Goal: Task Accomplishment & Management: Complete application form

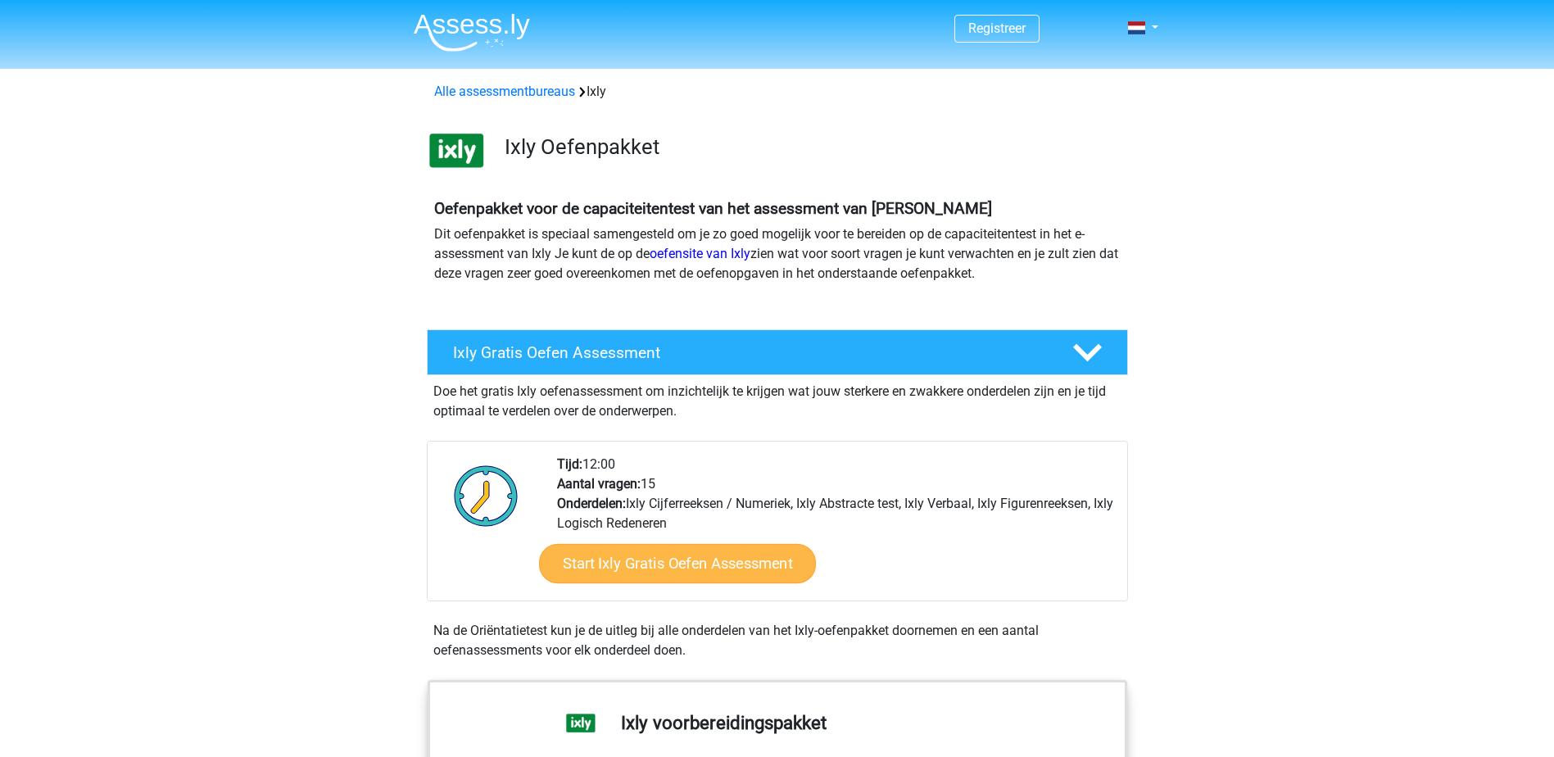
scroll to position [164, 0]
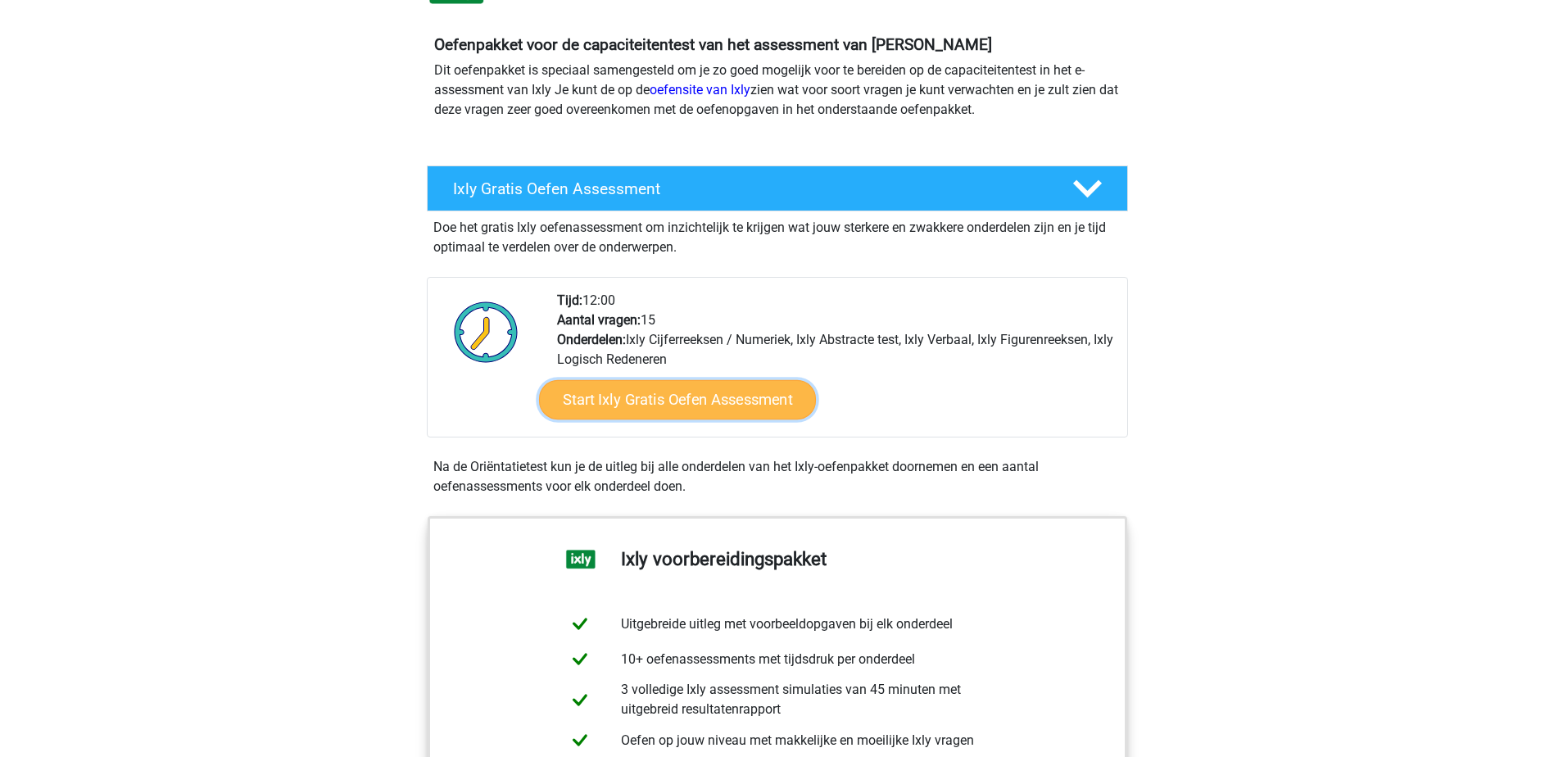
click at [663, 410] on link "Start Ixly Gratis Oefen Assessment" at bounding box center [676, 399] width 277 height 39
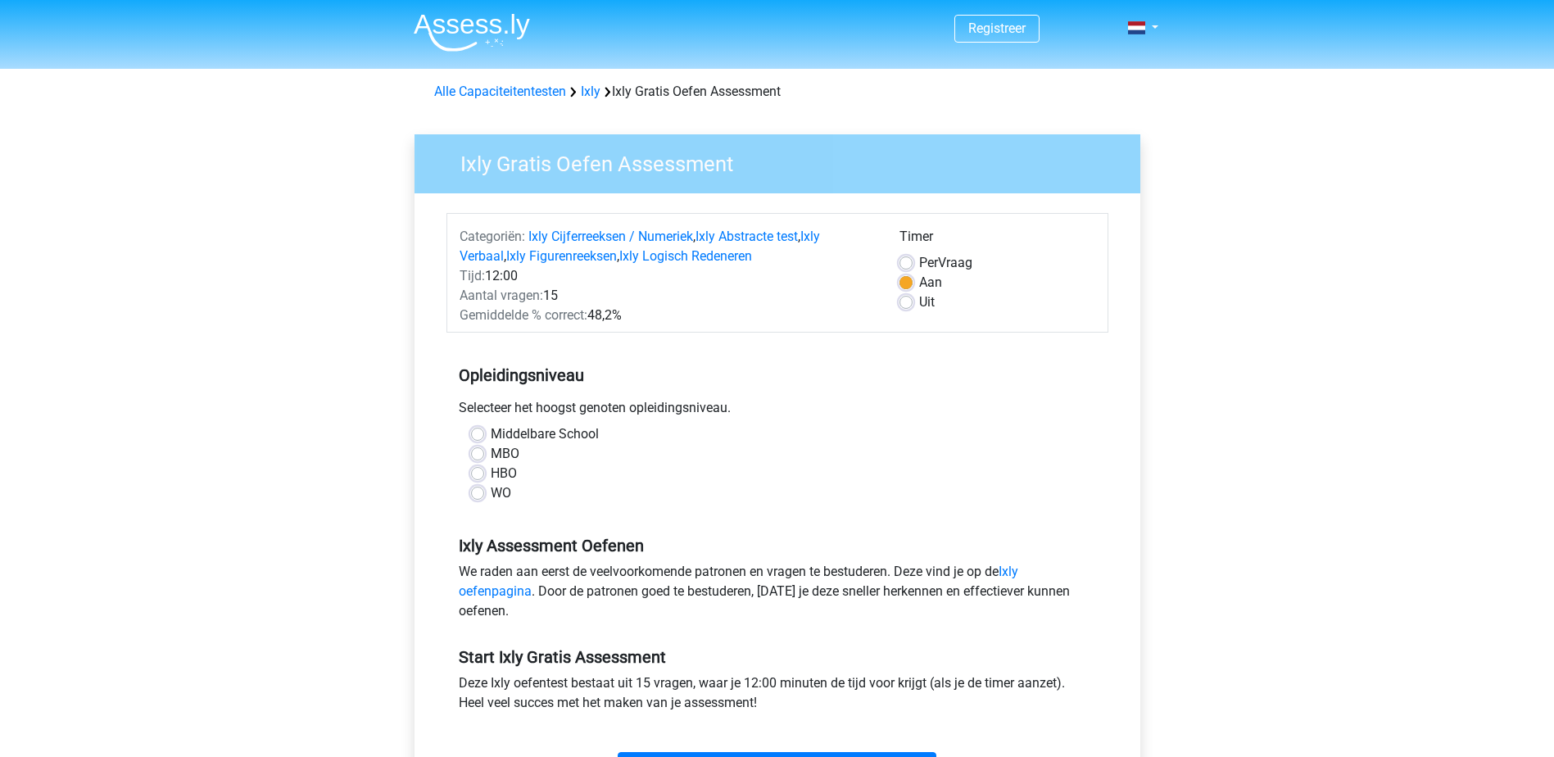
click at [493, 494] on label "WO" at bounding box center [501, 493] width 20 height 20
click at [484, 494] on input "WO" at bounding box center [477, 491] width 13 height 16
radio input "true"
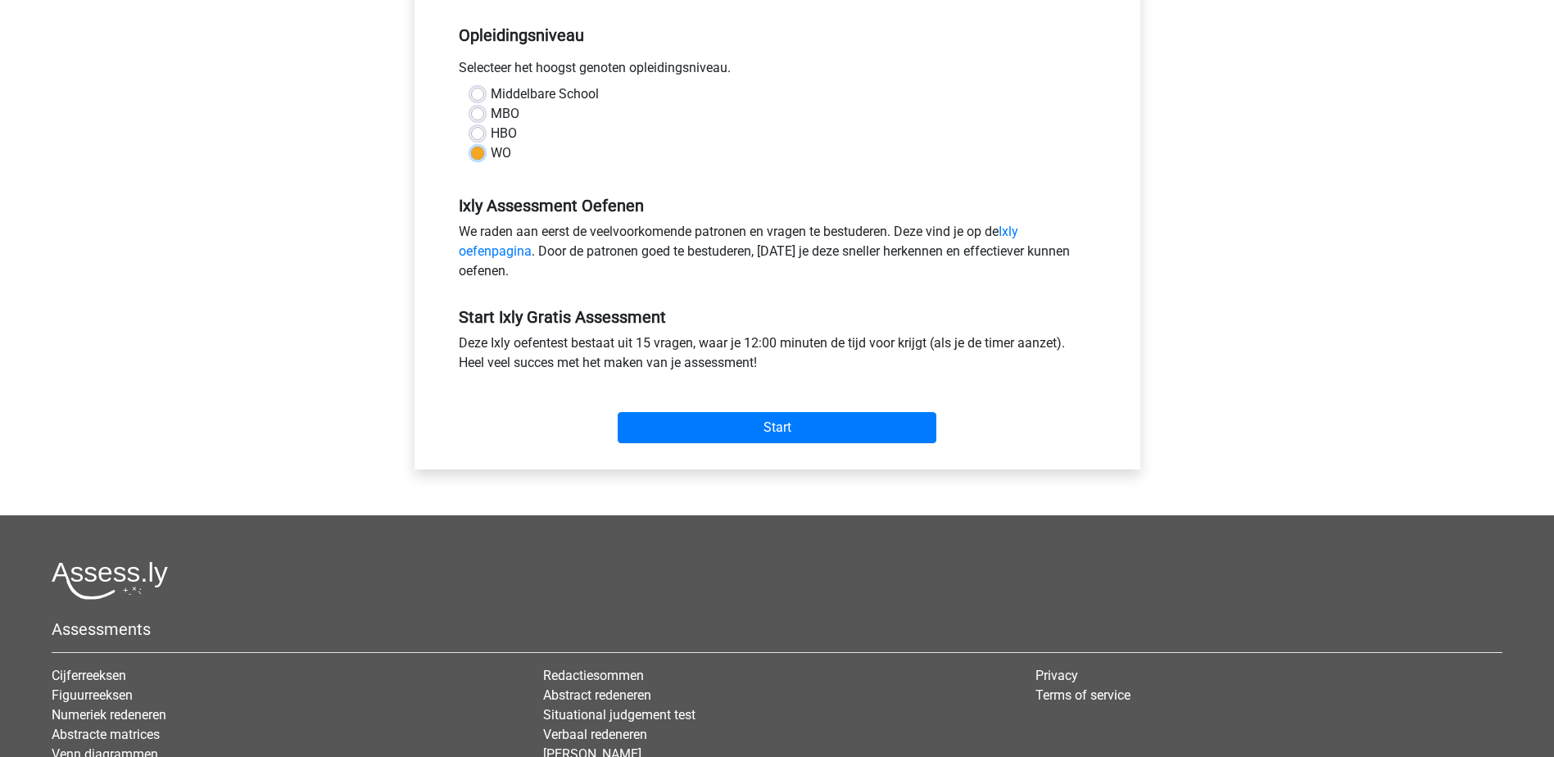
scroll to position [410, 0]
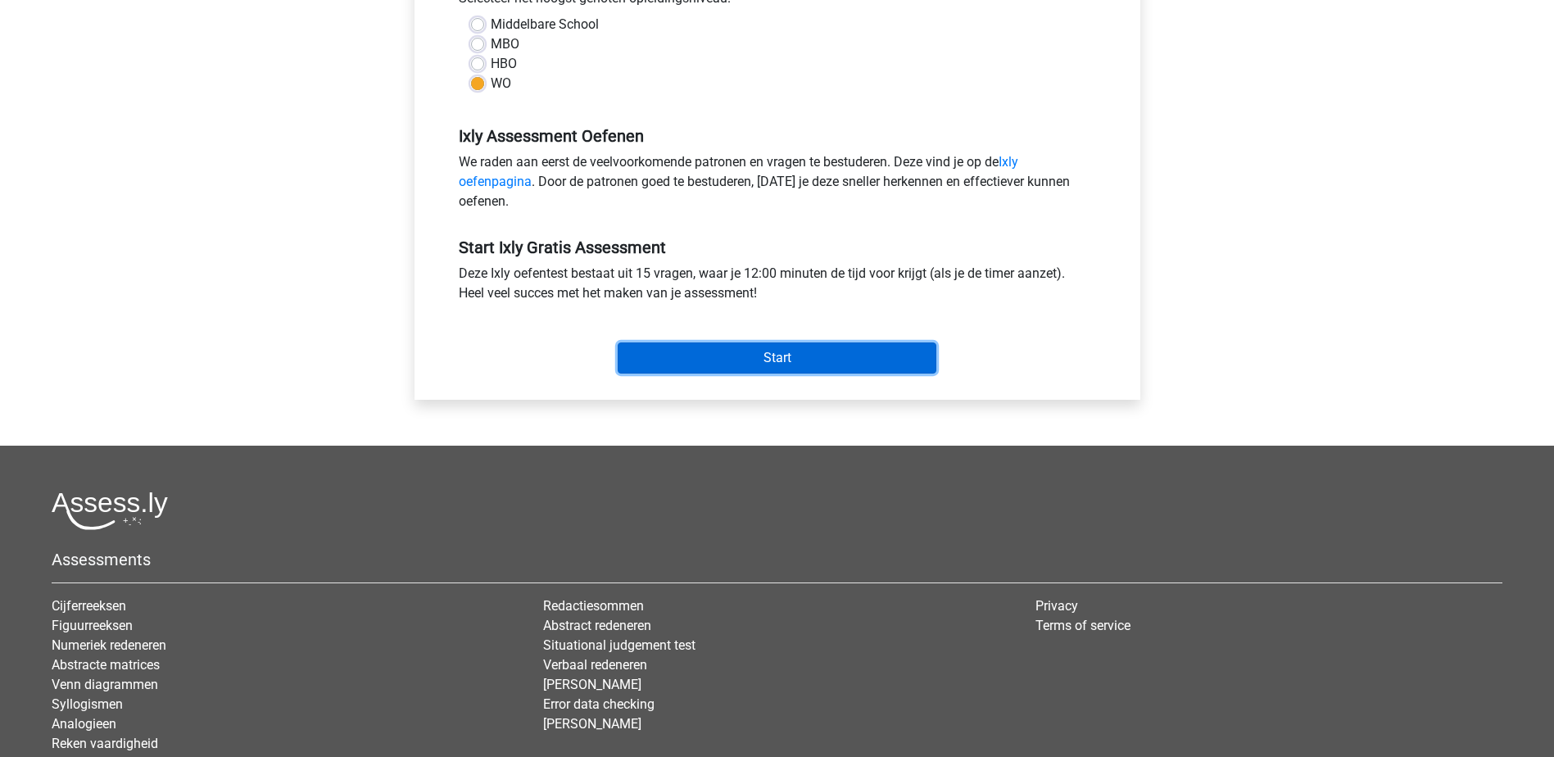
click at [784, 360] on input "Start" at bounding box center [777, 357] width 319 height 31
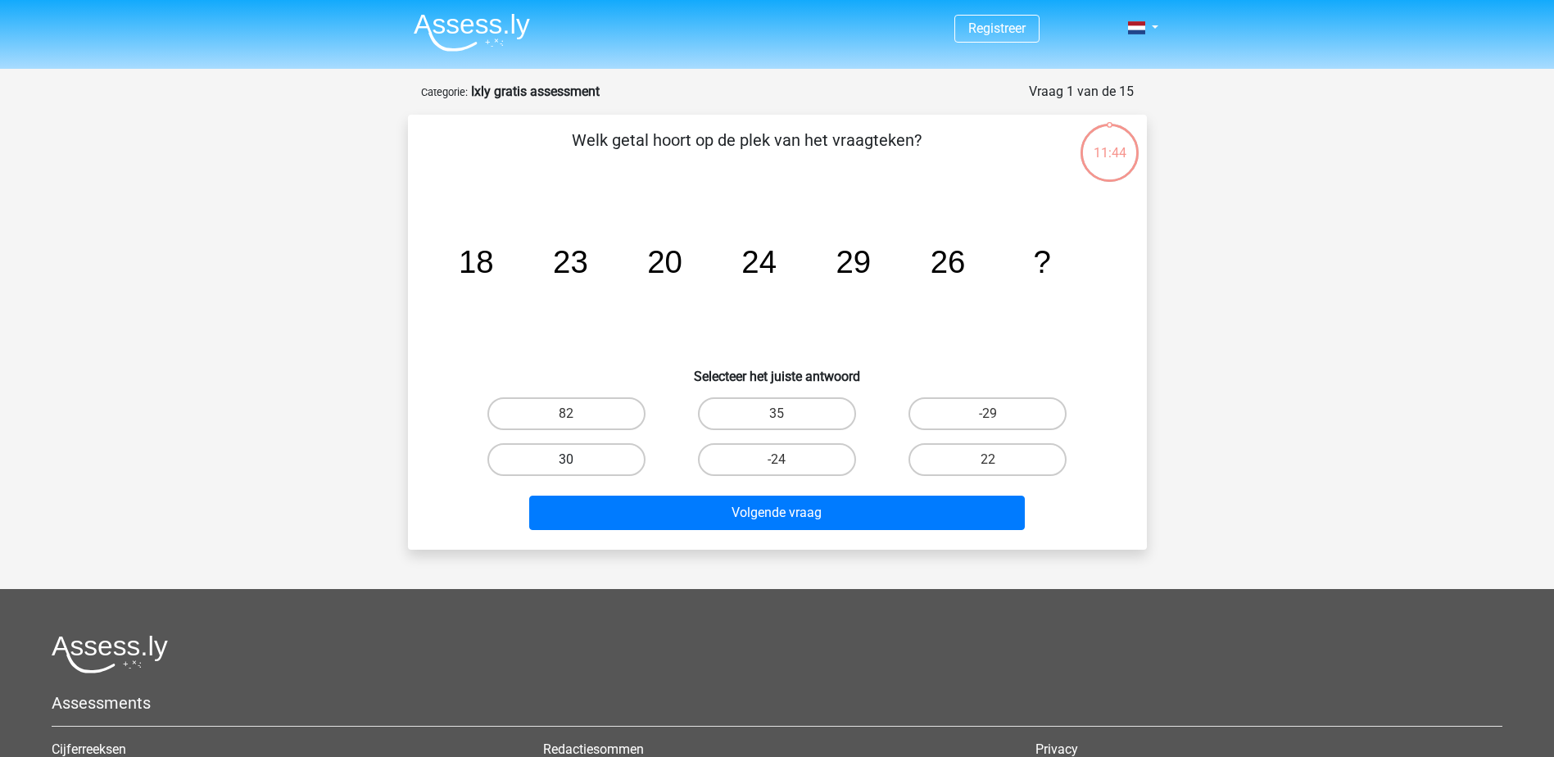
click at [583, 456] on label "30" at bounding box center [566, 459] width 158 height 33
click at [577, 460] on input "30" at bounding box center [571, 465] width 11 height 11
radio input "true"
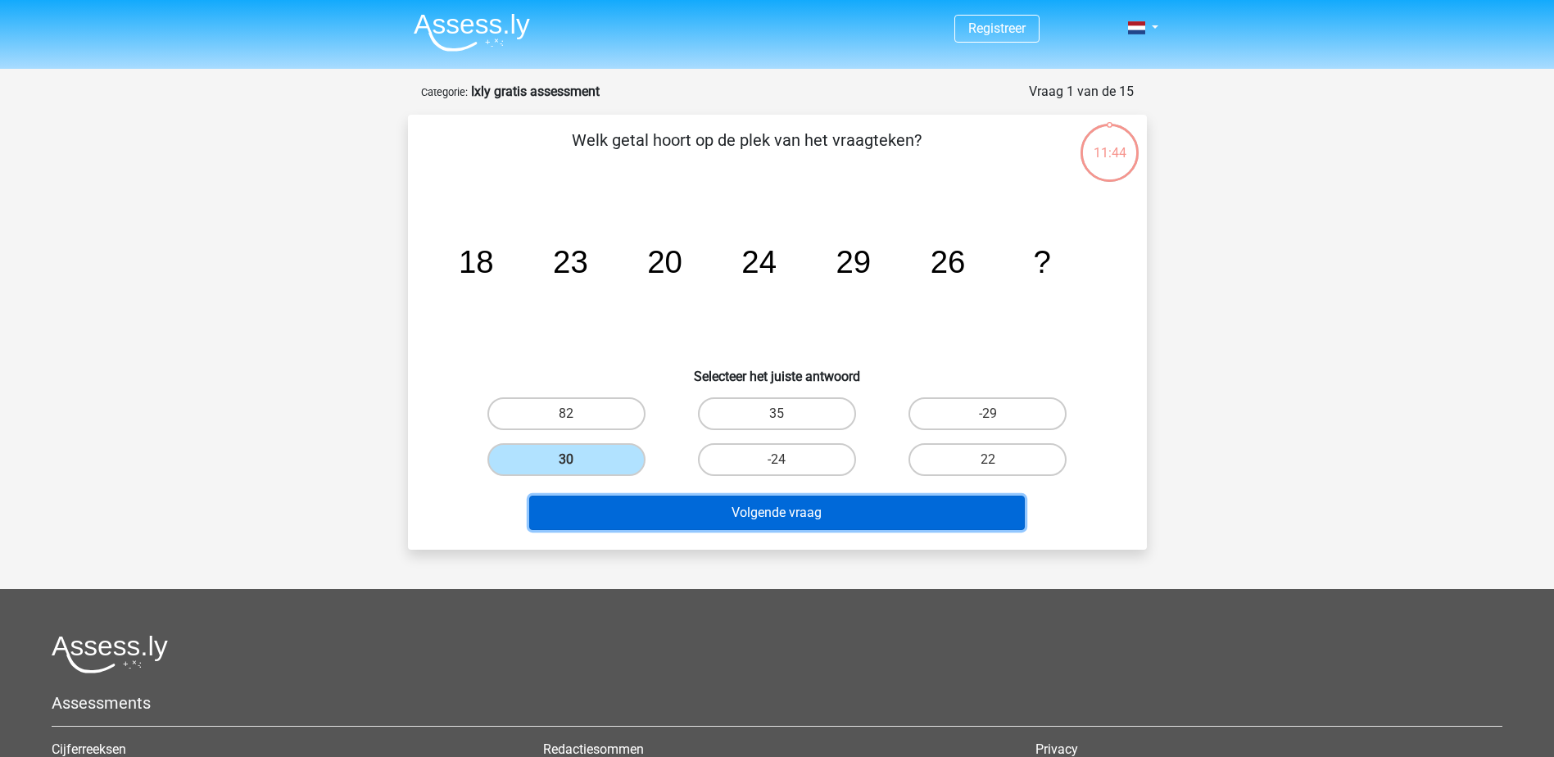
click at [650, 506] on button "Volgende vraag" at bounding box center [777, 513] width 496 height 34
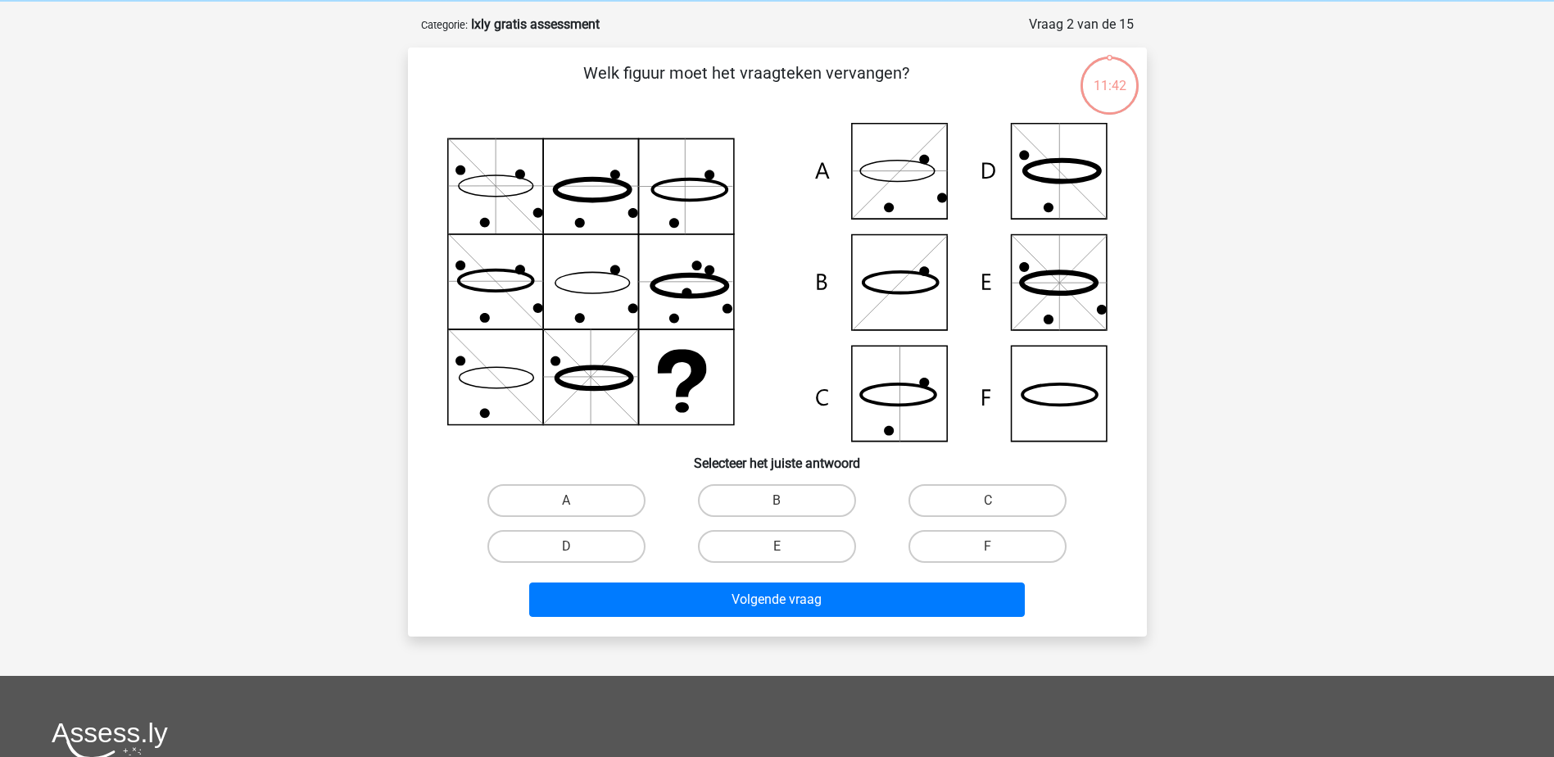
scroll to position [82, 0]
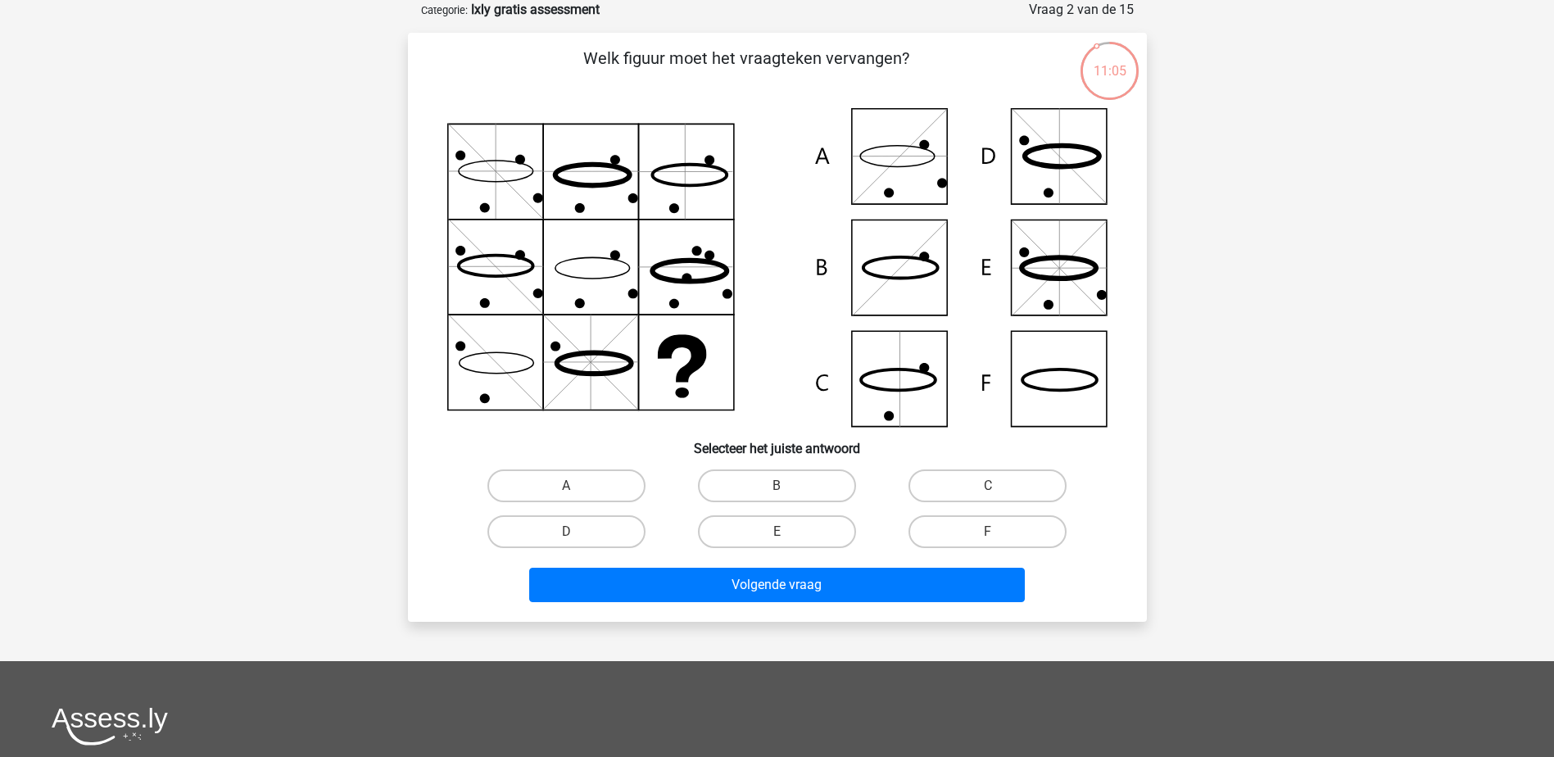
click at [989, 513] on div "F" at bounding box center [987, 532] width 211 height 46
click at [975, 537] on label "F" at bounding box center [987, 531] width 158 height 33
click at [988, 537] on input "F" at bounding box center [993, 537] width 11 height 11
radio input "true"
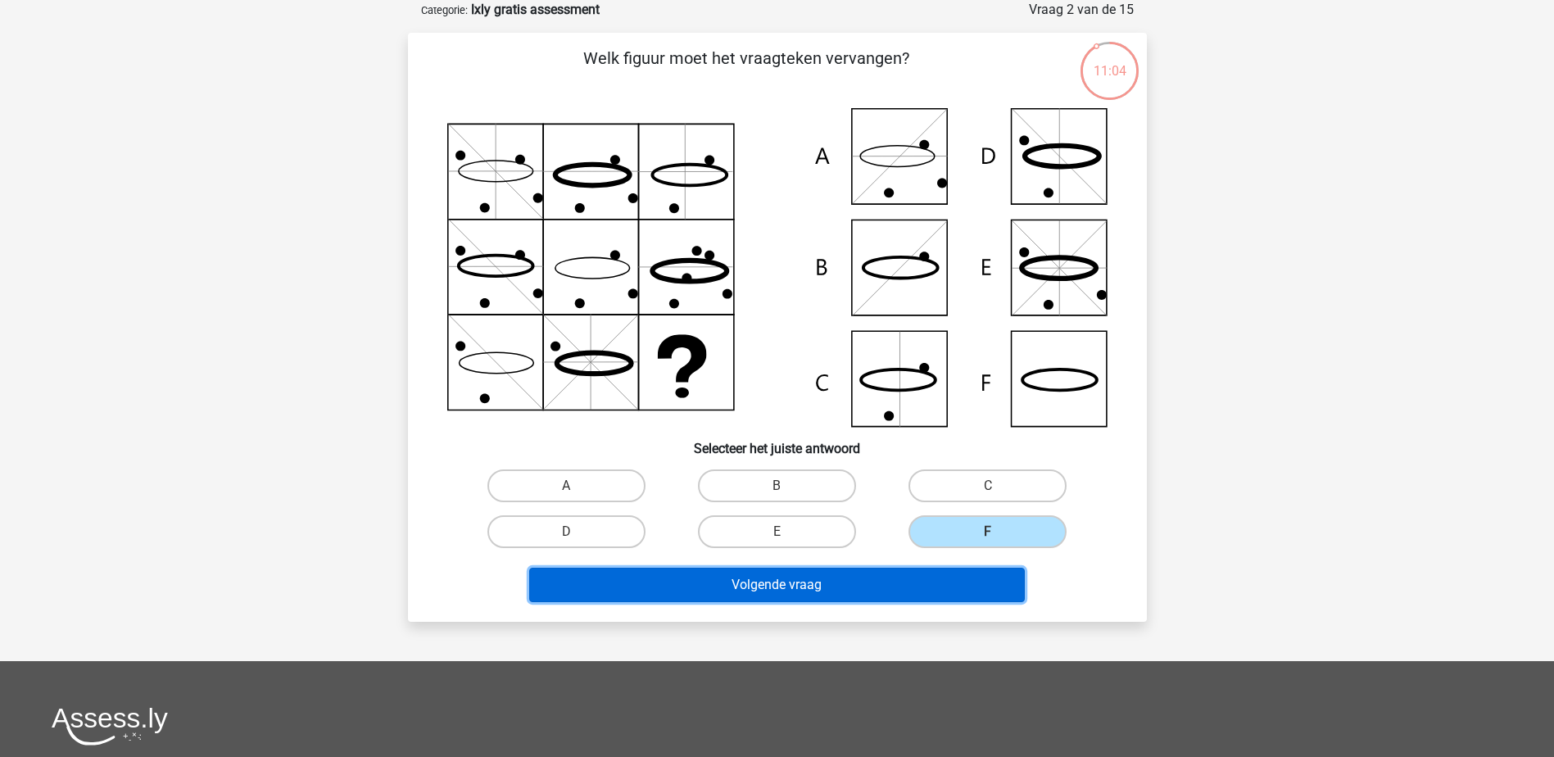
click at [944, 572] on button "Volgende vraag" at bounding box center [777, 585] width 496 height 34
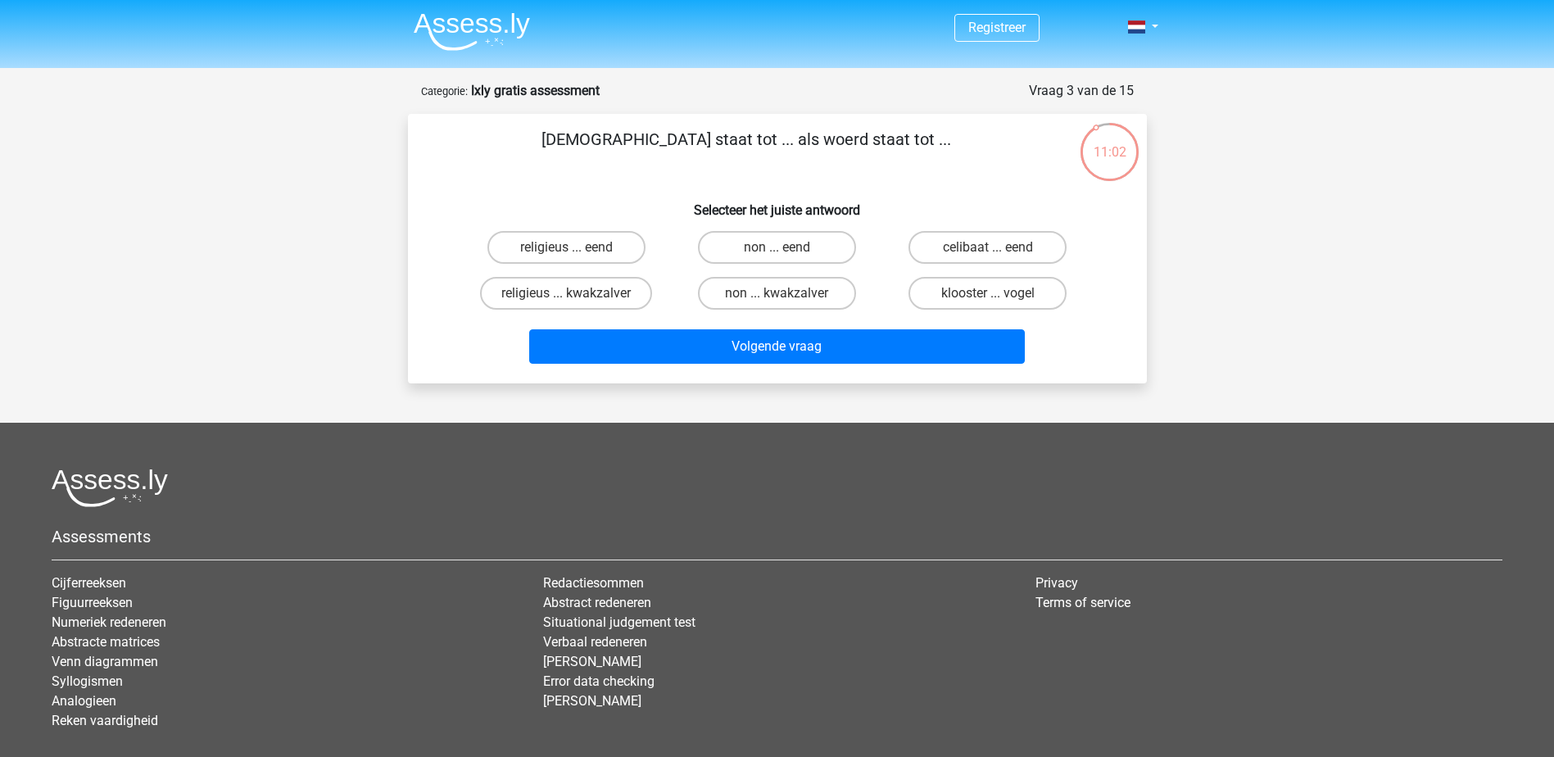
scroll to position [0, 0]
click at [604, 297] on label "religieus ... kwakzalver" at bounding box center [566, 294] width 172 height 33
click at [577, 297] on input "religieus ... kwakzalver" at bounding box center [571, 299] width 11 height 11
radio input "true"
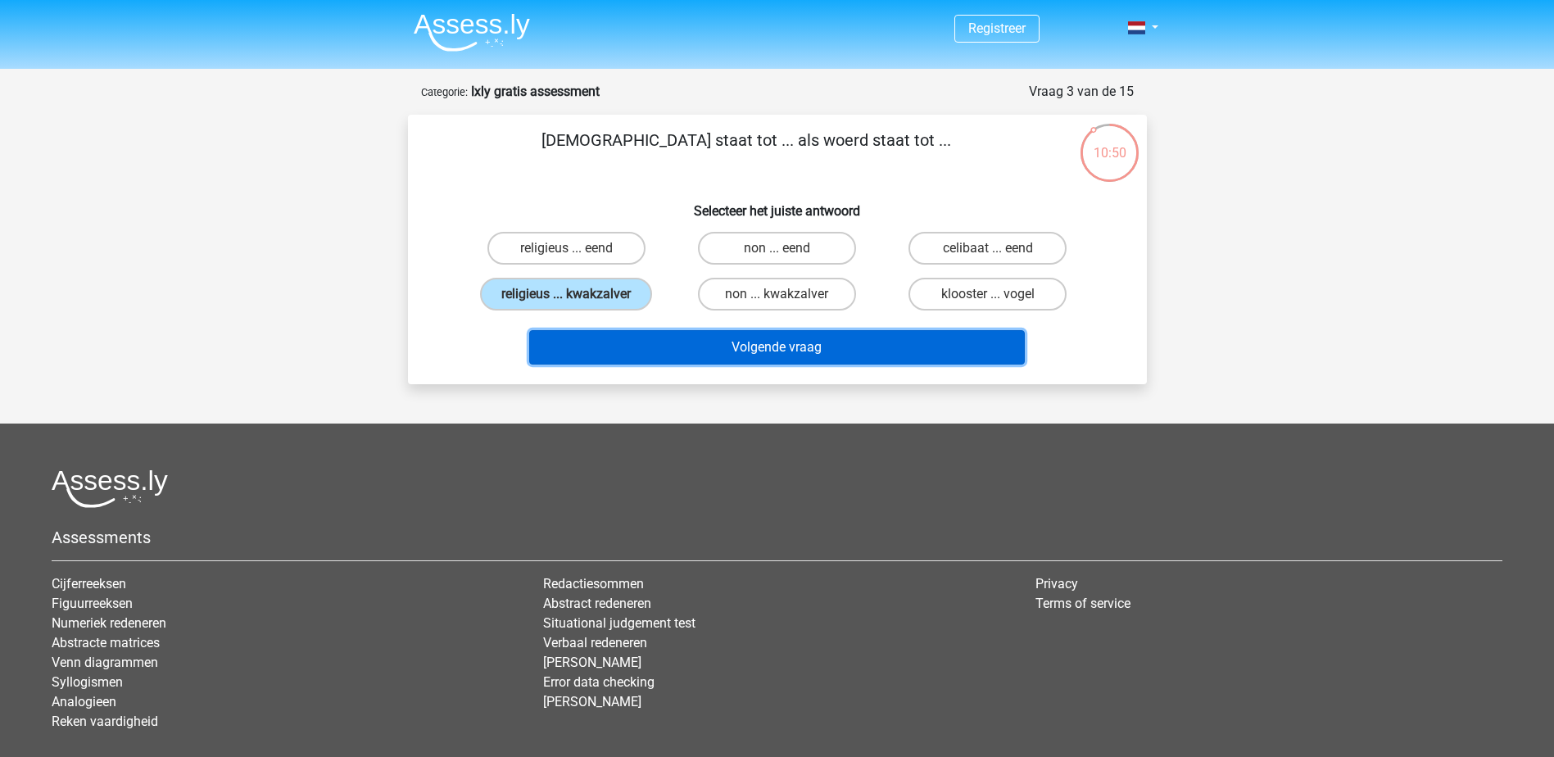
click at [845, 351] on button "Volgende vraag" at bounding box center [777, 347] width 496 height 34
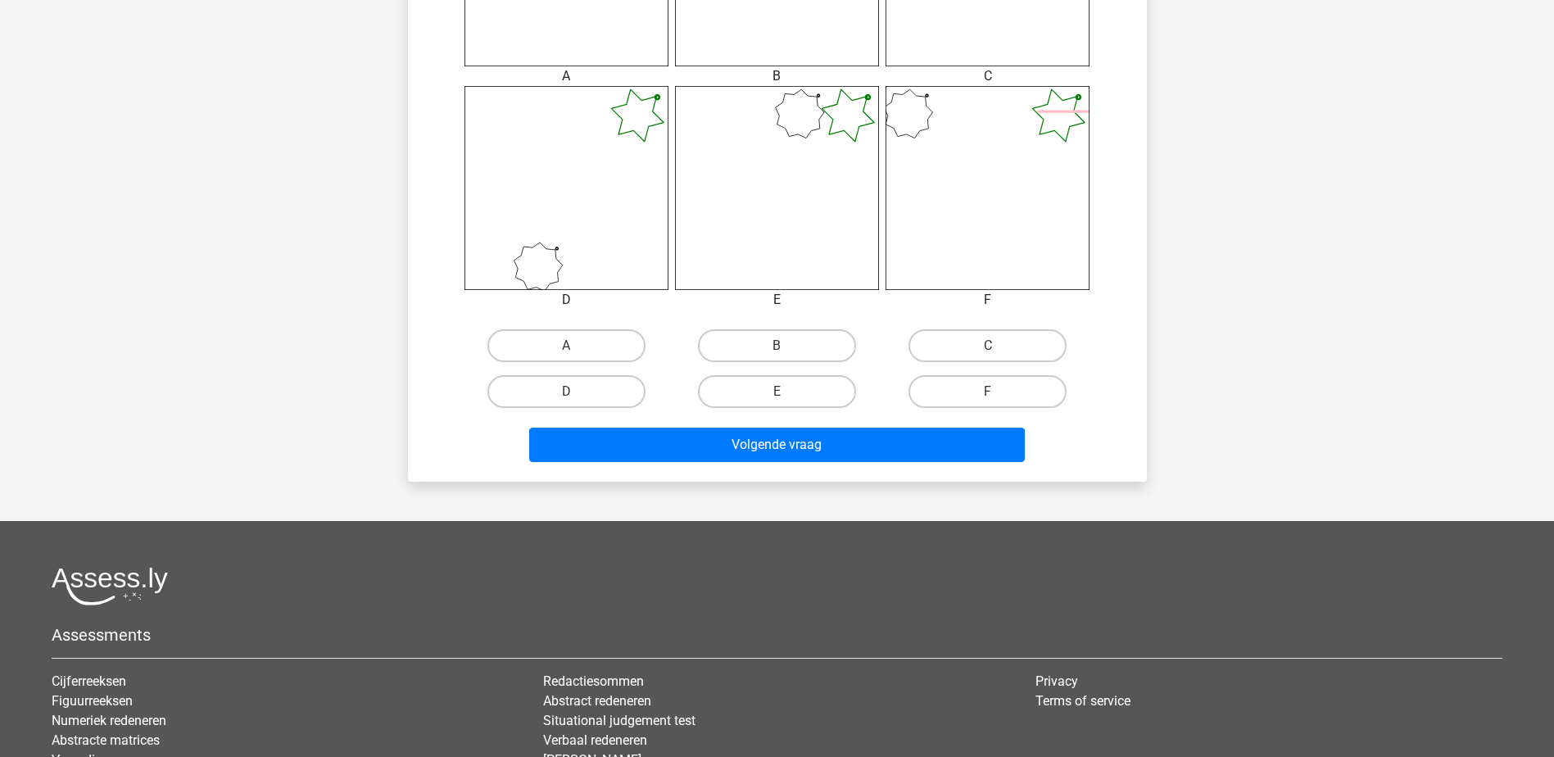
scroll to position [819, 0]
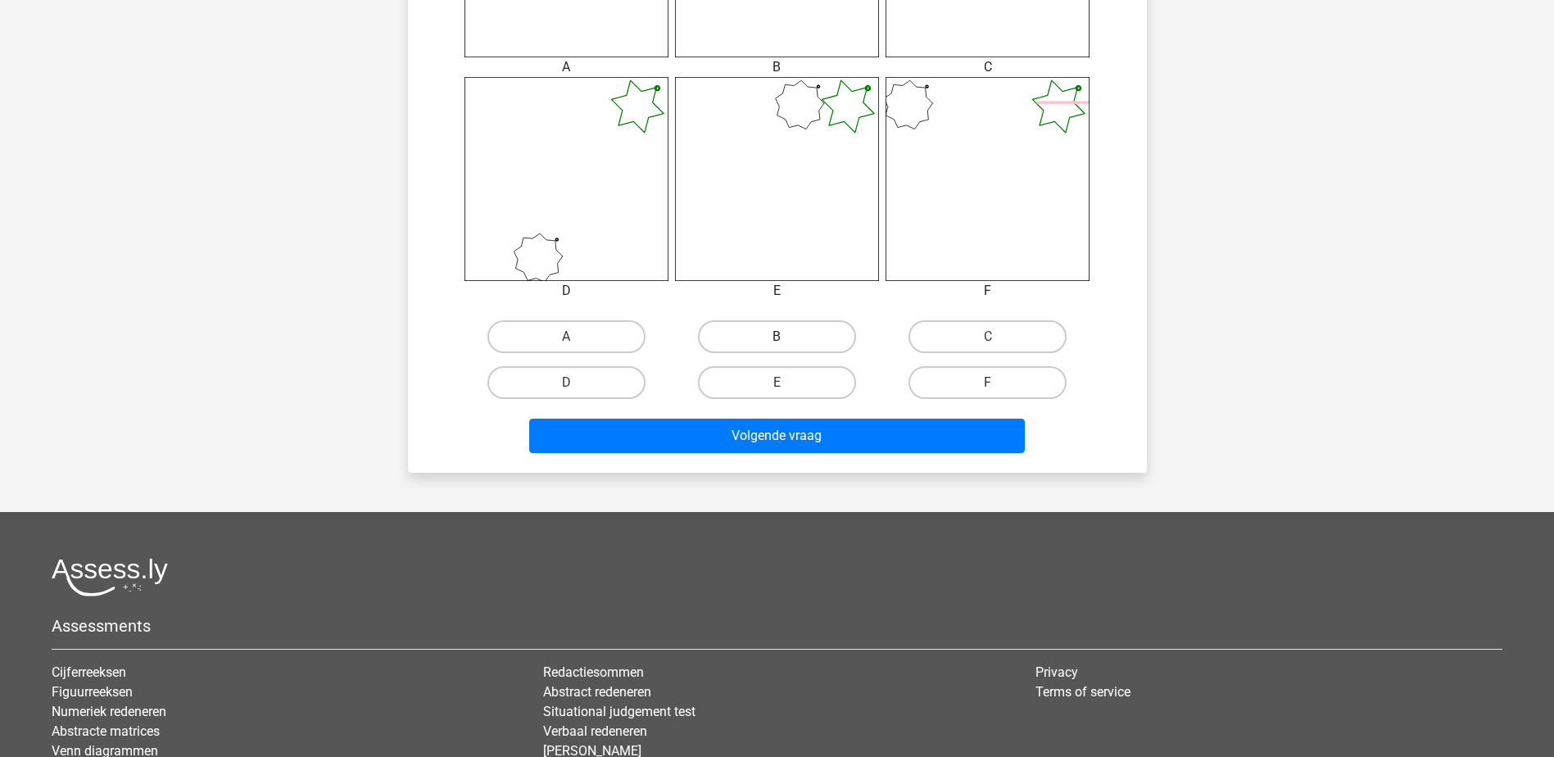
click at [754, 342] on label "B" at bounding box center [777, 336] width 158 height 33
click at [777, 342] on input "B" at bounding box center [782, 342] width 11 height 11
radio input "true"
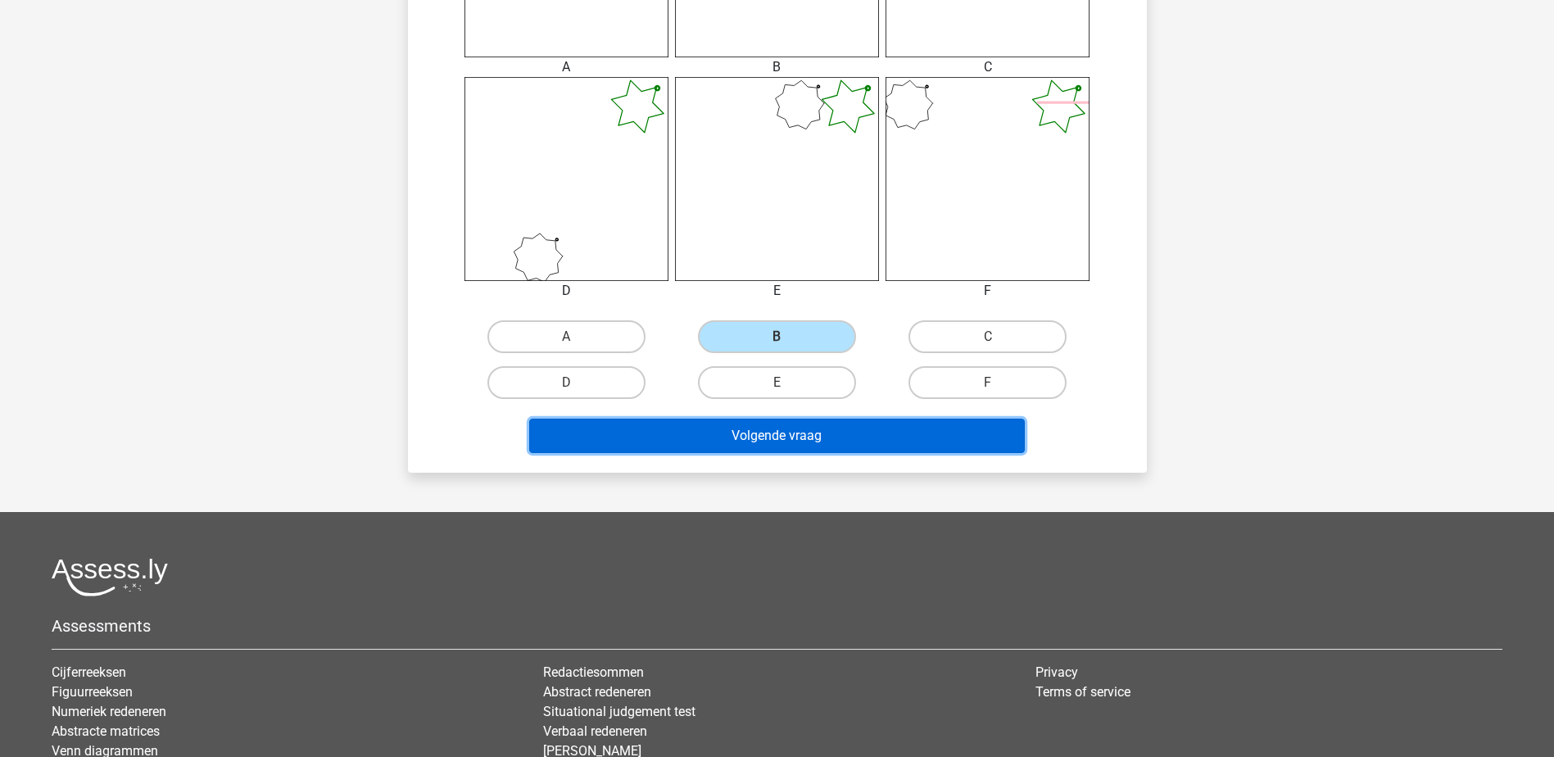
click at [762, 447] on button "Volgende vraag" at bounding box center [777, 436] width 496 height 34
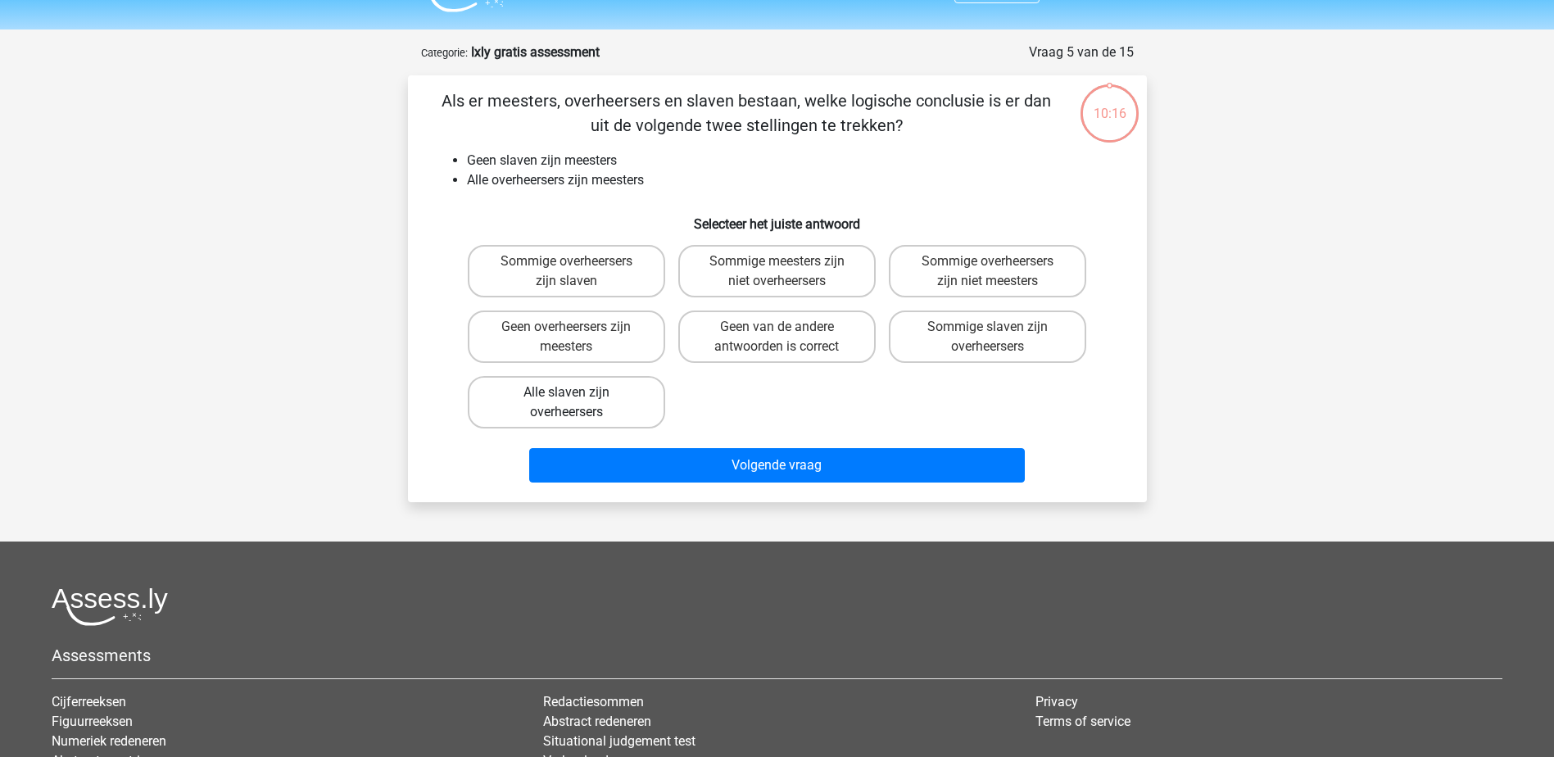
scroll to position [0, 0]
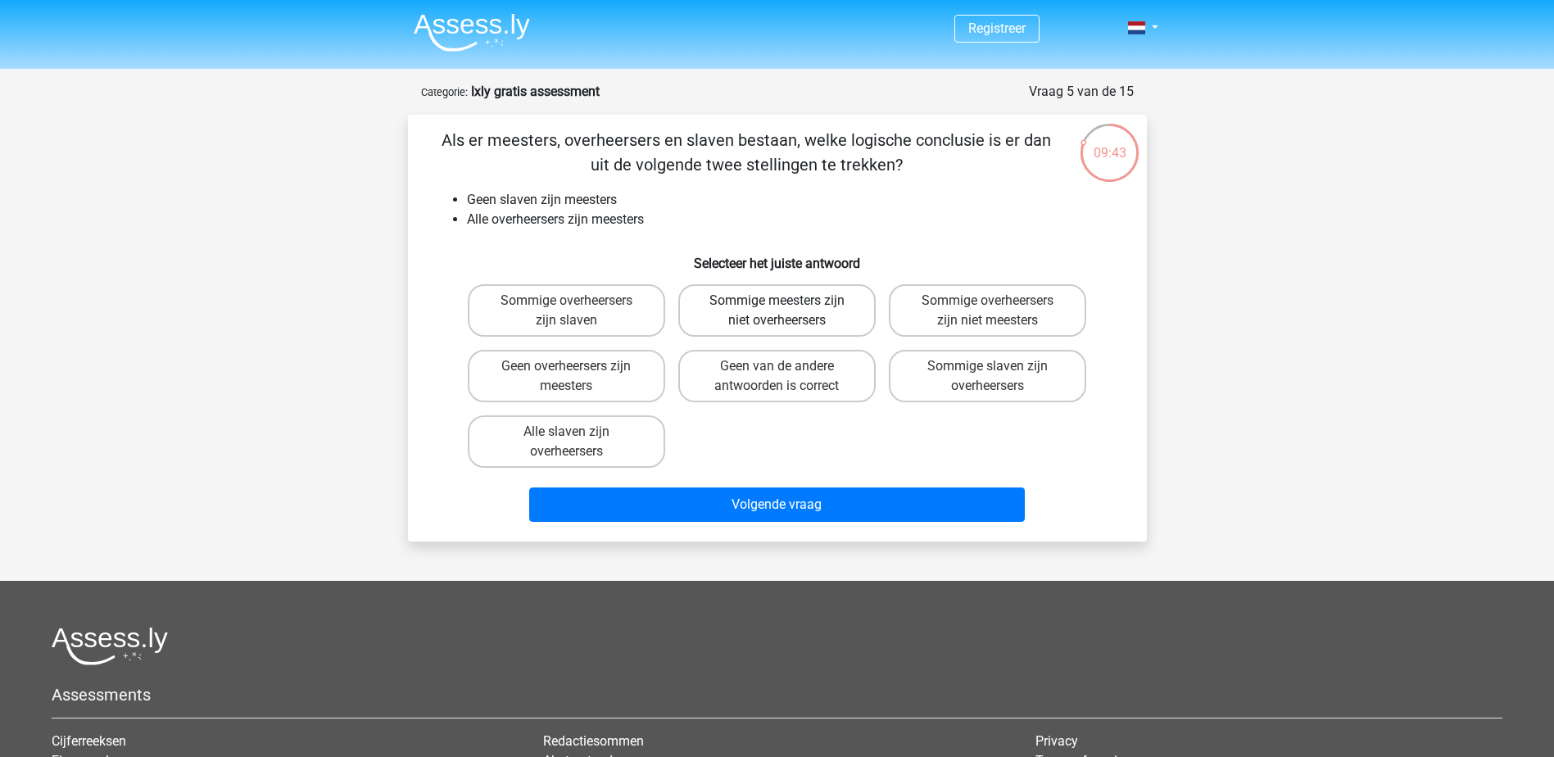
click at [835, 321] on label "Sommige meesters zijn niet overheersers" at bounding box center [776, 310] width 197 height 52
click at [787, 311] on input "Sommige meesters zijn niet overheersers" at bounding box center [782, 306] width 11 height 11
radio input "true"
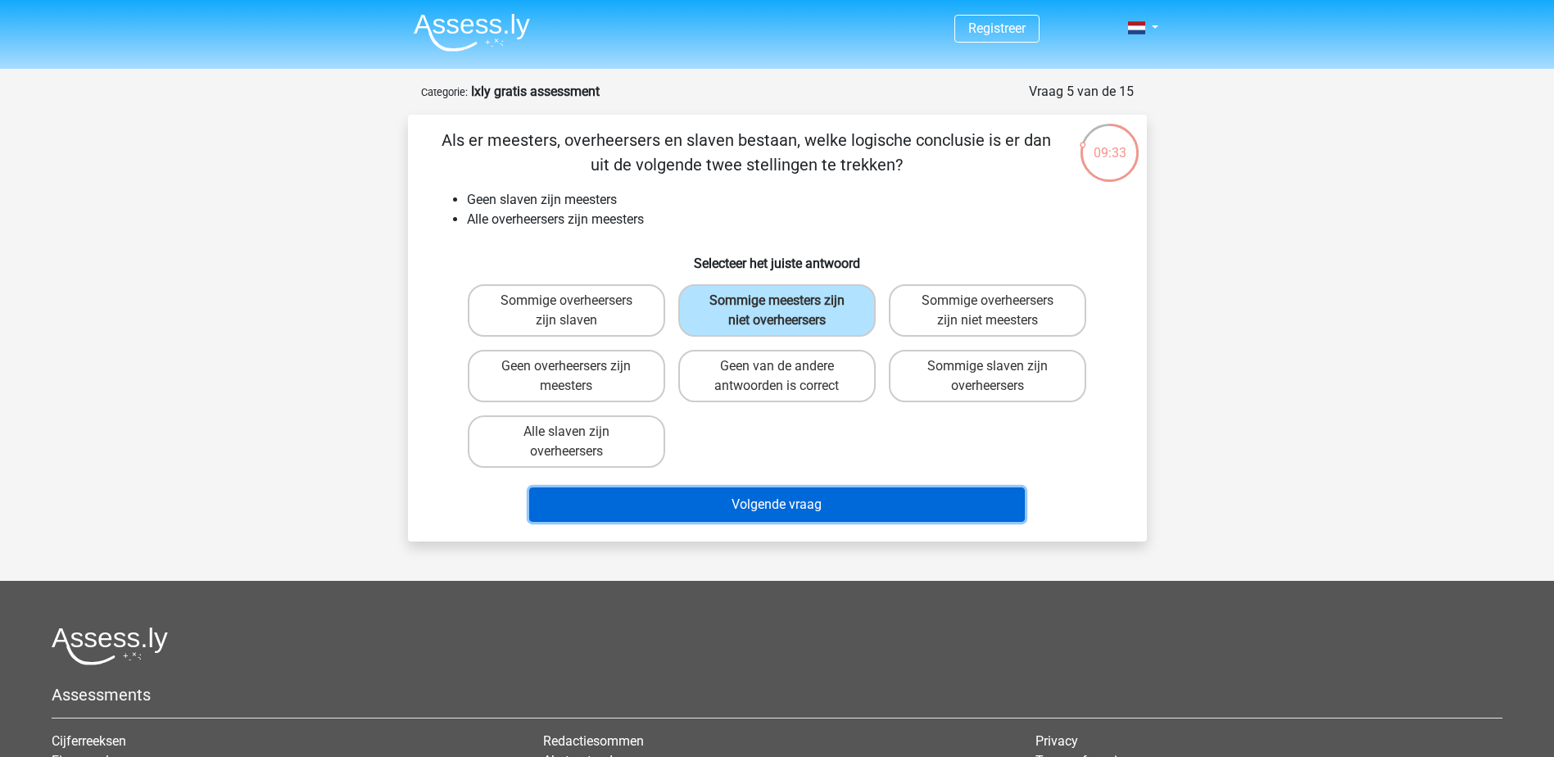
click at [707, 505] on button "Volgende vraag" at bounding box center [777, 504] width 496 height 34
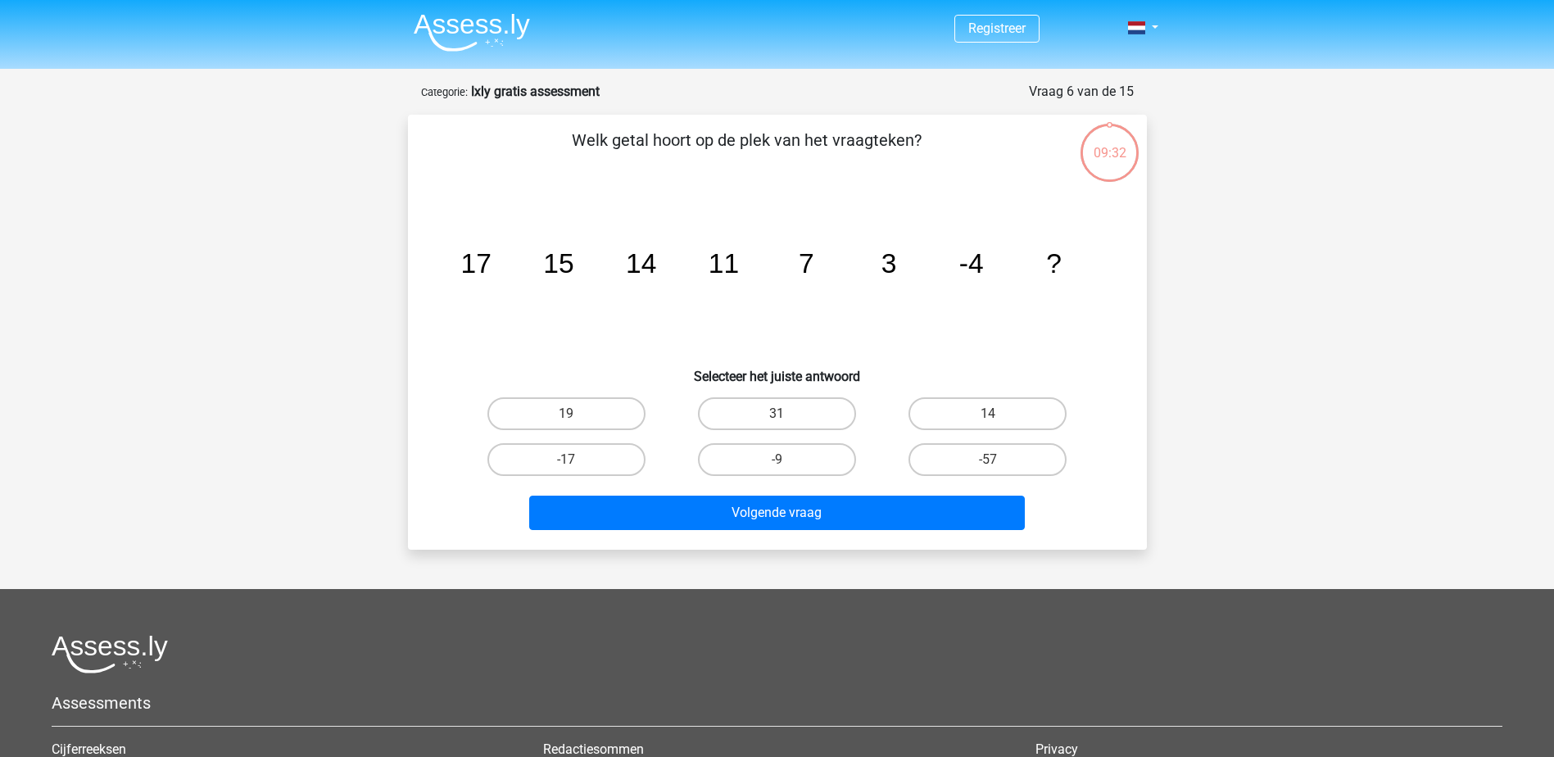
scroll to position [82, 0]
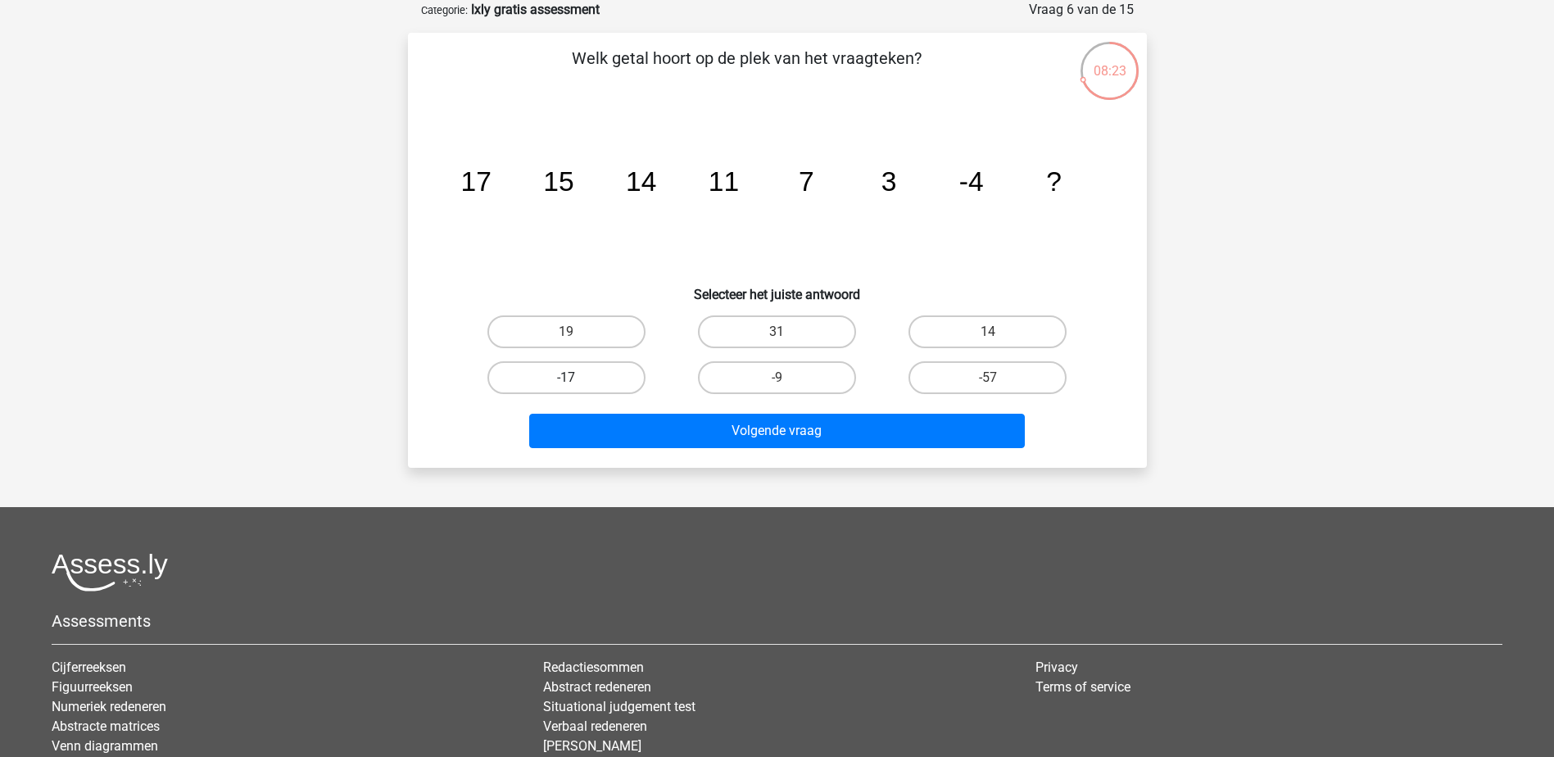
click at [579, 373] on label "-17" at bounding box center [566, 377] width 158 height 33
click at [577, 378] on input "-17" at bounding box center [571, 383] width 11 height 11
radio input "true"
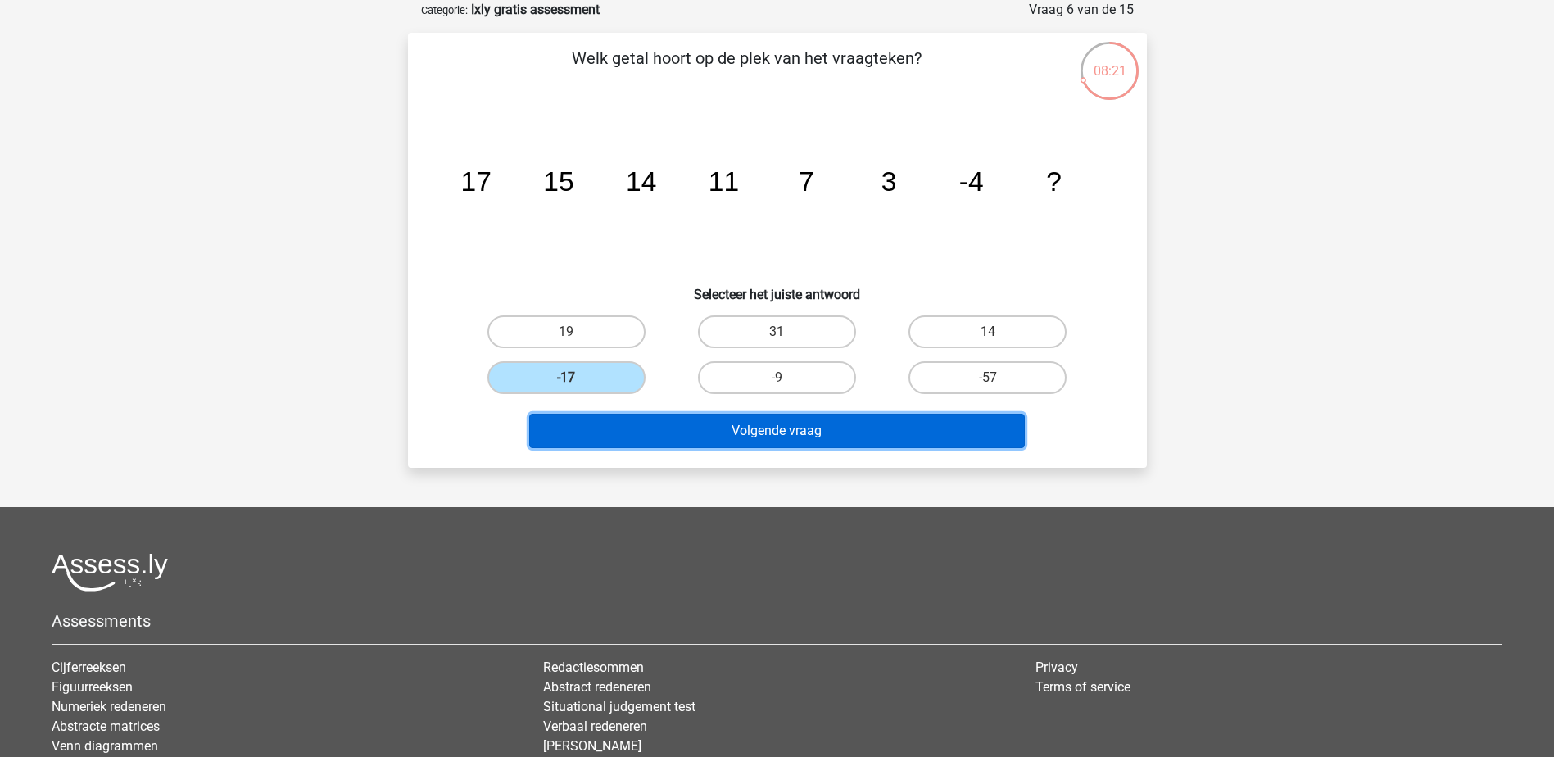
click at [724, 419] on button "Volgende vraag" at bounding box center [777, 431] width 496 height 34
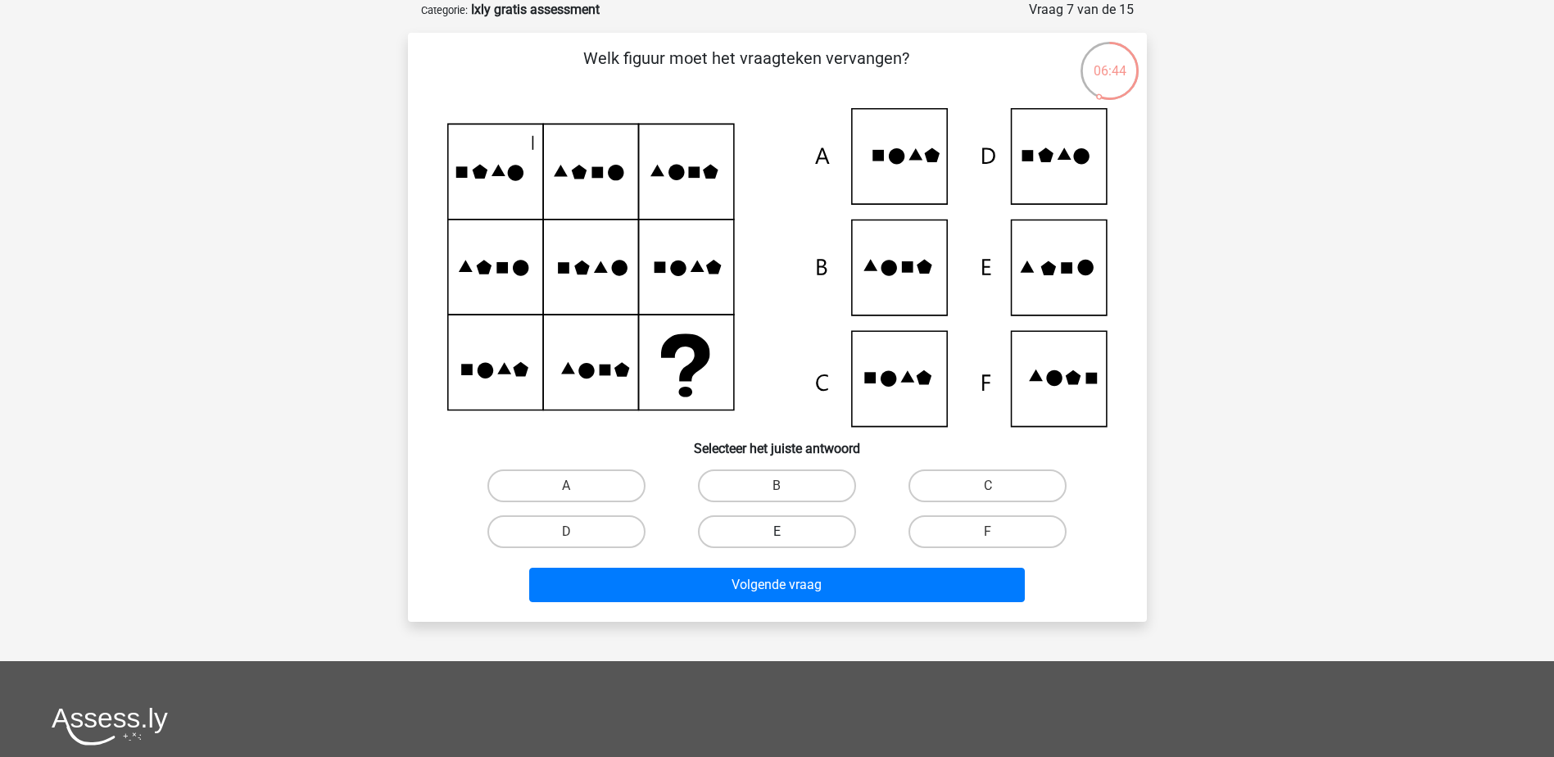
click at [809, 528] on label "E" at bounding box center [777, 531] width 158 height 33
click at [787, 532] on input "E" at bounding box center [782, 537] width 11 height 11
radio input "true"
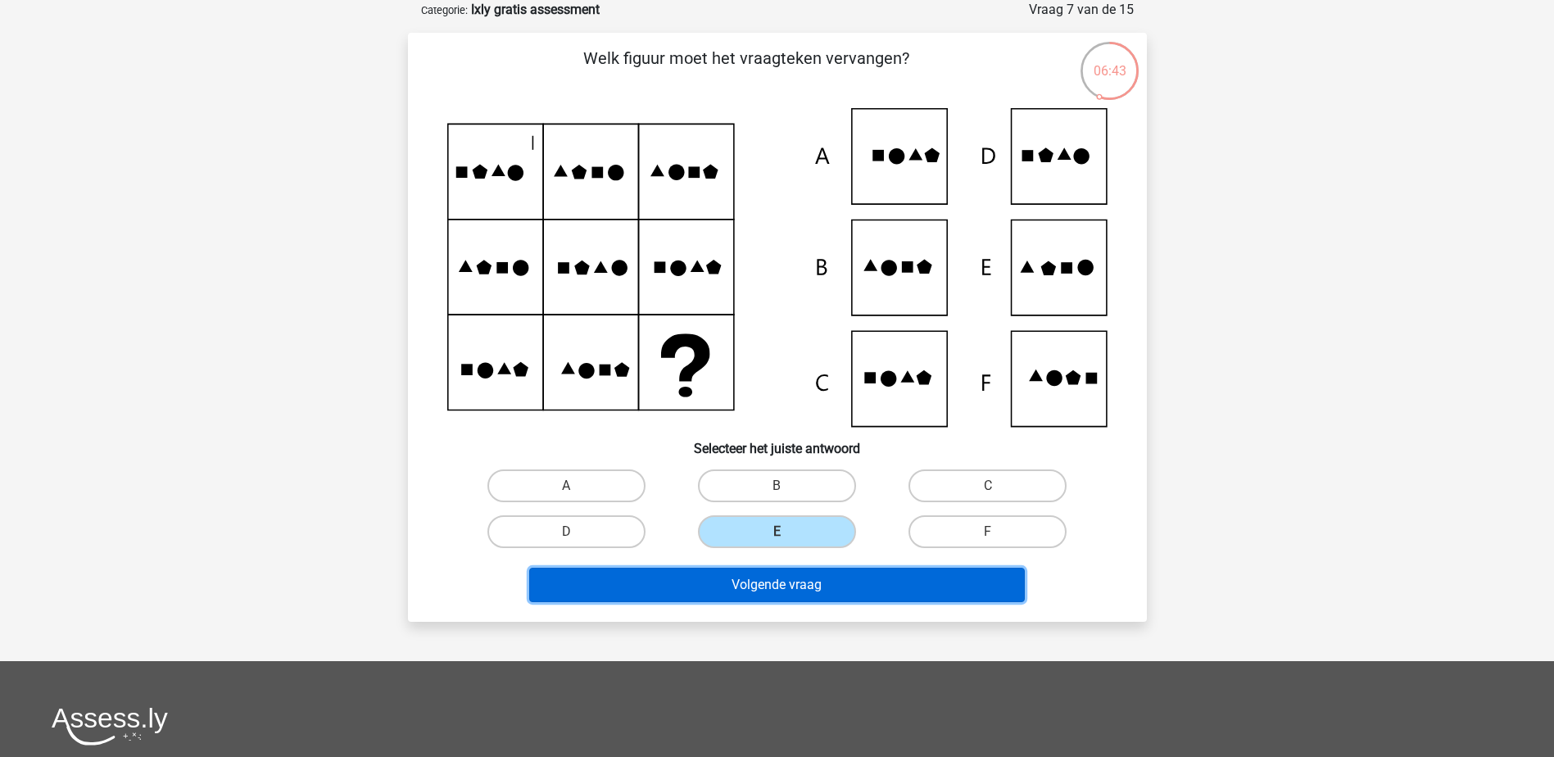
click at [782, 575] on button "Volgende vraag" at bounding box center [777, 585] width 496 height 34
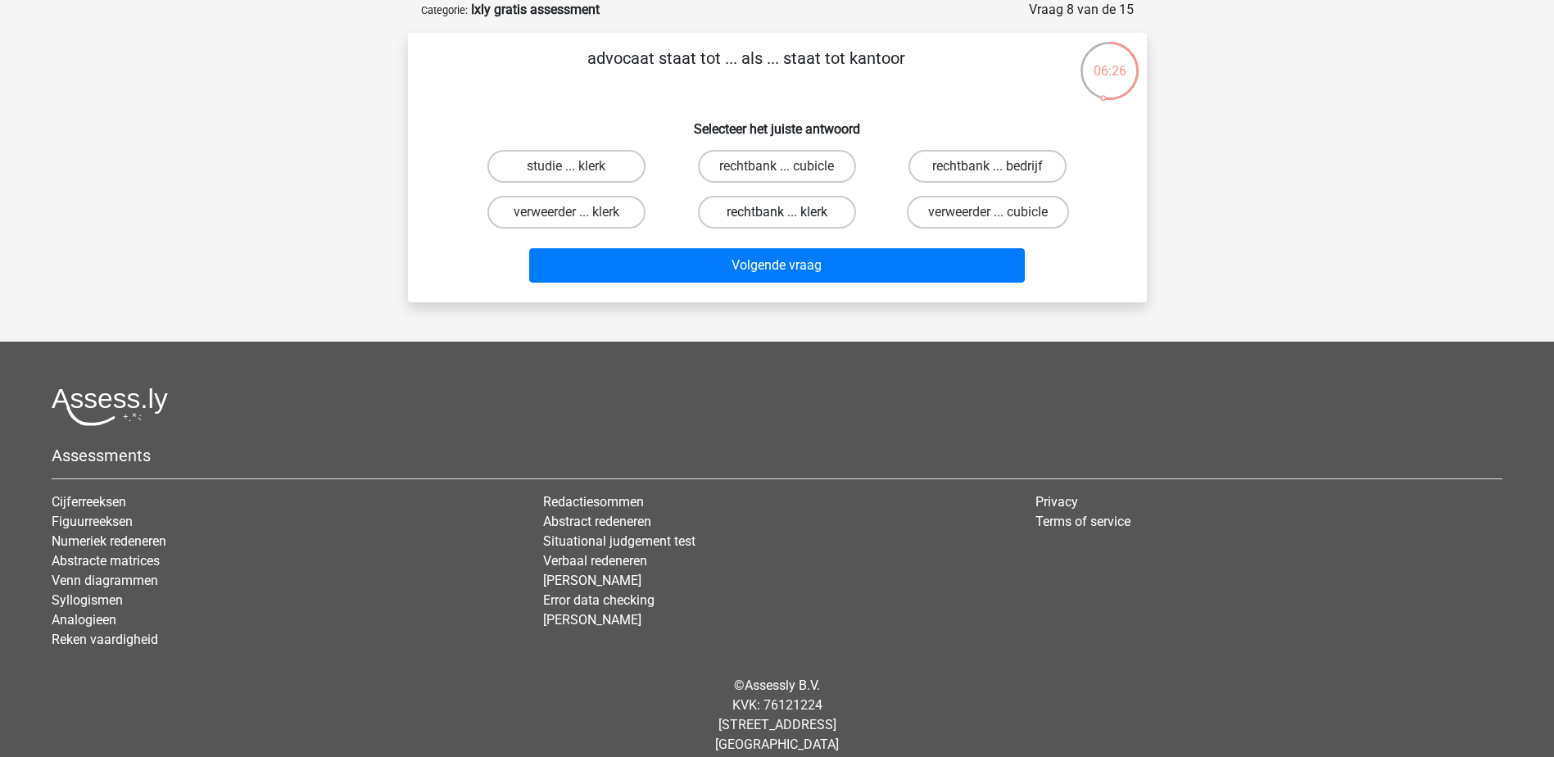
click at [791, 206] on label "rechtbank ... klerk" at bounding box center [777, 212] width 158 height 33
click at [787, 212] on input "rechtbank ... klerk" at bounding box center [782, 217] width 11 height 11
radio input "true"
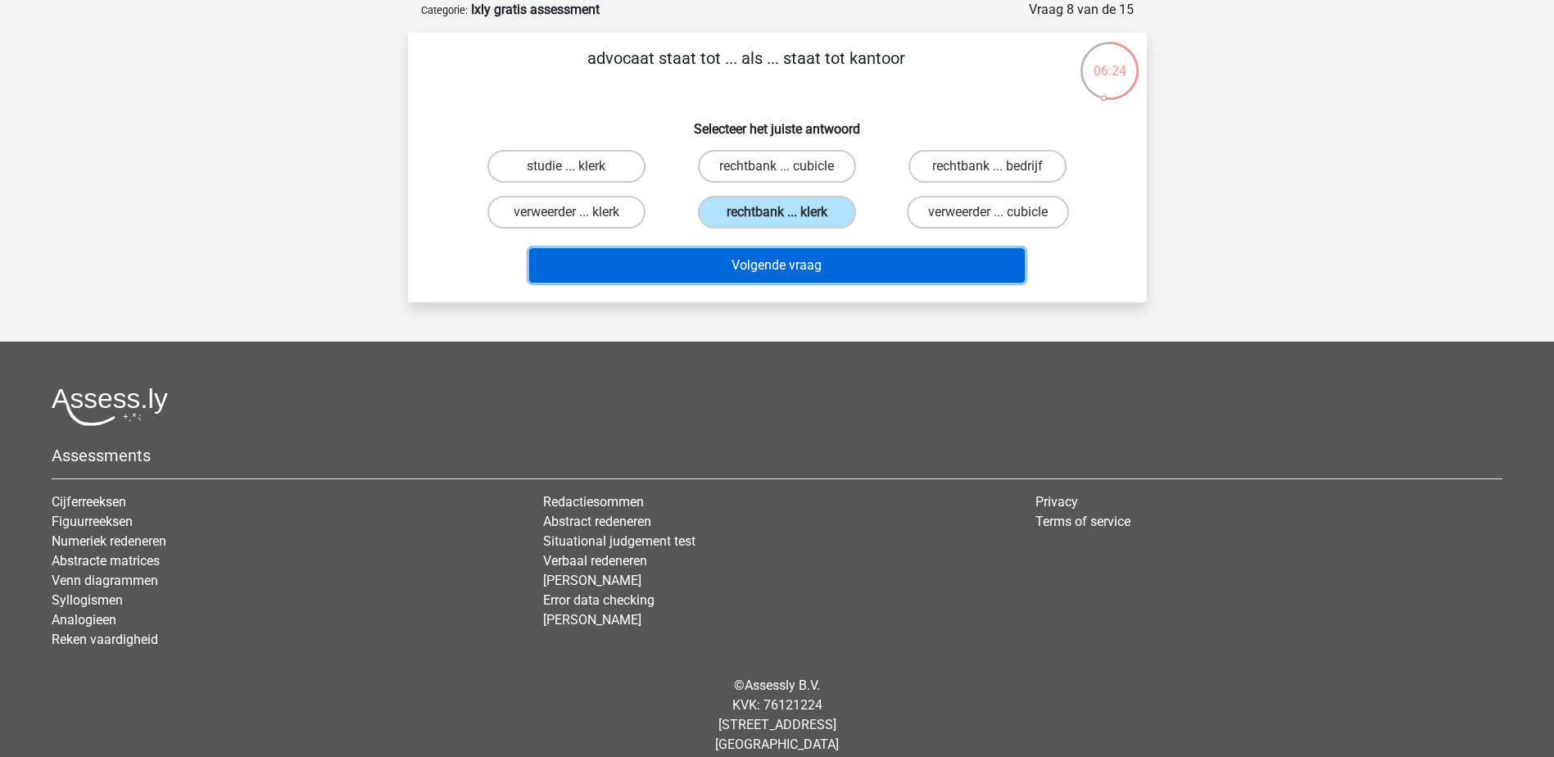
click at [804, 266] on button "Volgende vraag" at bounding box center [777, 265] width 496 height 34
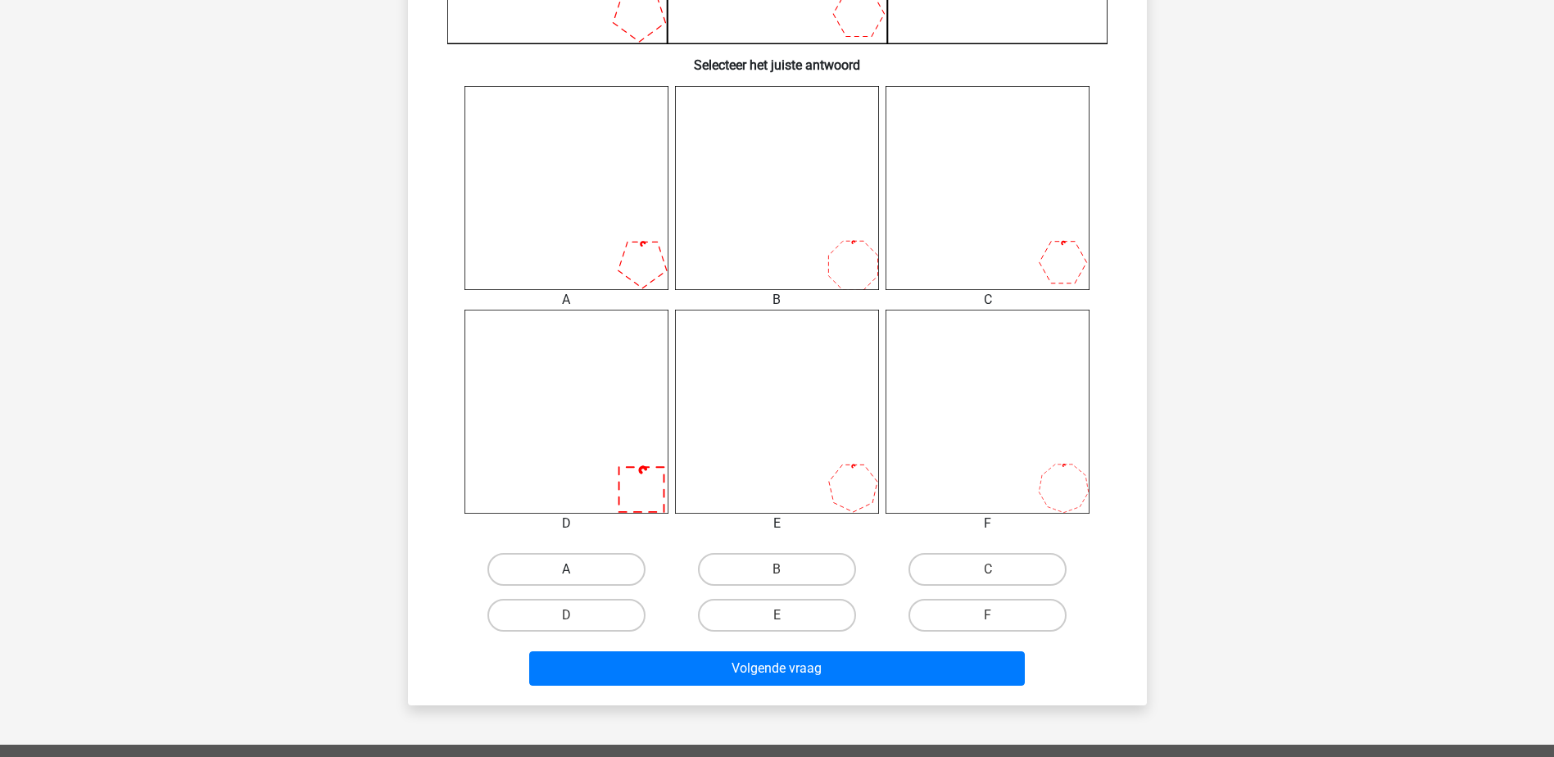
scroll to position [655, 0]
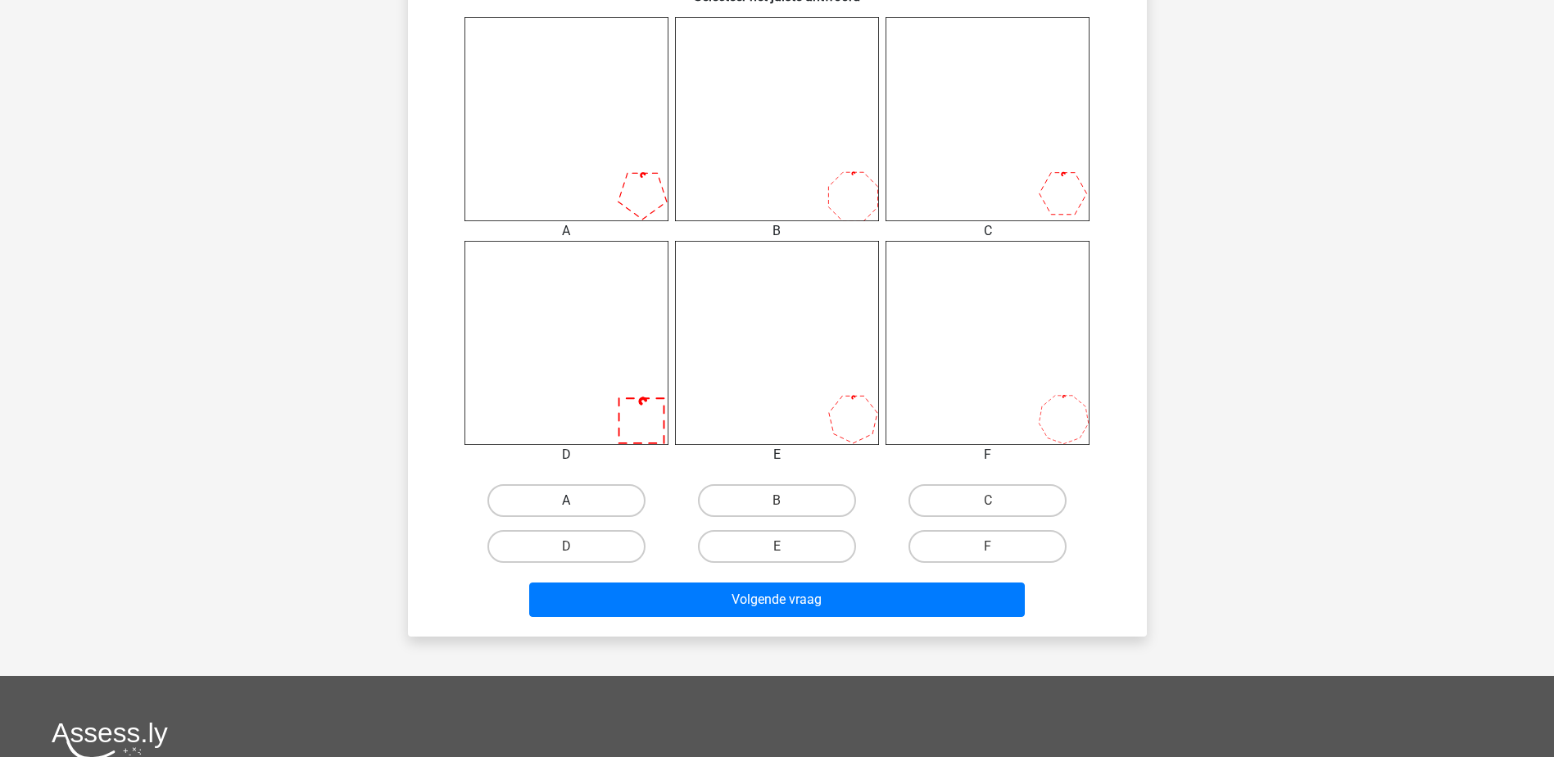
click at [573, 497] on label "A" at bounding box center [566, 500] width 158 height 33
click at [573, 500] on input "A" at bounding box center [571, 505] width 11 height 11
radio input "true"
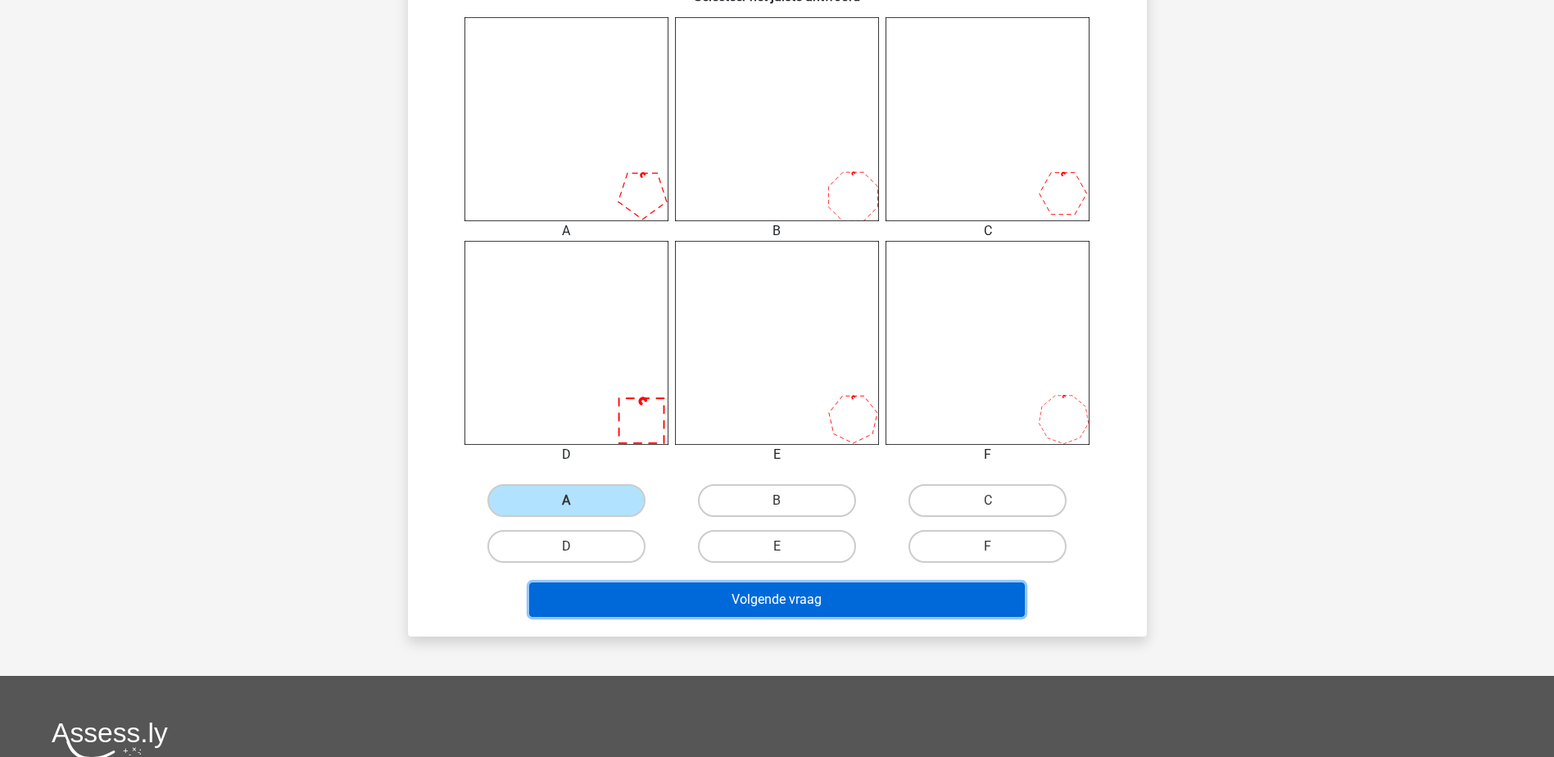
click at [701, 591] on button "Volgende vraag" at bounding box center [777, 599] width 496 height 34
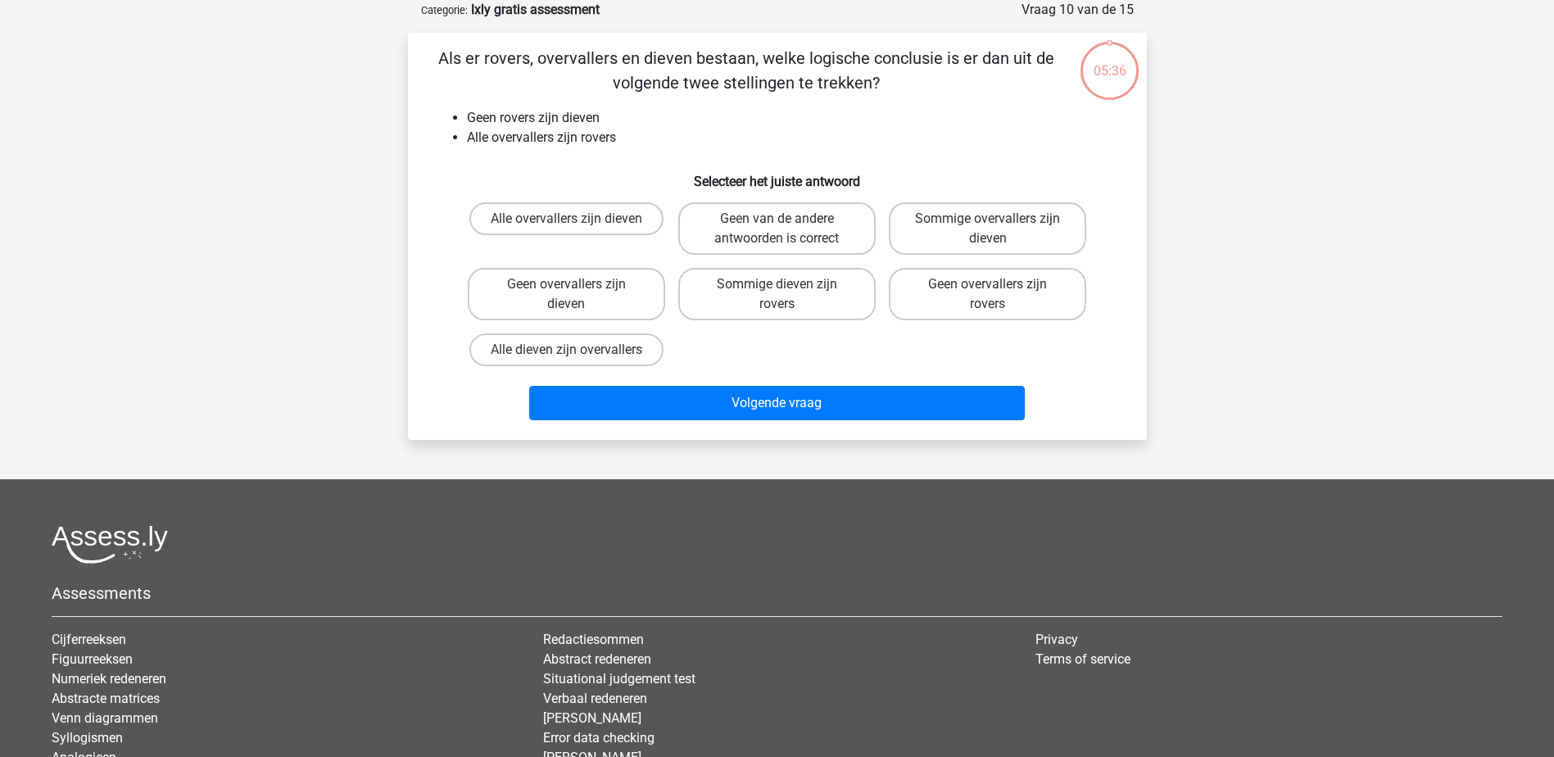
scroll to position [0, 0]
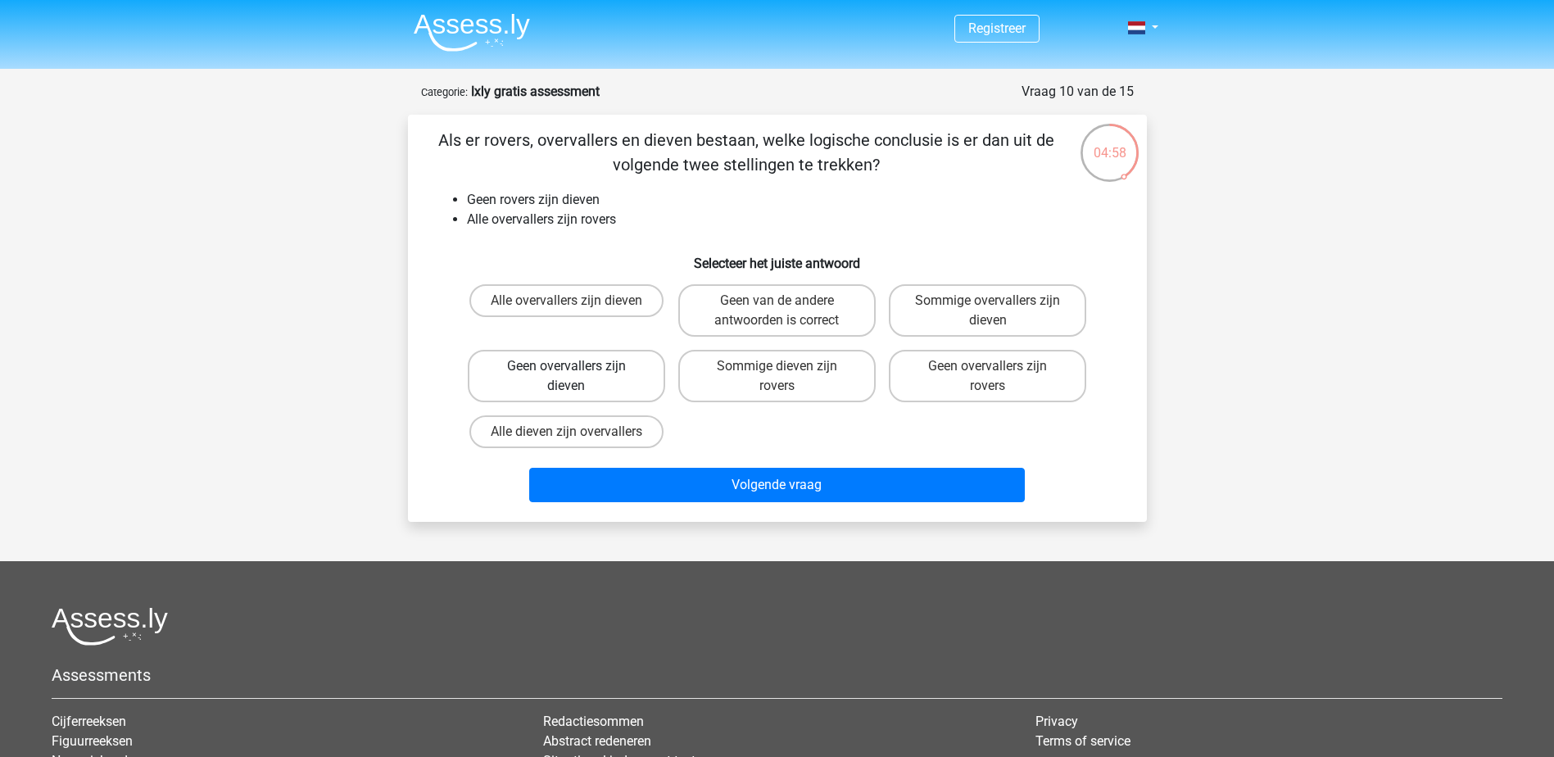
click at [627, 387] on label "Geen overvallers zijn dieven" at bounding box center [566, 376] width 197 height 52
click at [577, 377] on input "Geen overvallers zijn dieven" at bounding box center [571, 371] width 11 height 11
radio input "true"
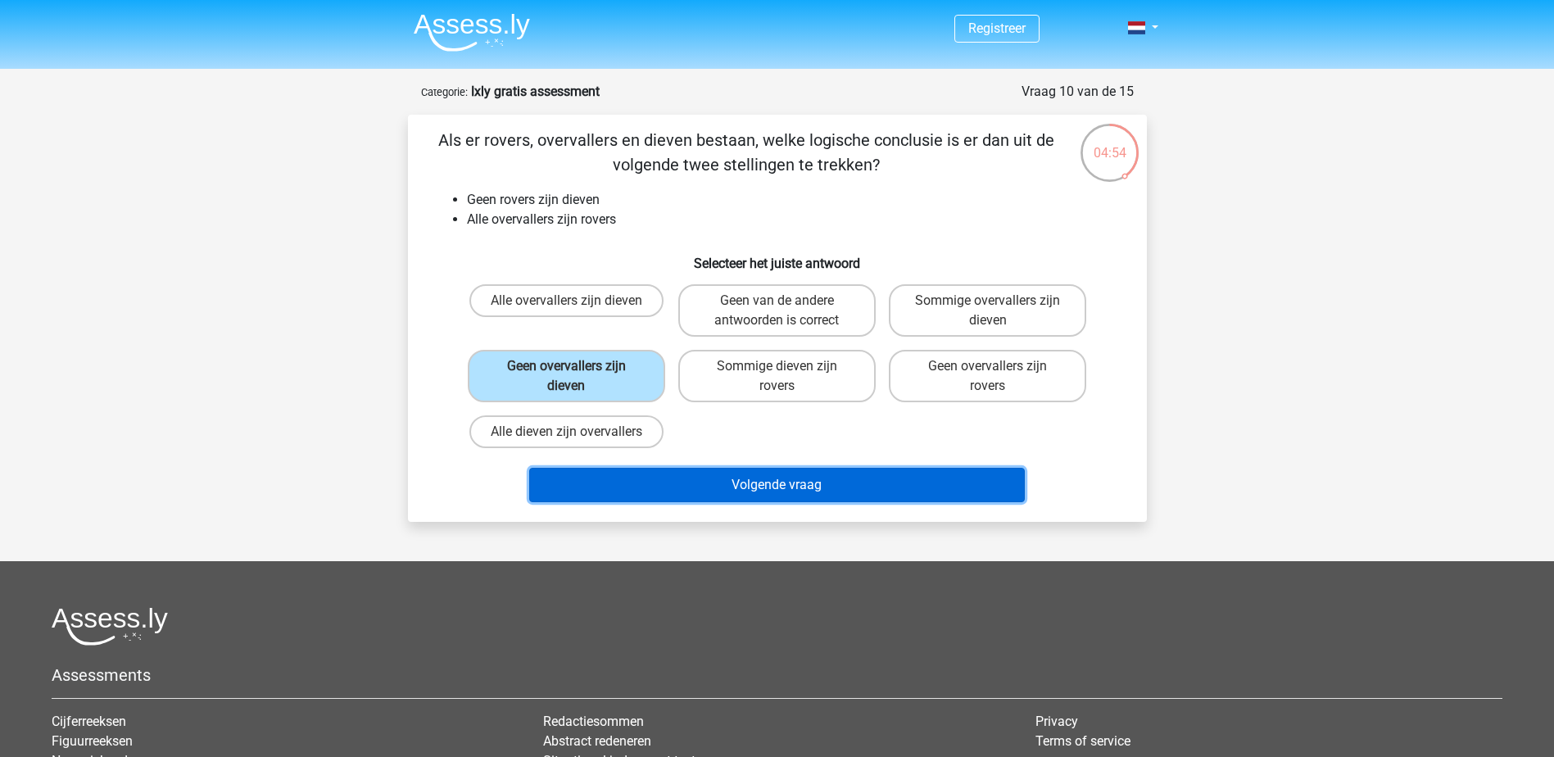
click at [778, 487] on button "Volgende vraag" at bounding box center [777, 485] width 496 height 34
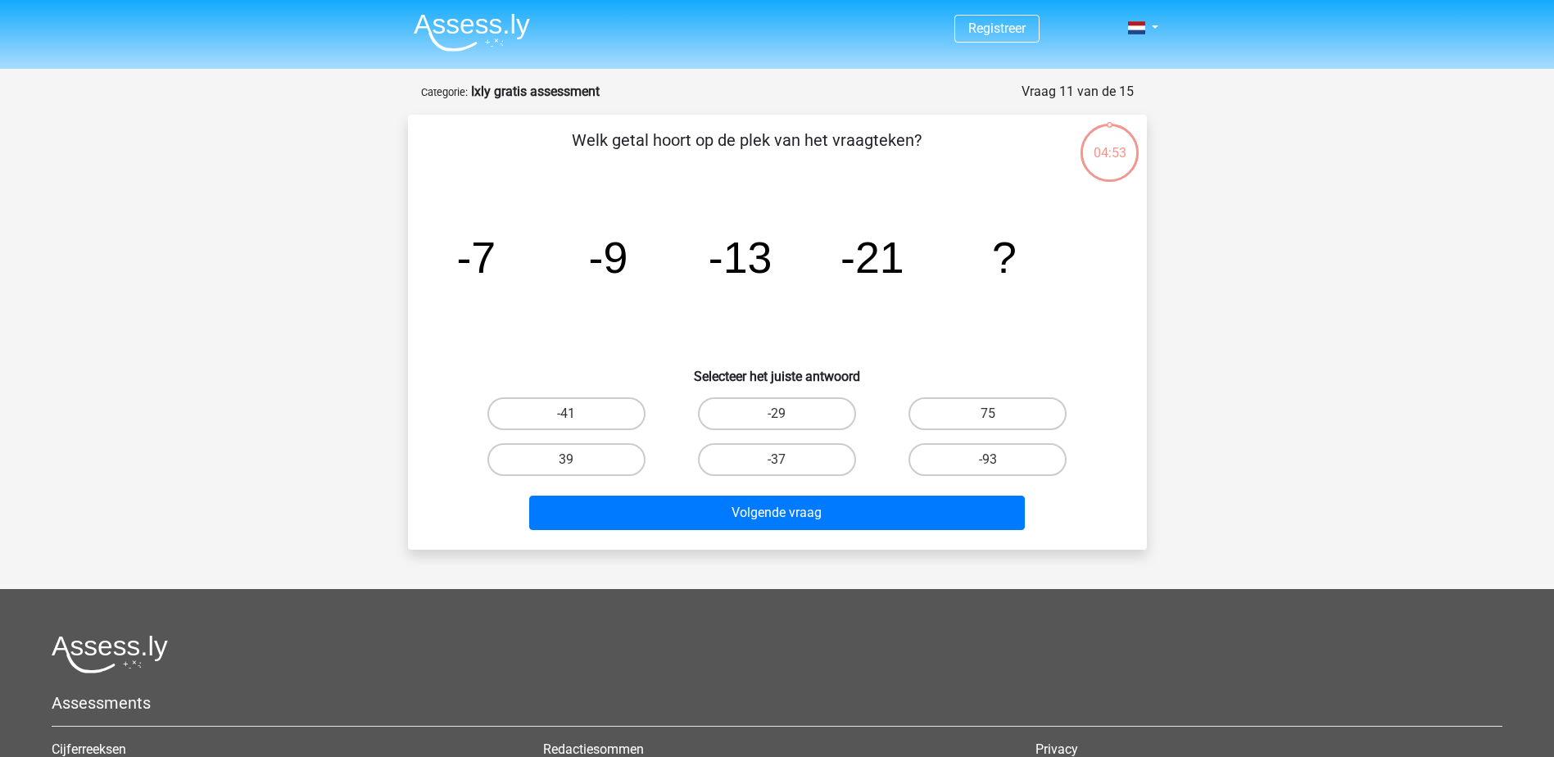
scroll to position [82, 0]
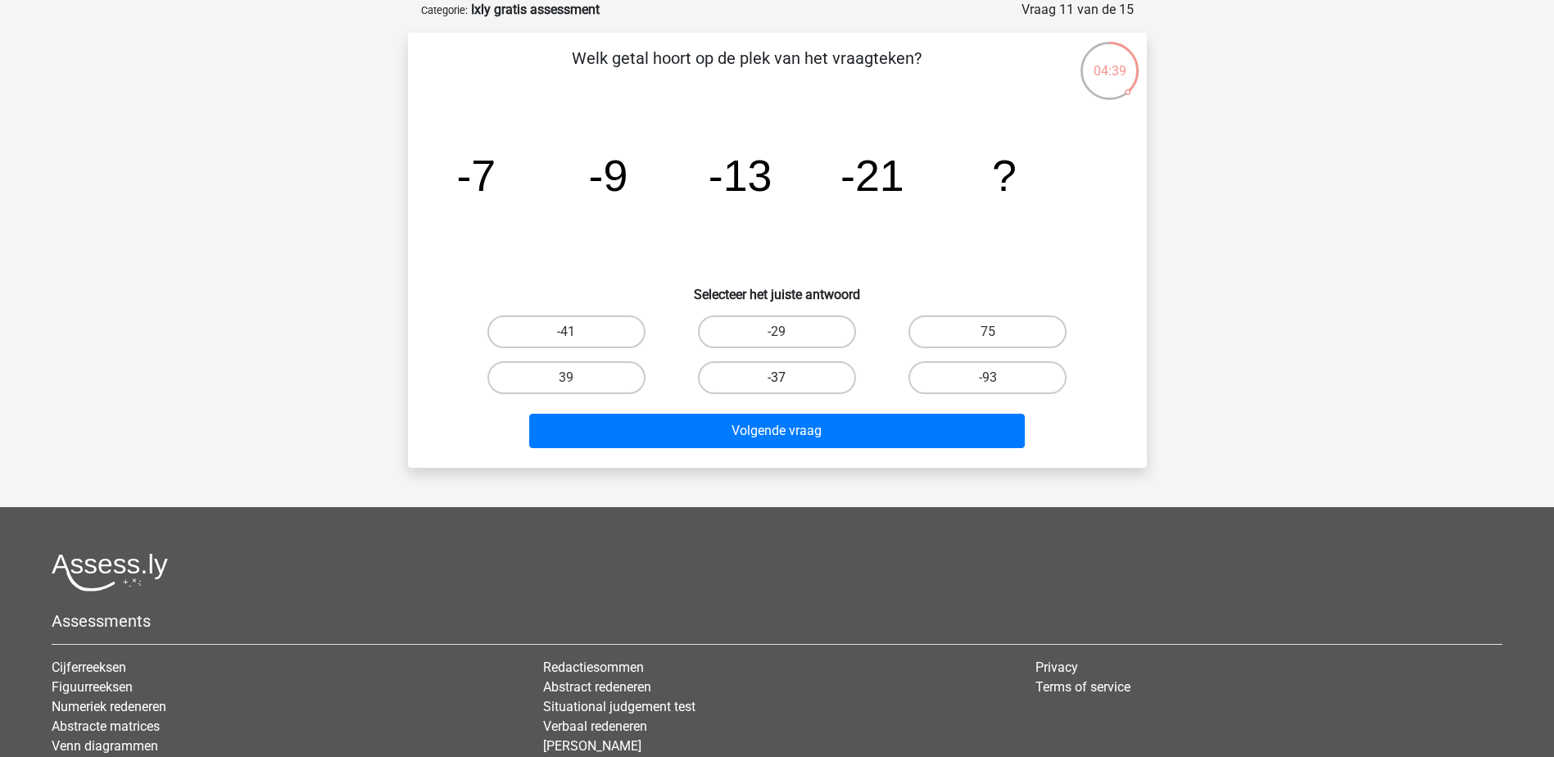
click at [791, 378] on label "-37" at bounding box center [777, 377] width 158 height 33
click at [787, 378] on input "-37" at bounding box center [782, 383] width 11 height 11
radio input "true"
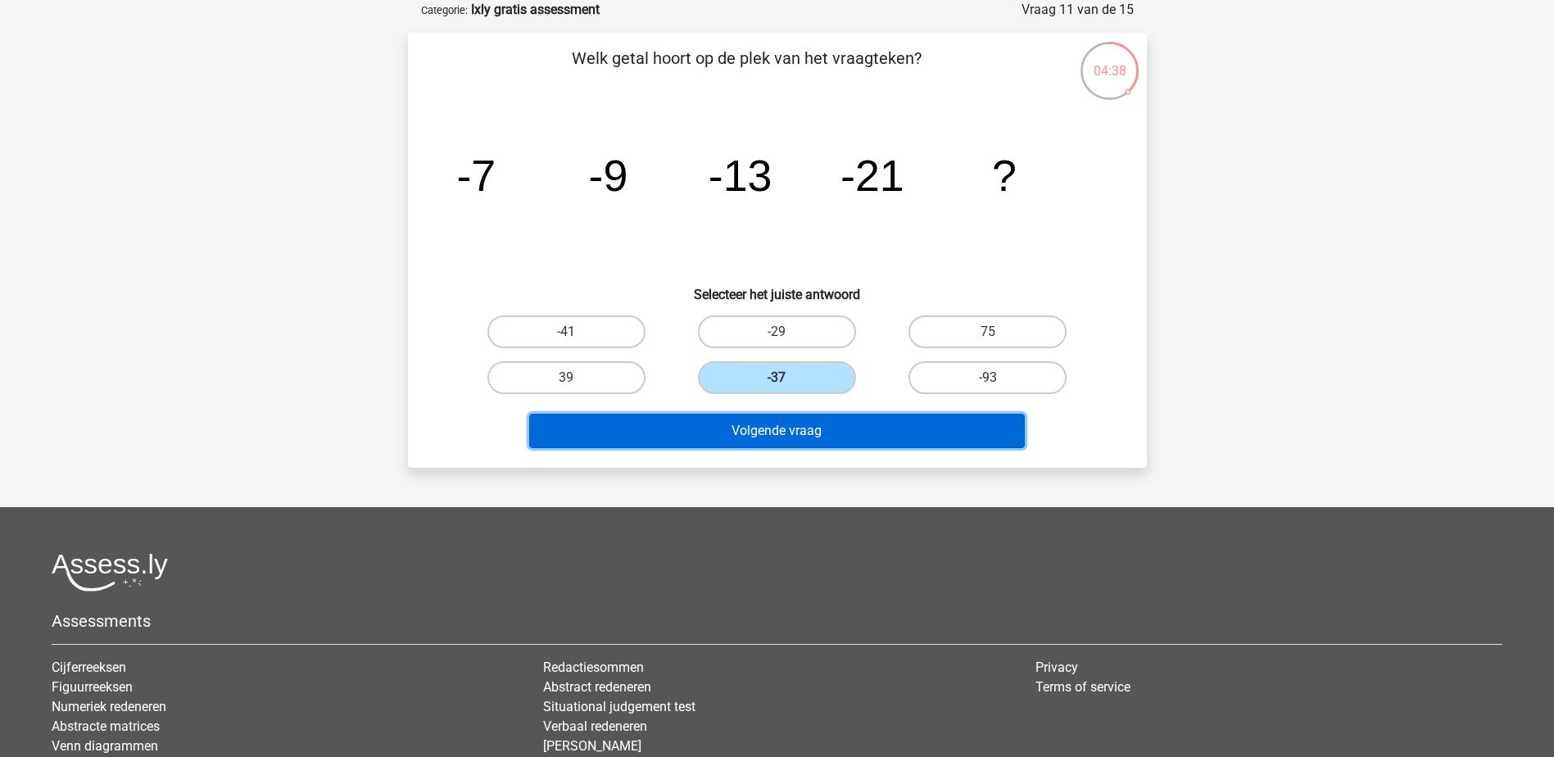
click at [804, 429] on button "Volgende vraag" at bounding box center [777, 431] width 496 height 34
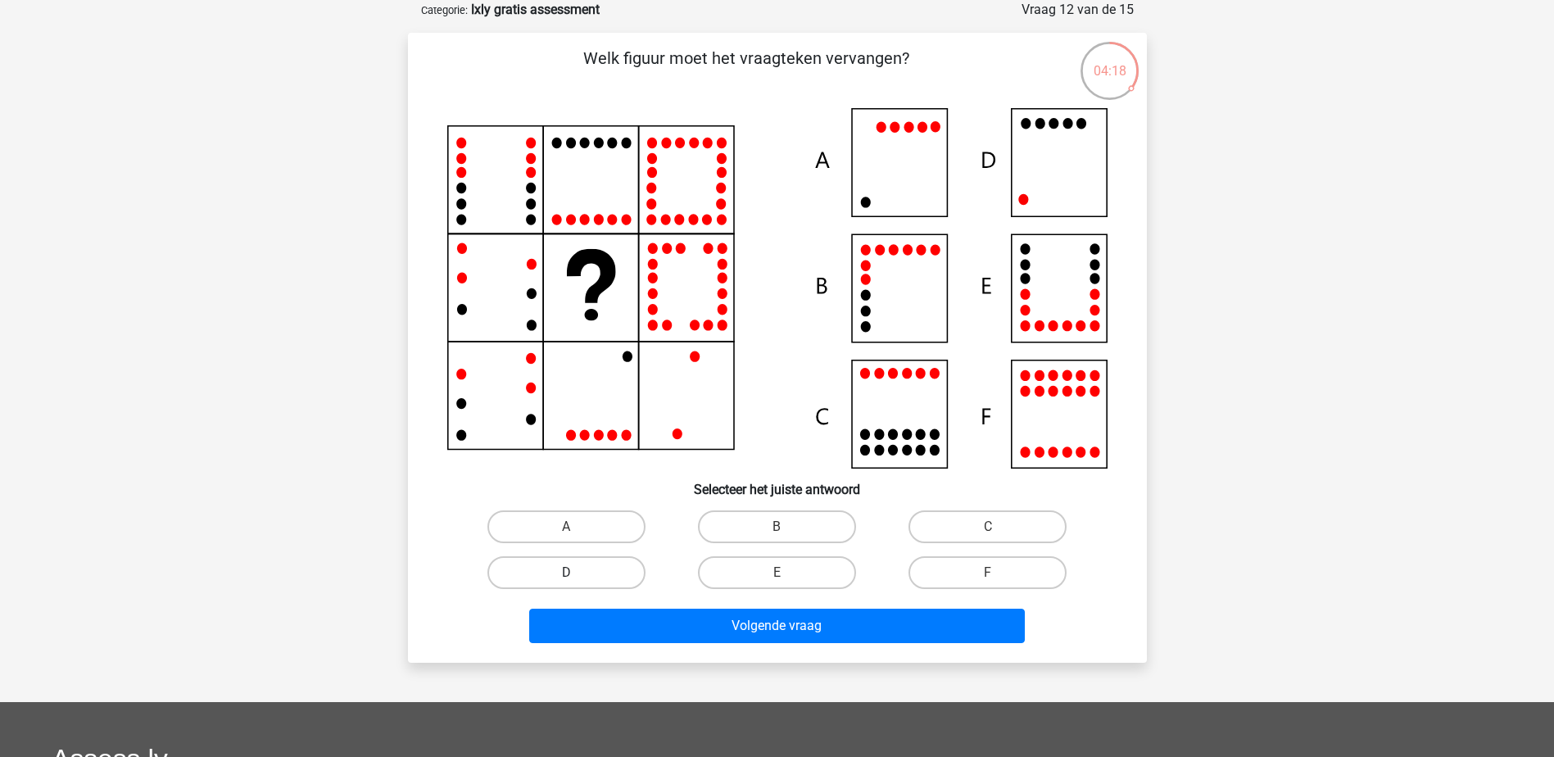
click at [625, 575] on label "D" at bounding box center [566, 572] width 158 height 33
click at [577, 575] on input "D" at bounding box center [571, 578] width 11 height 11
radio input "true"
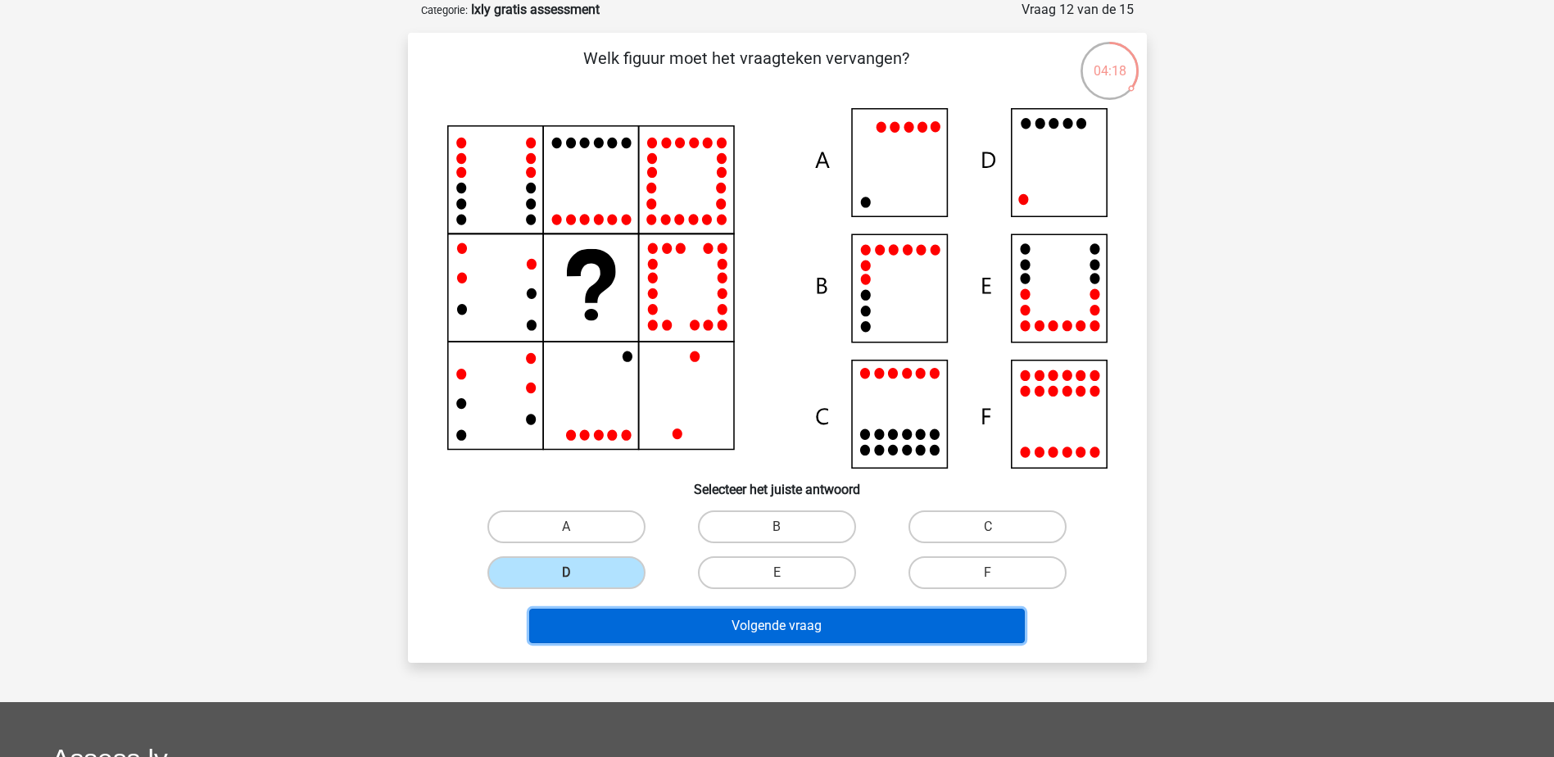
click at [665, 623] on button "Volgende vraag" at bounding box center [777, 626] width 496 height 34
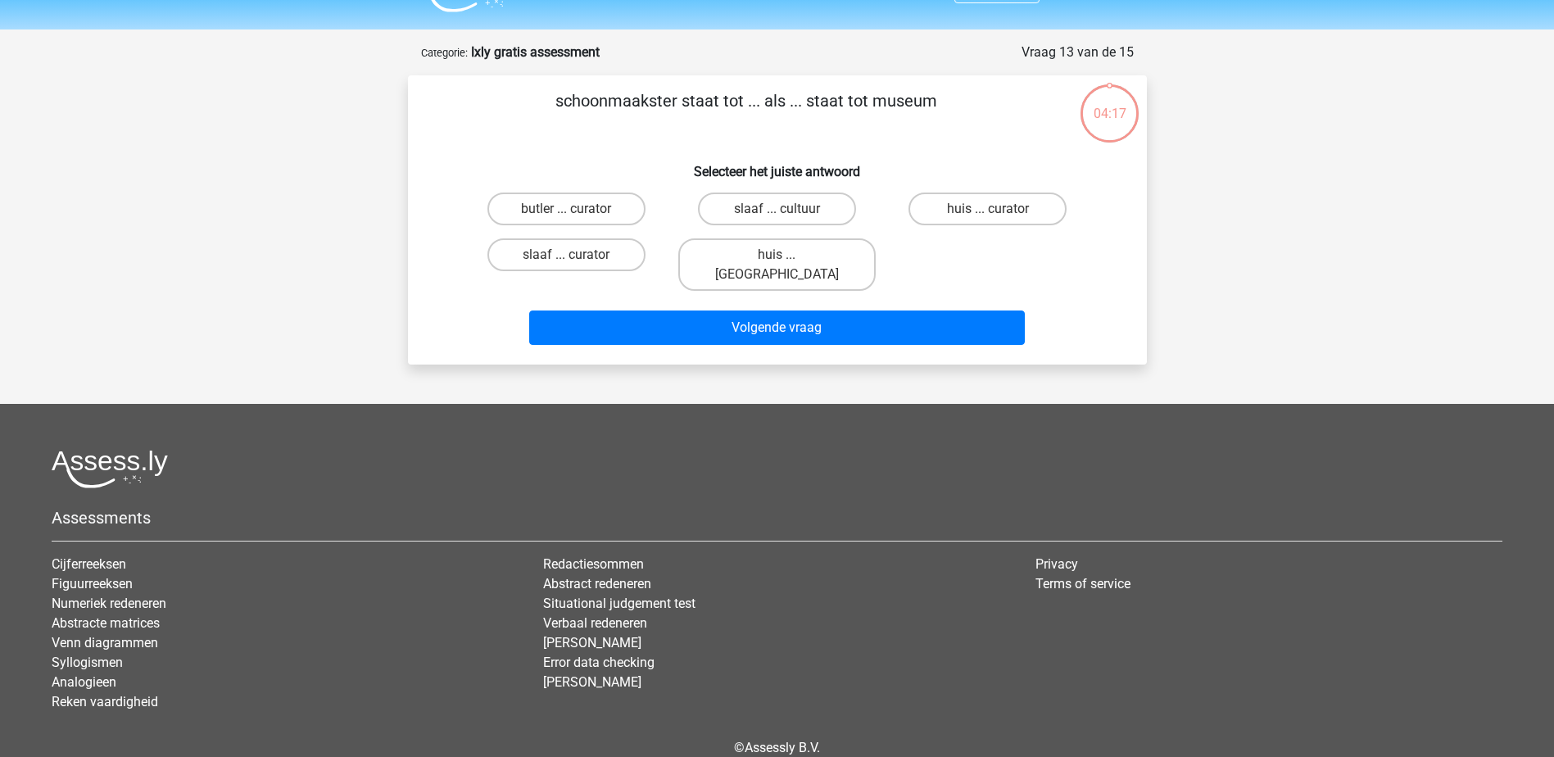
scroll to position [0, 0]
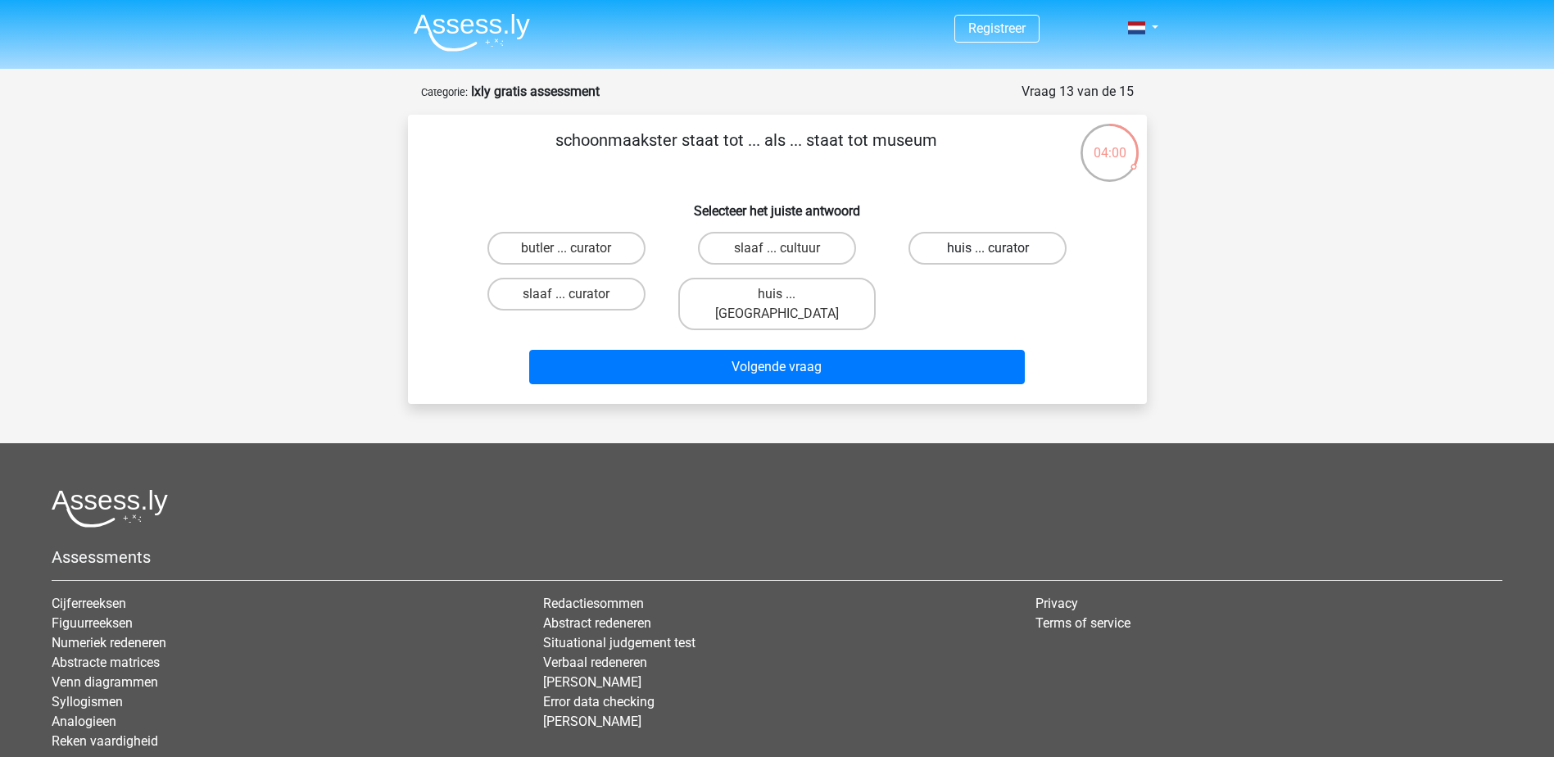
click at [1000, 243] on label "huis ... curator" at bounding box center [987, 248] width 158 height 33
click at [998, 248] on input "huis ... curator" at bounding box center [993, 253] width 11 height 11
radio input "true"
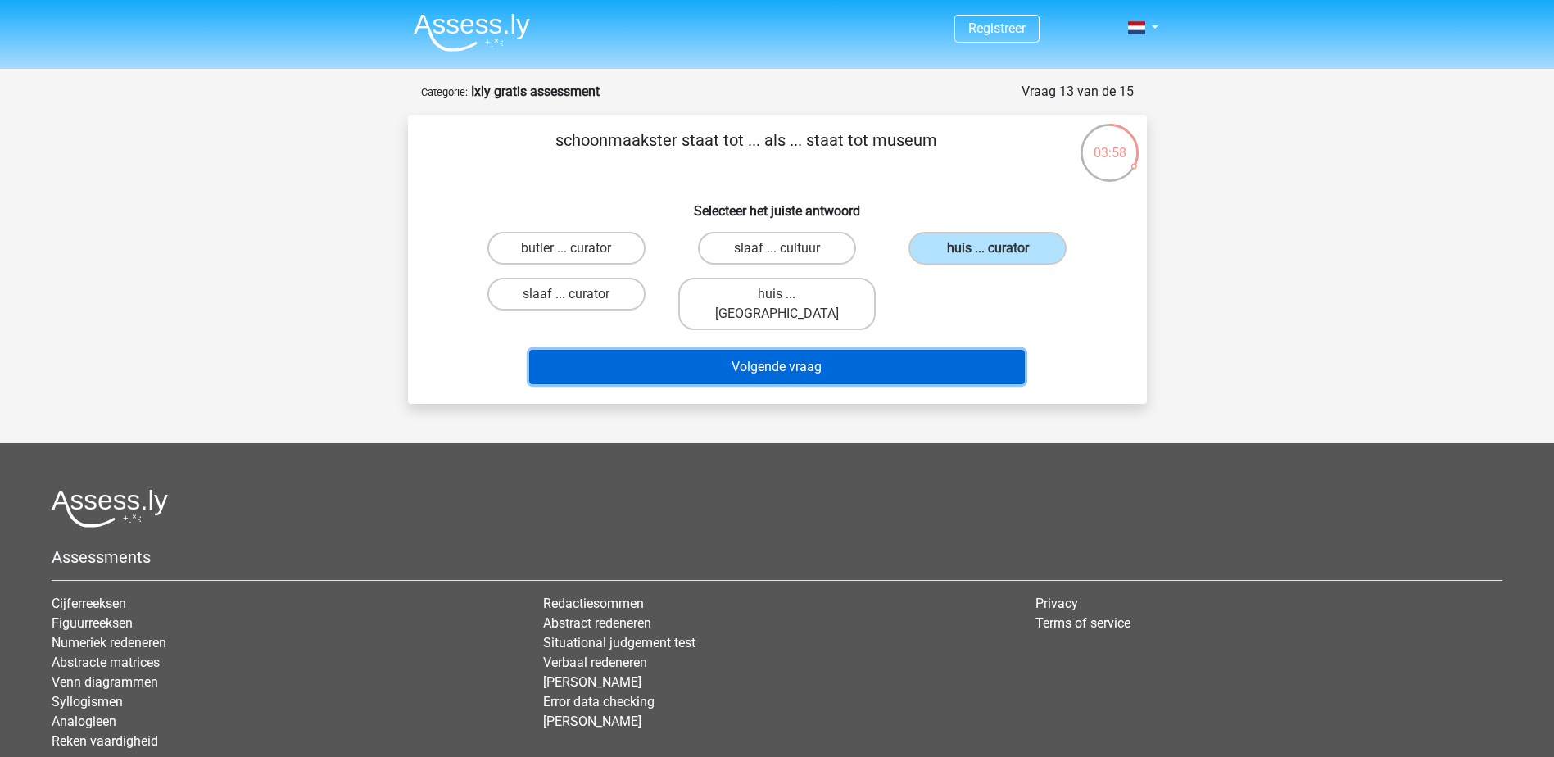
click at [817, 351] on button "Volgende vraag" at bounding box center [777, 367] width 496 height 34
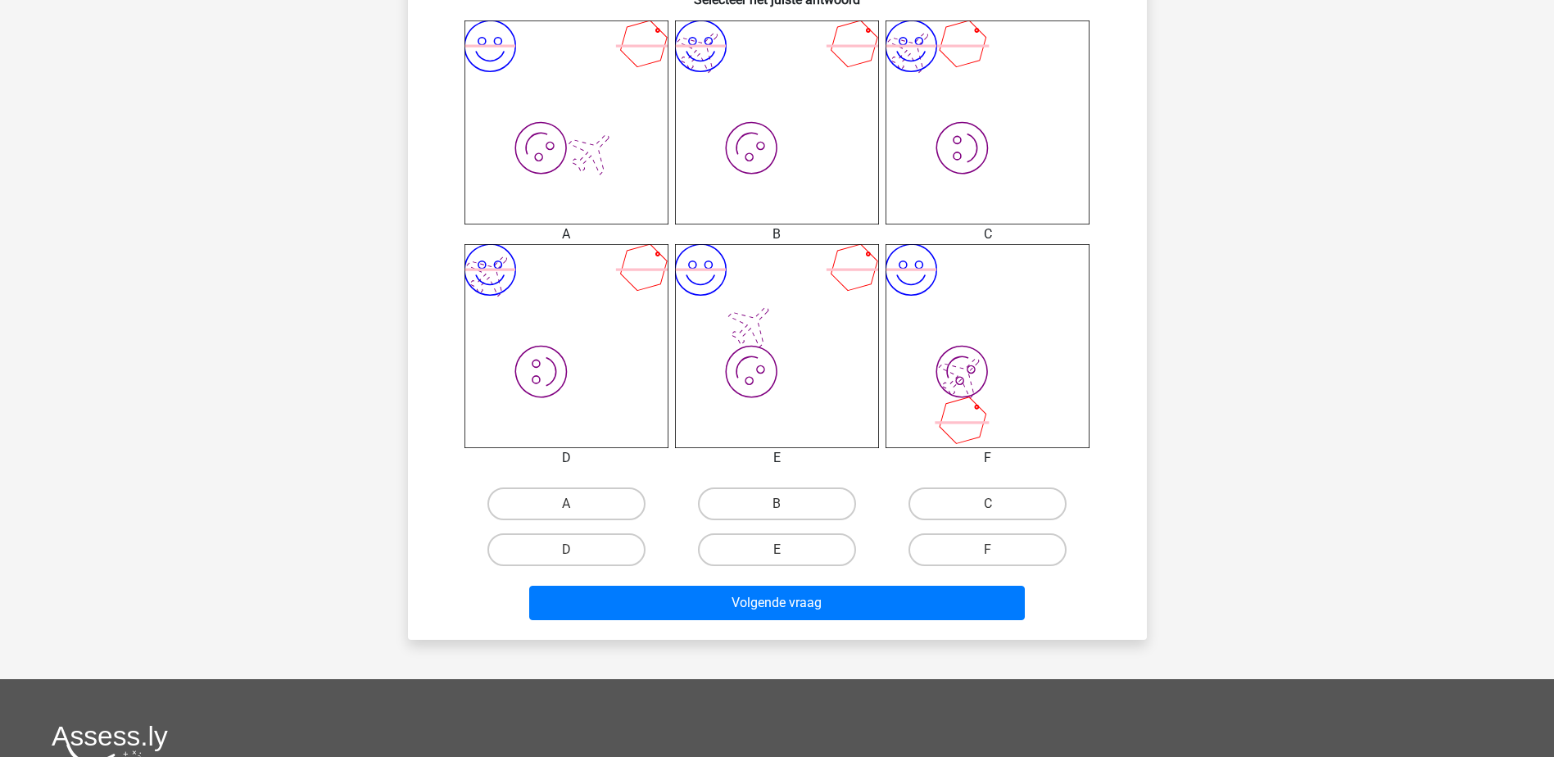
scroll to position [655, 0]
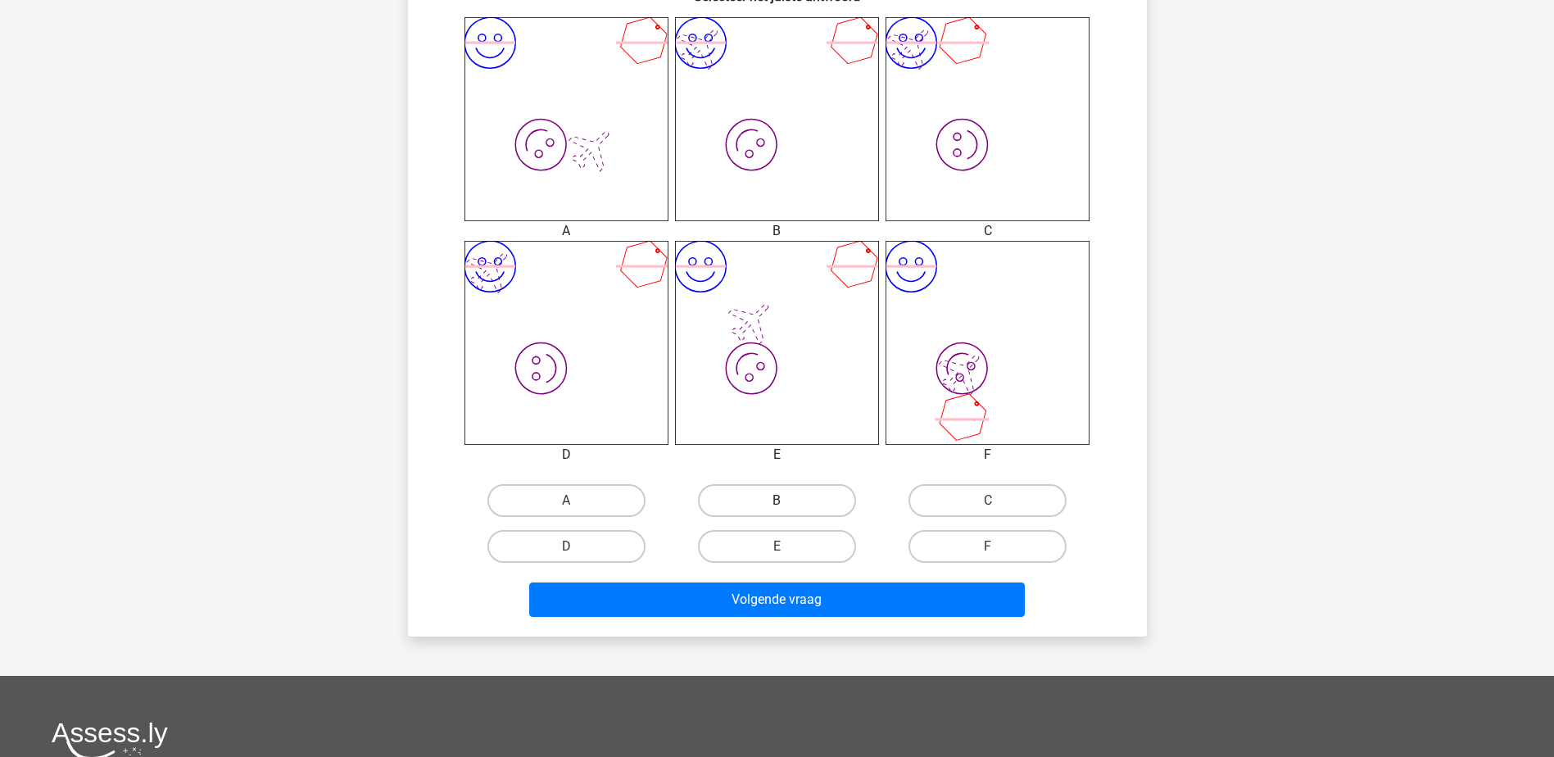
drag, startPoint x: 740, startPoint y: 480, endPoint x: 746, endPoint y: 490, distance: 11.8
click at [743, 488] on div "B" at bounding box center [777, 501] width 211 height 46
click at [760, 498] on label "B" at bounding box center [777, 500] width 158 height 33
click at [777, 500] on input "B" at bounding box center [782, 505] width 11 height 11
radio input "true"
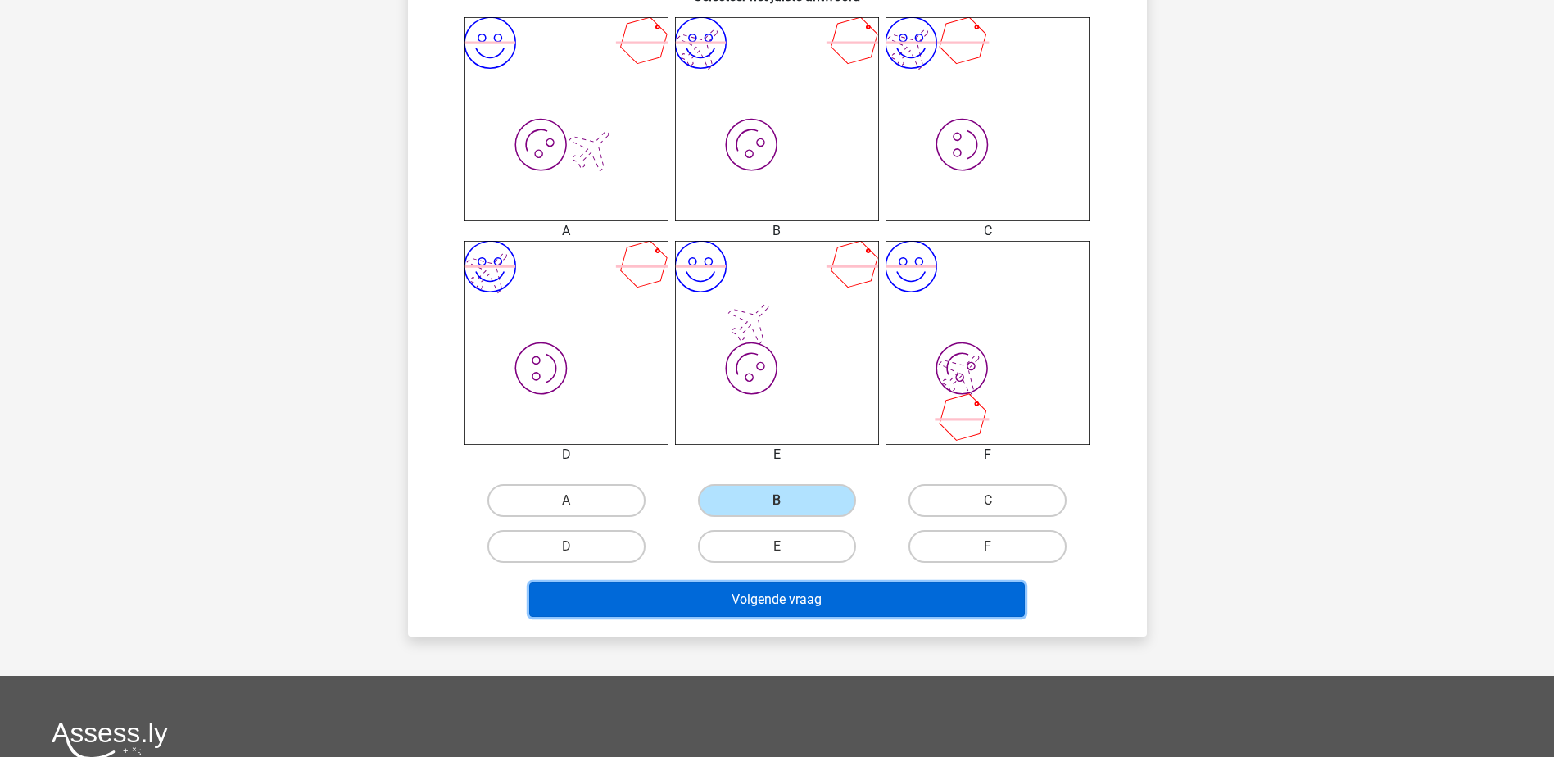
click at [776, 584] on button "Volgende vraag" at bounding box center [777, 599] width 496 height 34
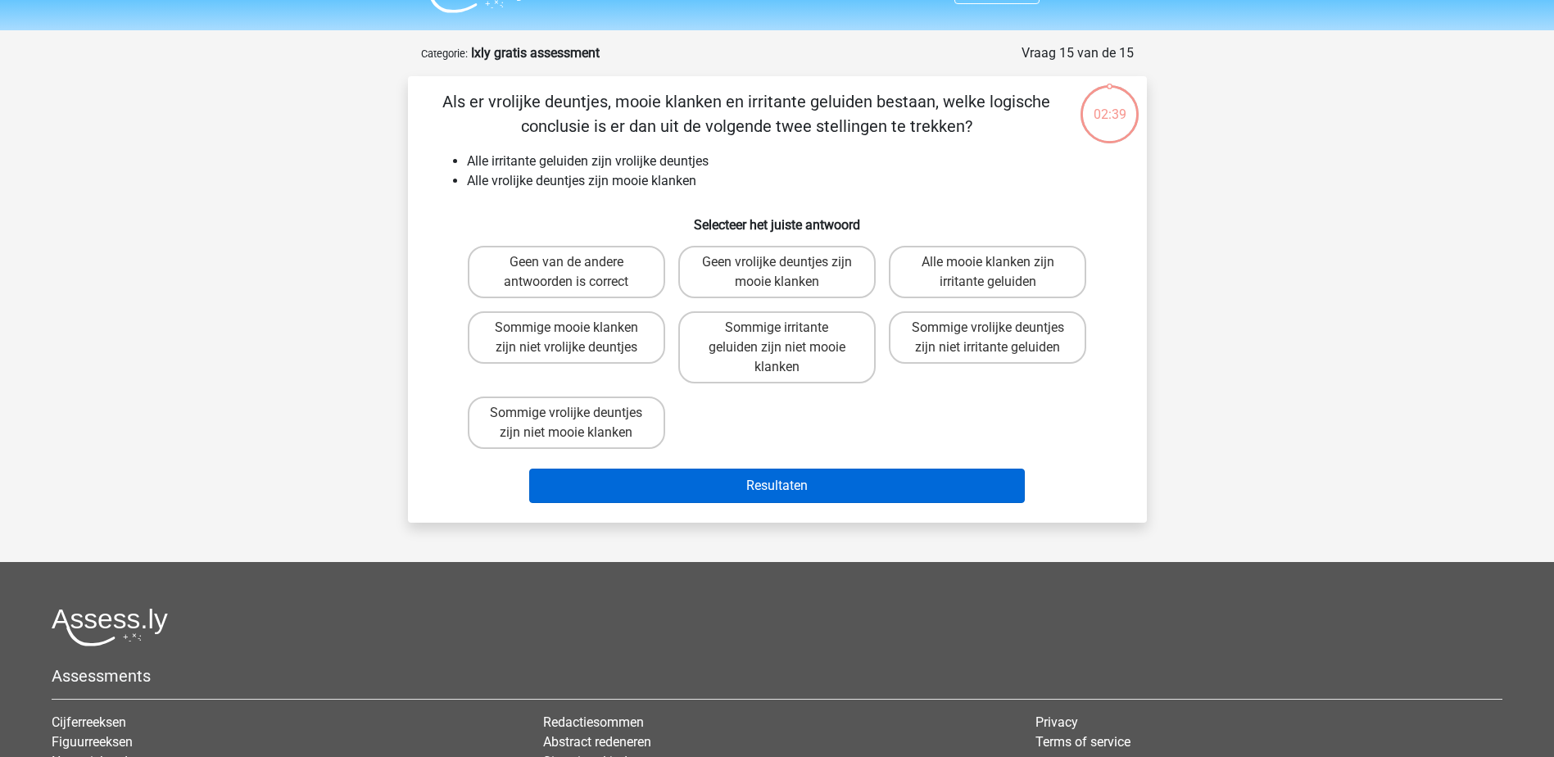
scroll to position [0, 0]
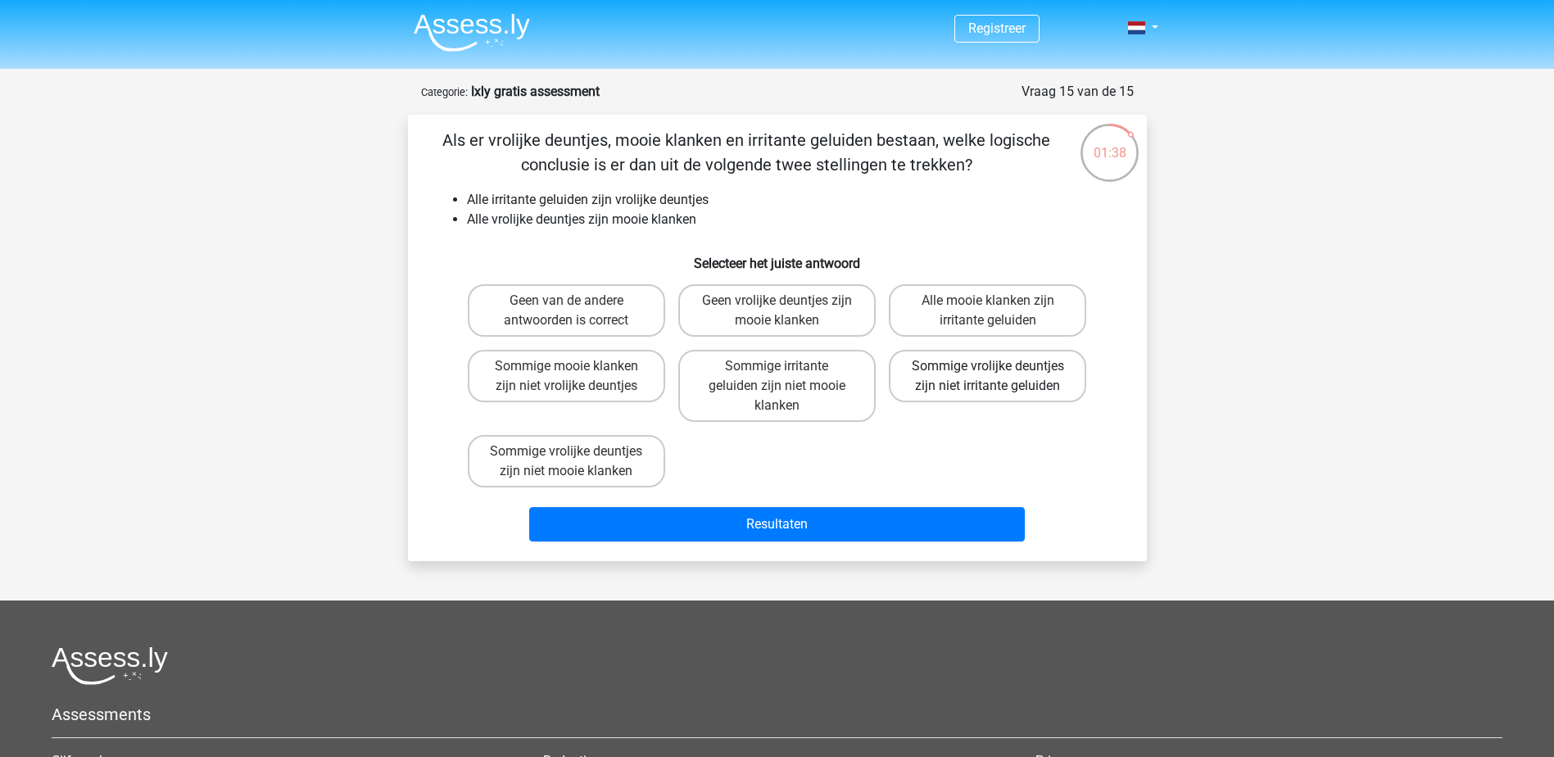
click at [1054, 388] on label "Sommige vrolijke deuntjes zijn niet irritante geluiden" at bounding box center [987, 376] width 197 height 52
click at [998, 377] on input "Sommige vrolijke deuntjes zijn niet irritante geluiden" at bounding box center [993, 371] width 11 height 11
radio input "true"
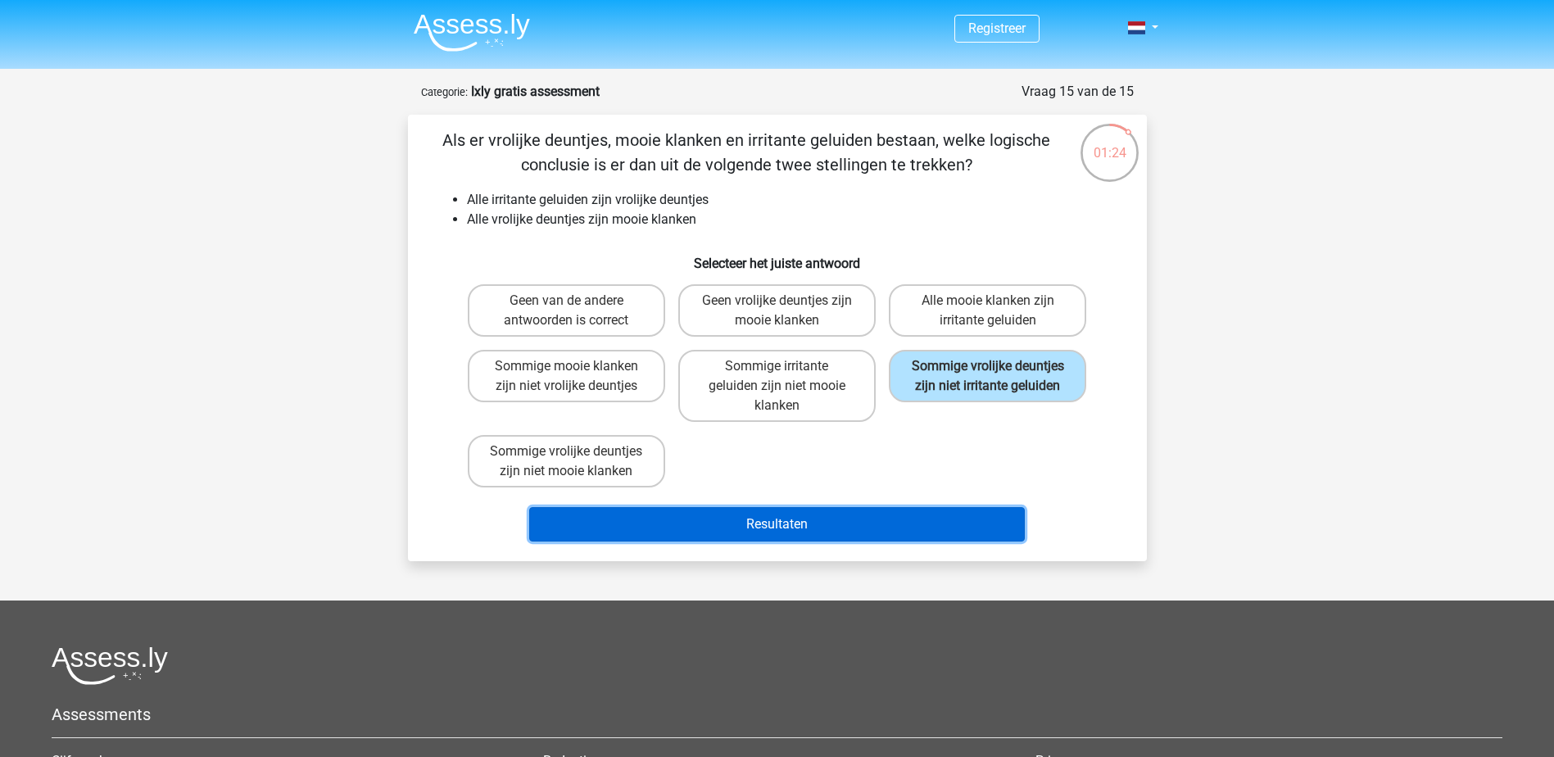
click at [704, 532] on button "Resultaten" at bounding box center [777, 524] width 496 height 34
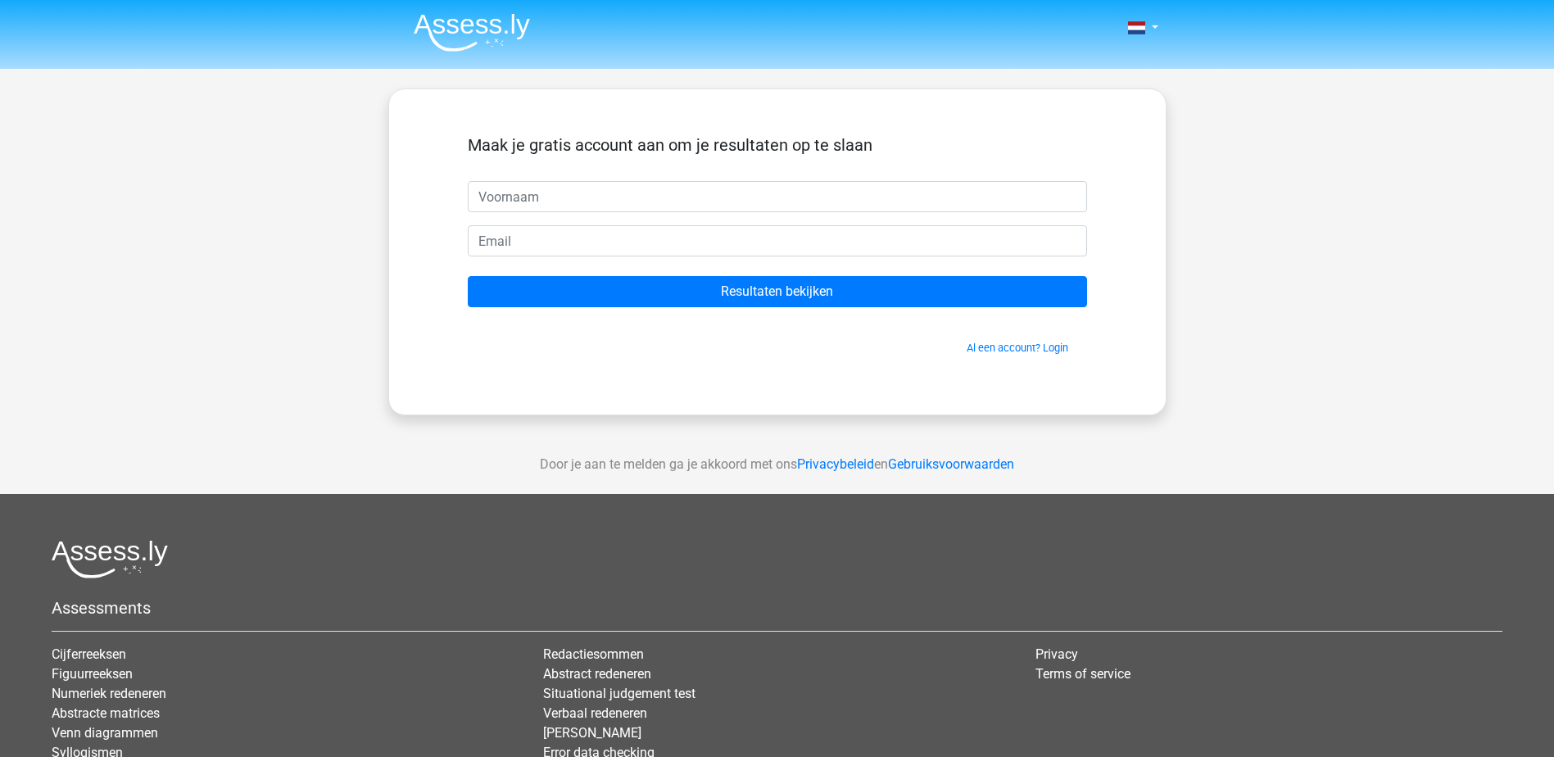
drag, startPoint x: 532, startPoint y: 196, endPoint x: 541, endPoint y: 192, distance: 8.8
click at [533, 195] on input "text" at bounding box center [777, 196] width 619 height 31
type input "T"
type input "timothydejong@hotmail.nl"
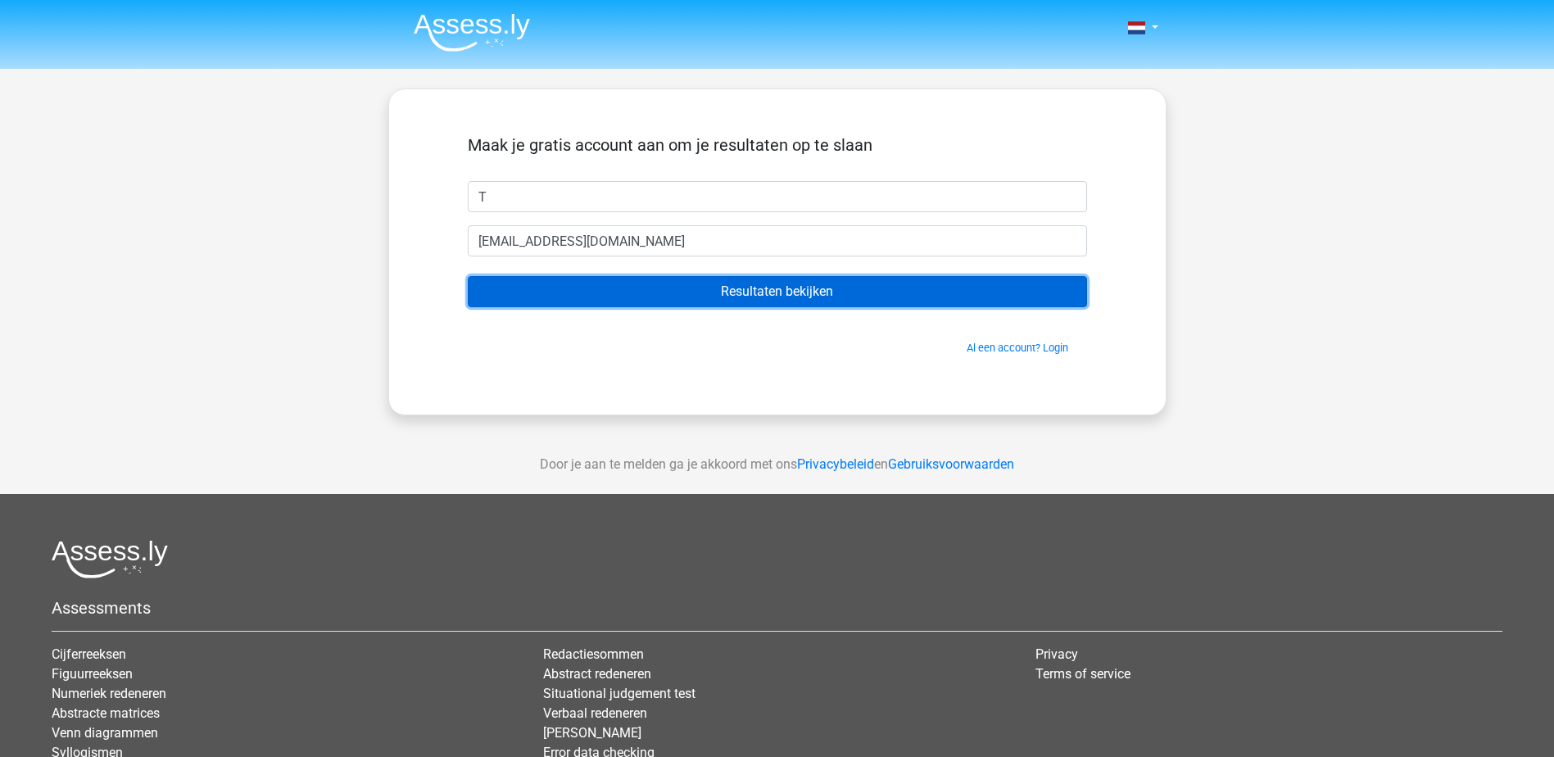
click at [748, 289] on input "Resultaten bekijken" at bounding box center [777, 291] width 619 height 31
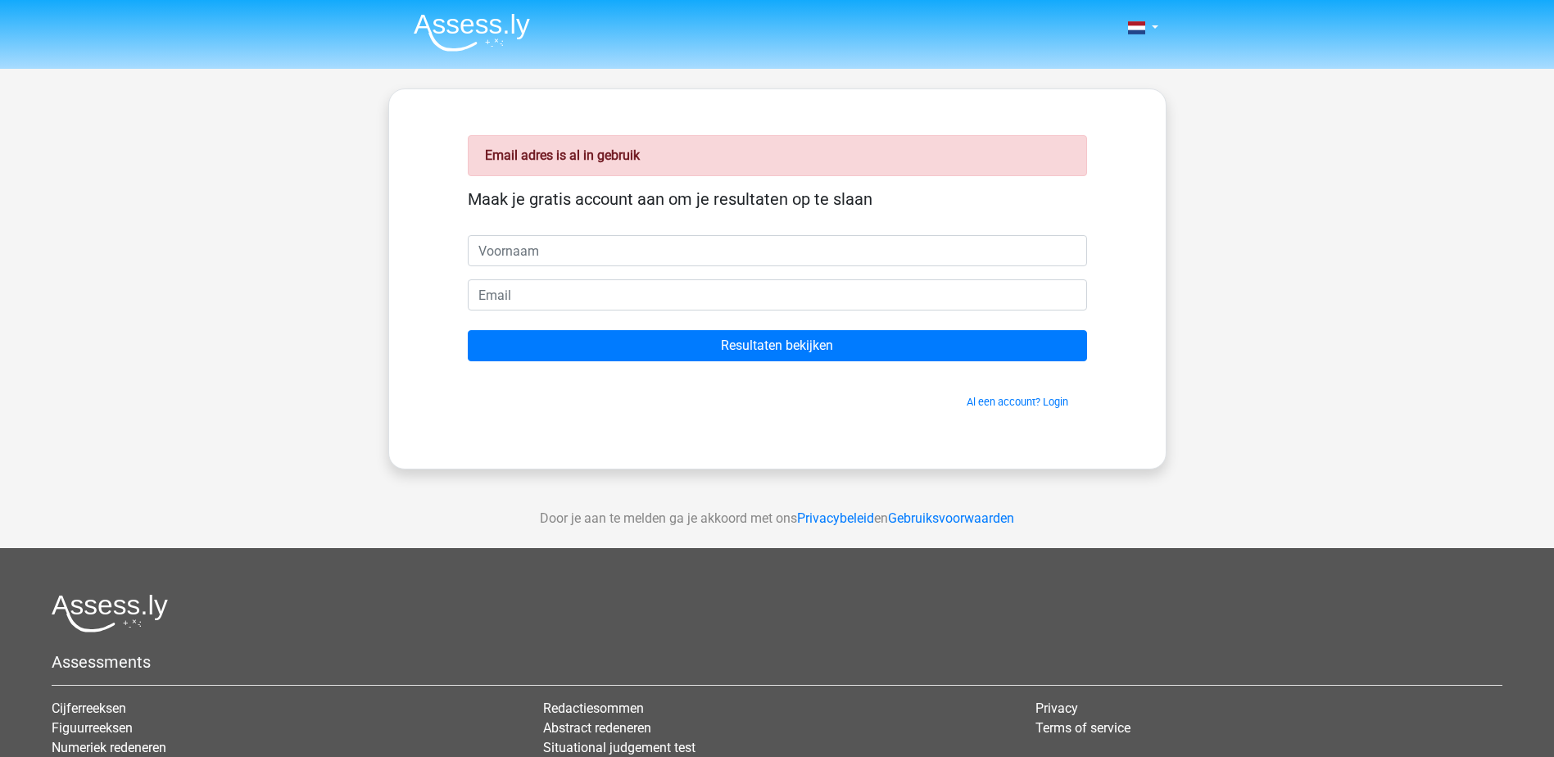
click at [740, 246] on input "text" at bounding box center [777, 250] width 619 height 31
type input "T"
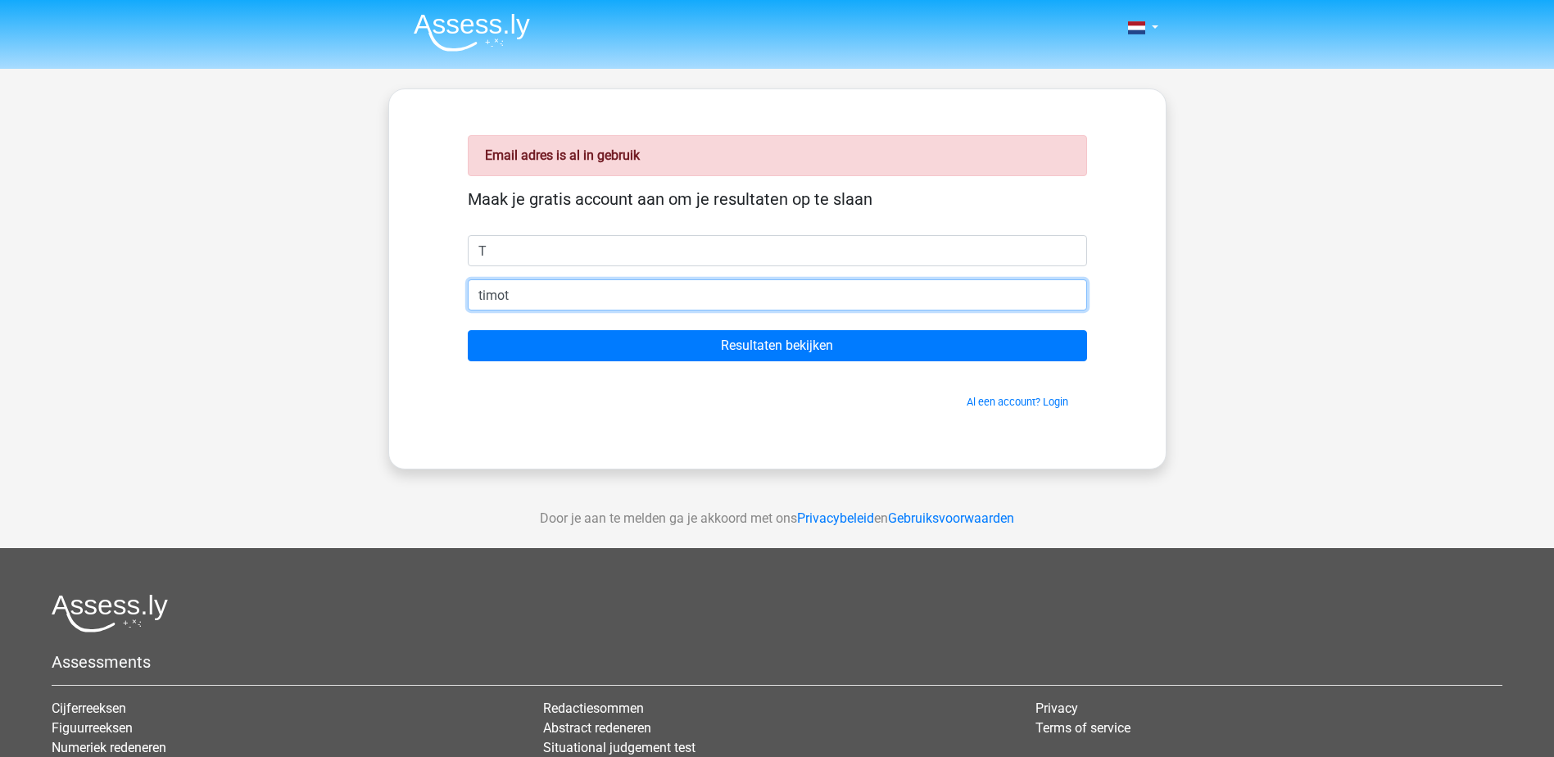
type input "[EMAIL_ADDRESS][DOMAIN_NAME]"
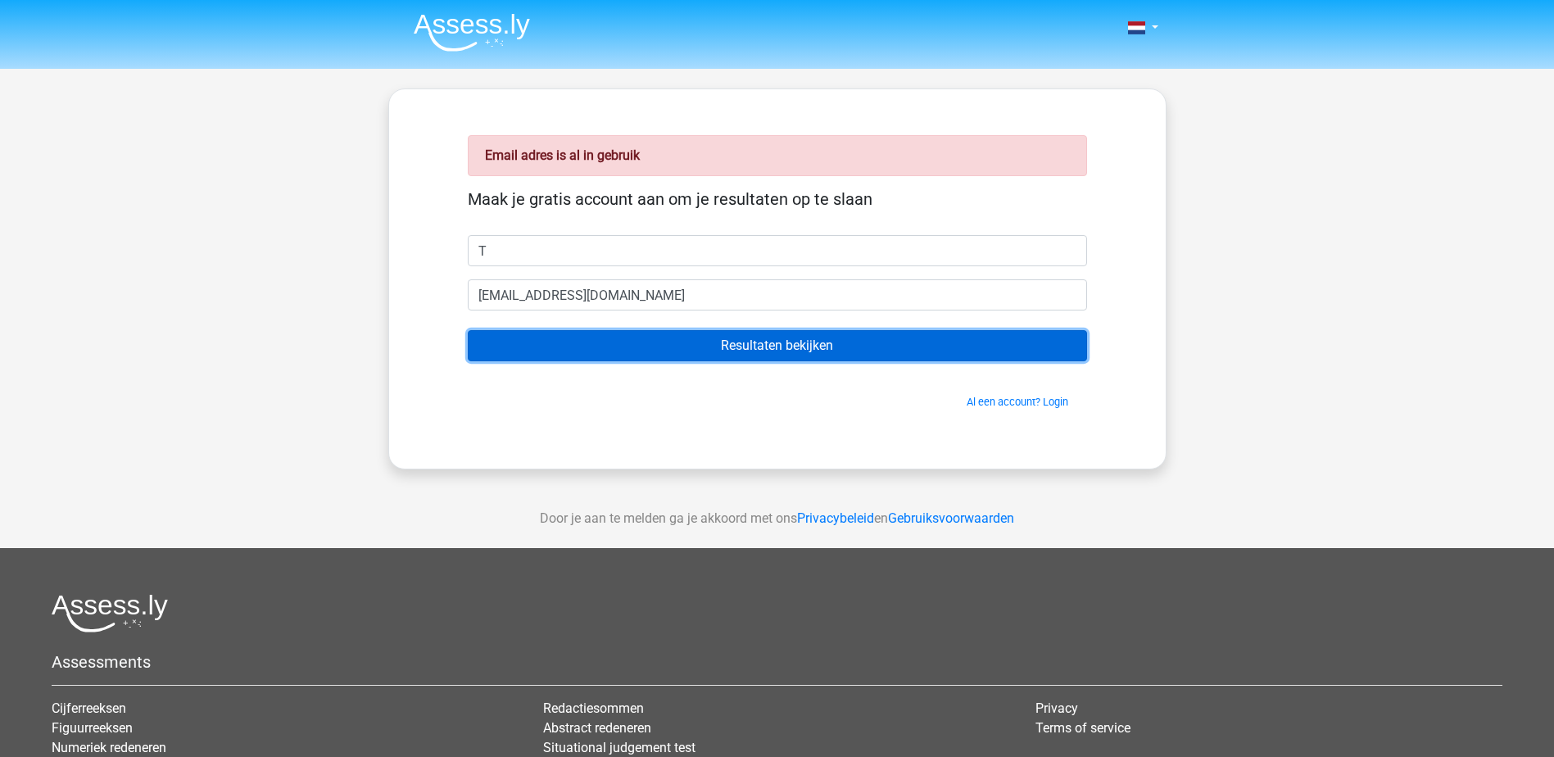
click at [550, 344] on input "Resultaten bekijken" at bounding box center [777, 345] width 619 height 31
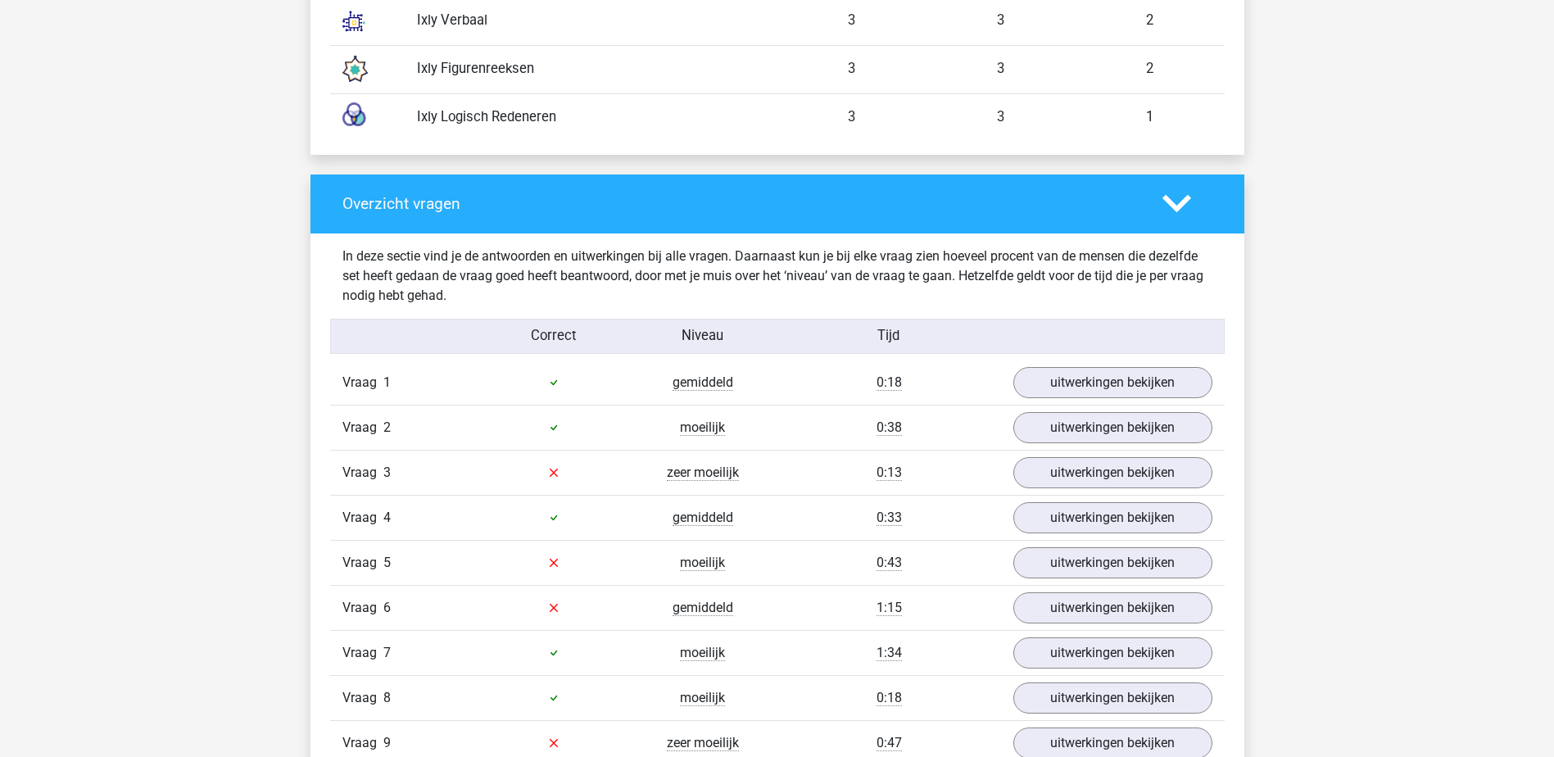
scroll to position [1720, 0]
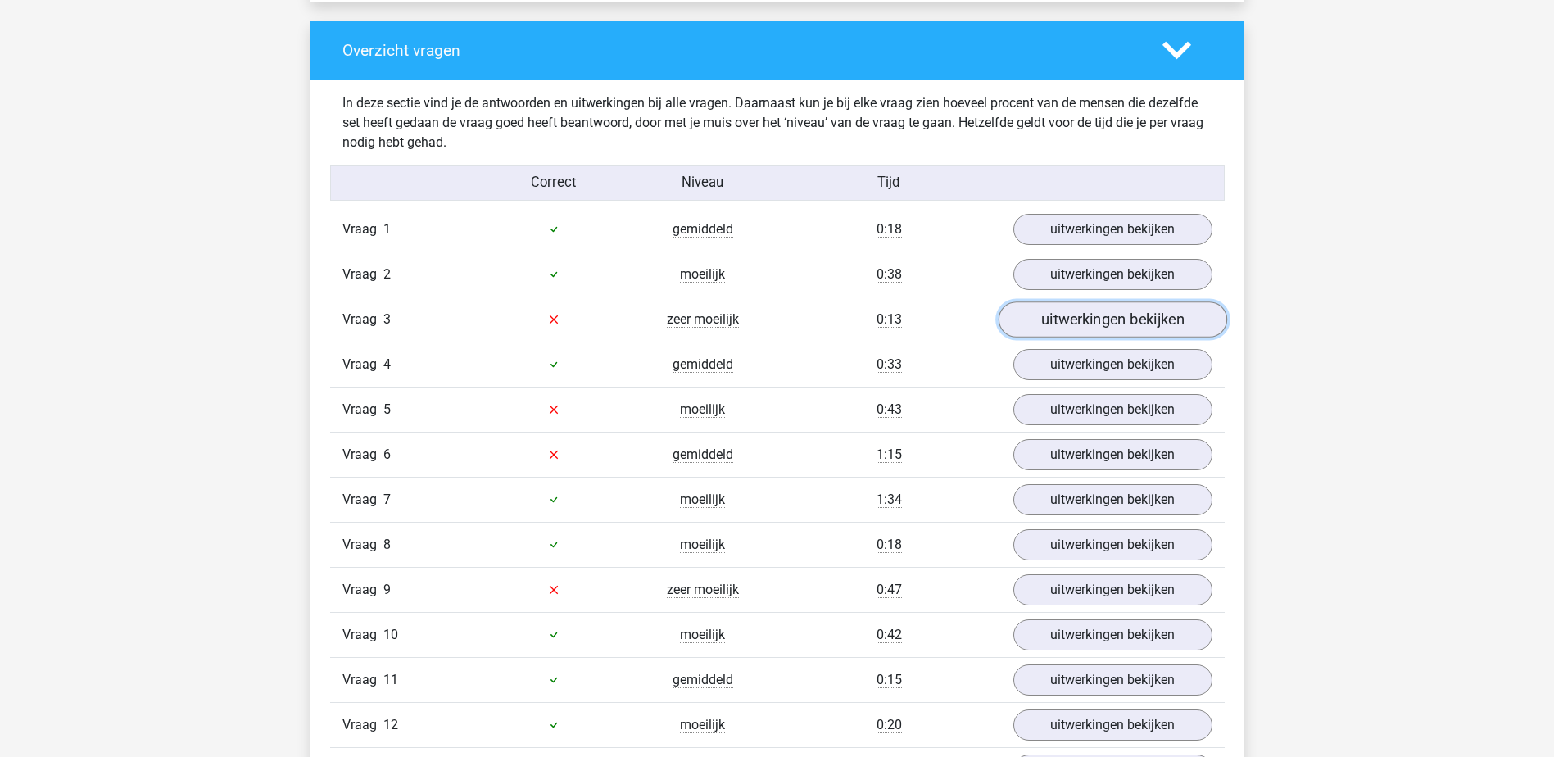
click at [1208, 324] on link "uitwerkingen bekijken" at bounding box center [1112, 319] width 229 height 36
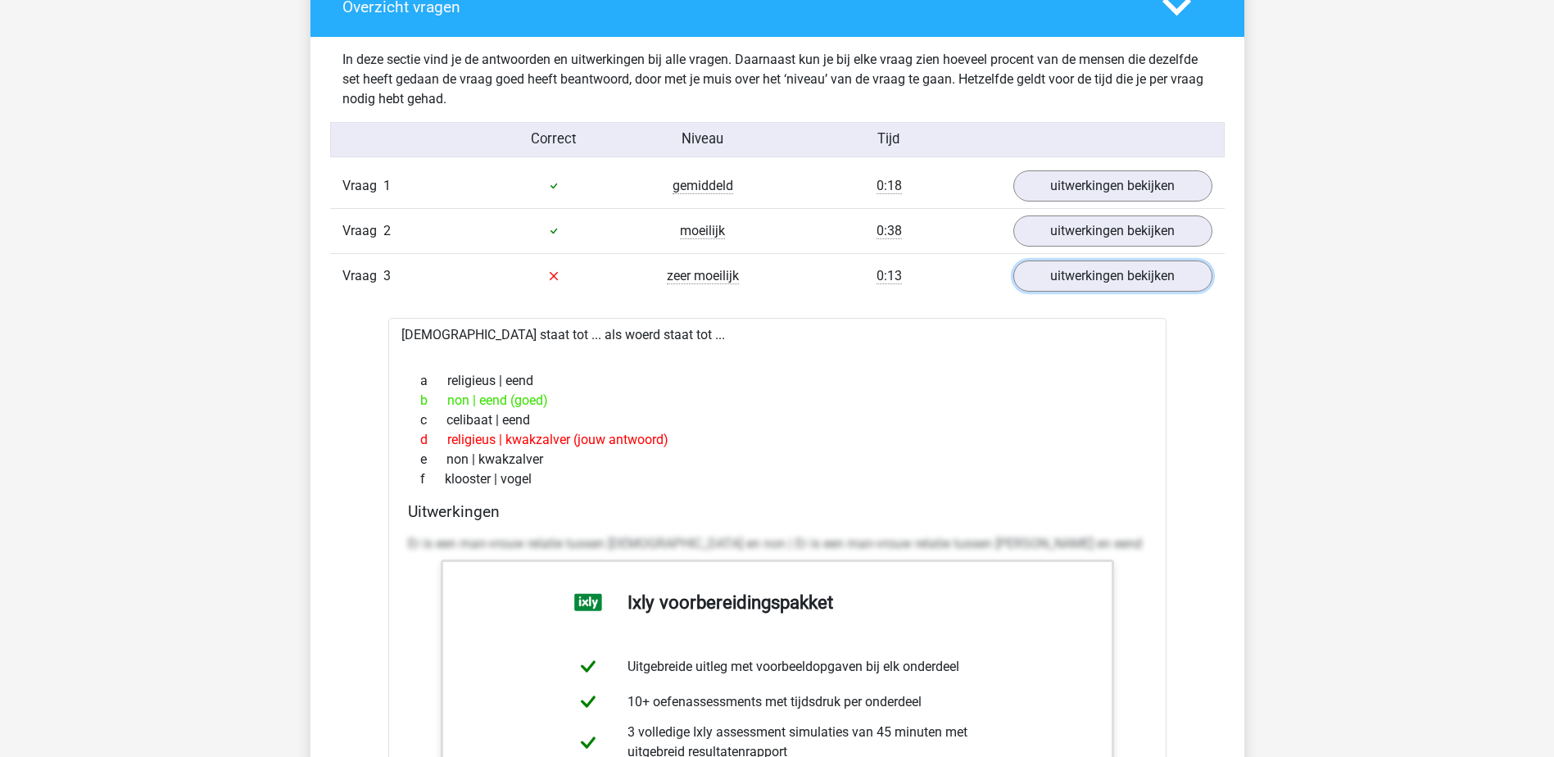
scroll to position [1884, 0]
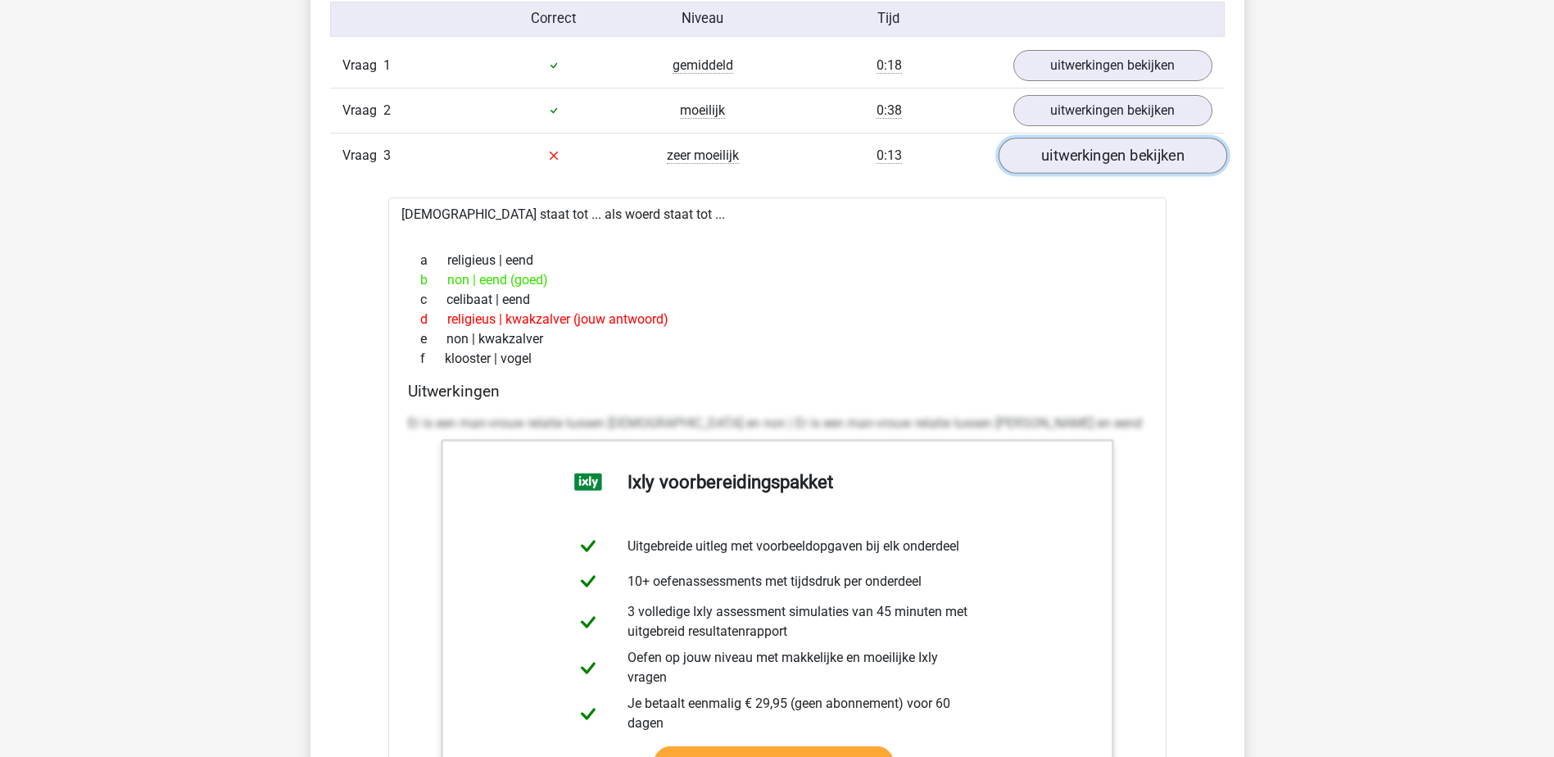
click at [1089, 155] on link "uitwerkingen bekijken" at bounding box center [1112, 156] width 229 height 36
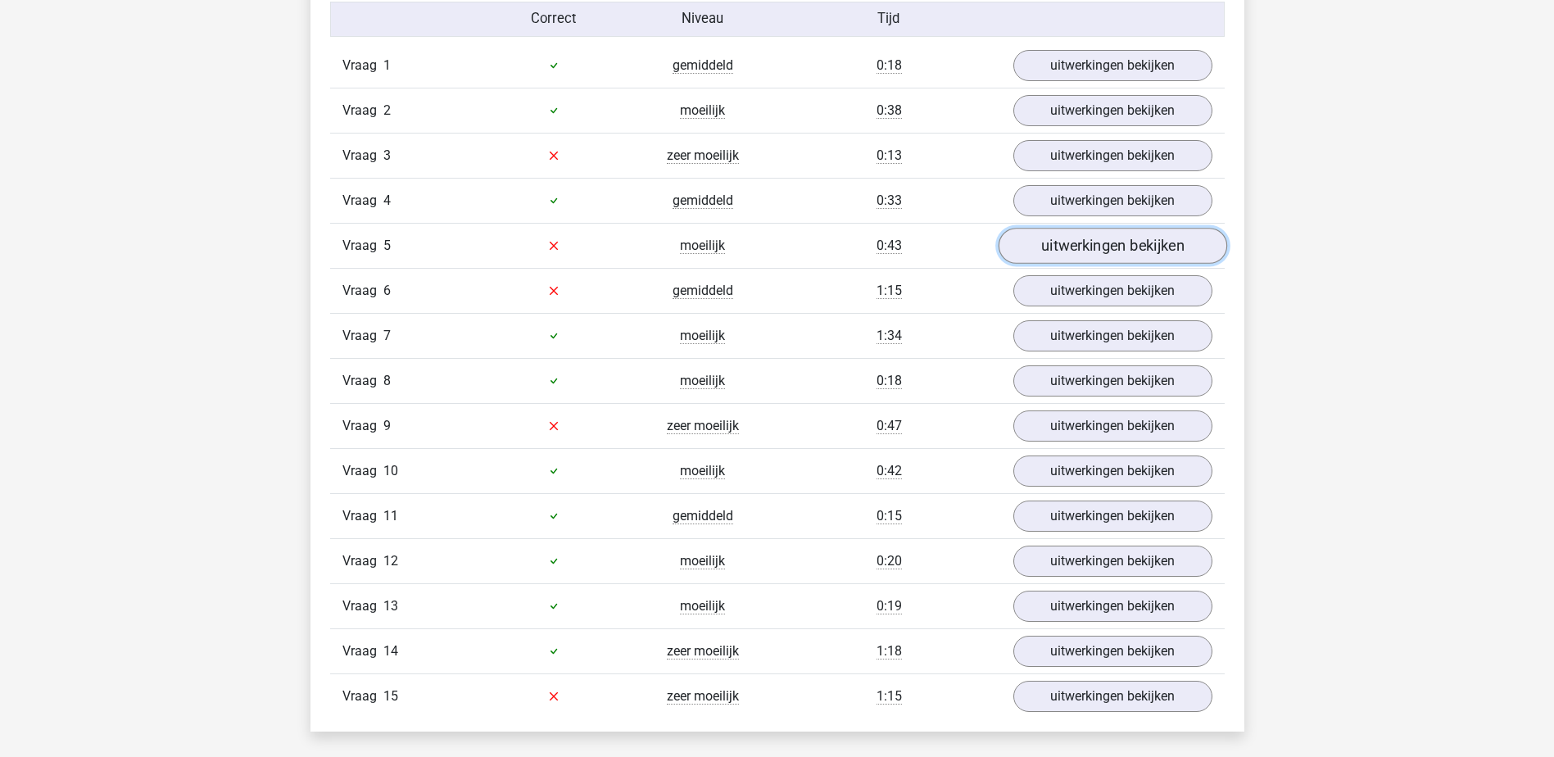
click at [1074, 243] on link "uitwerkingen bekijken" at bounding box center [1112, 246] width 229 height 36
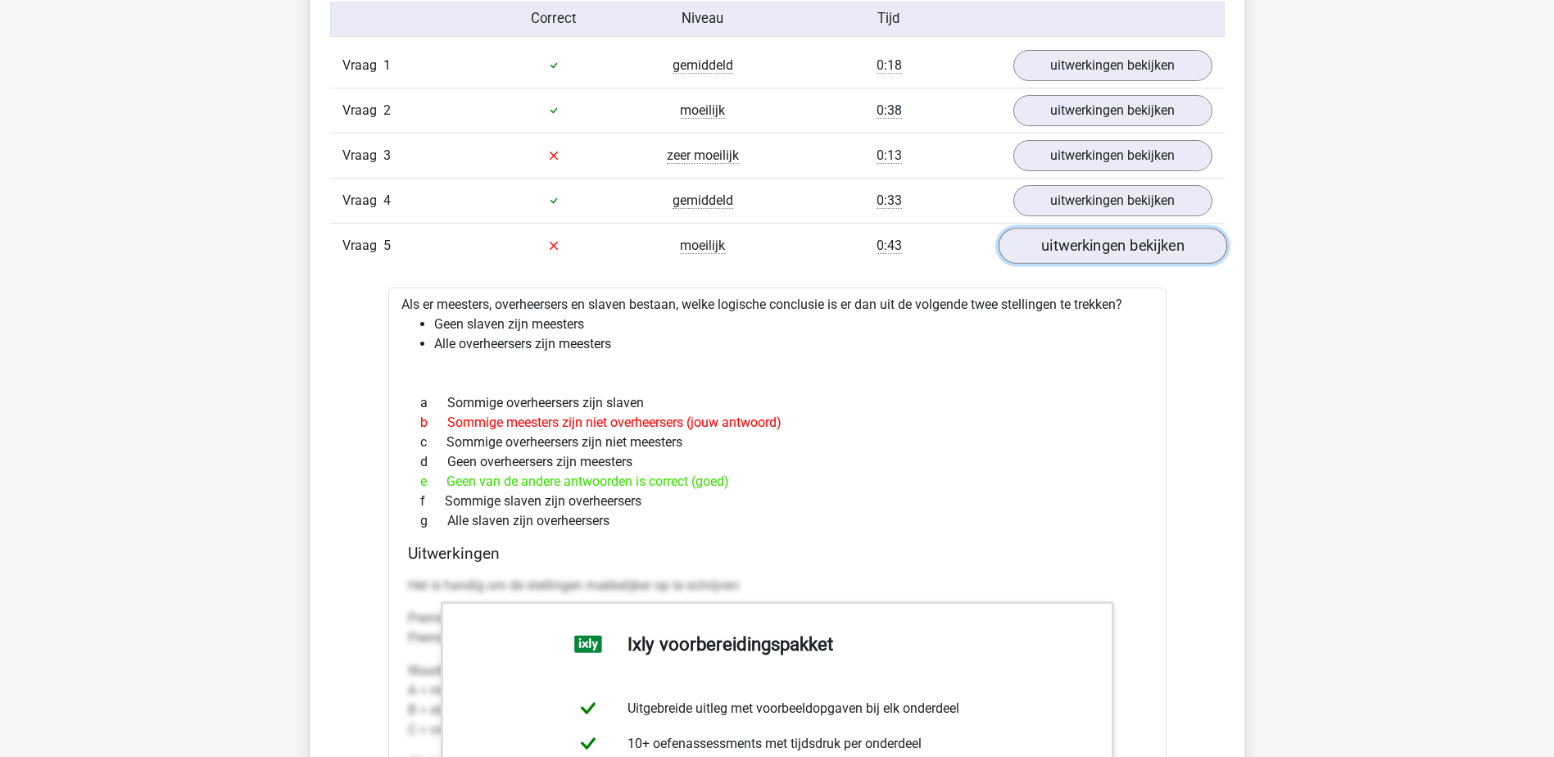
click at [1090, 242] on link "uitwerkingen bekijken" at bounding box center [1112, 246] width 229 height 36
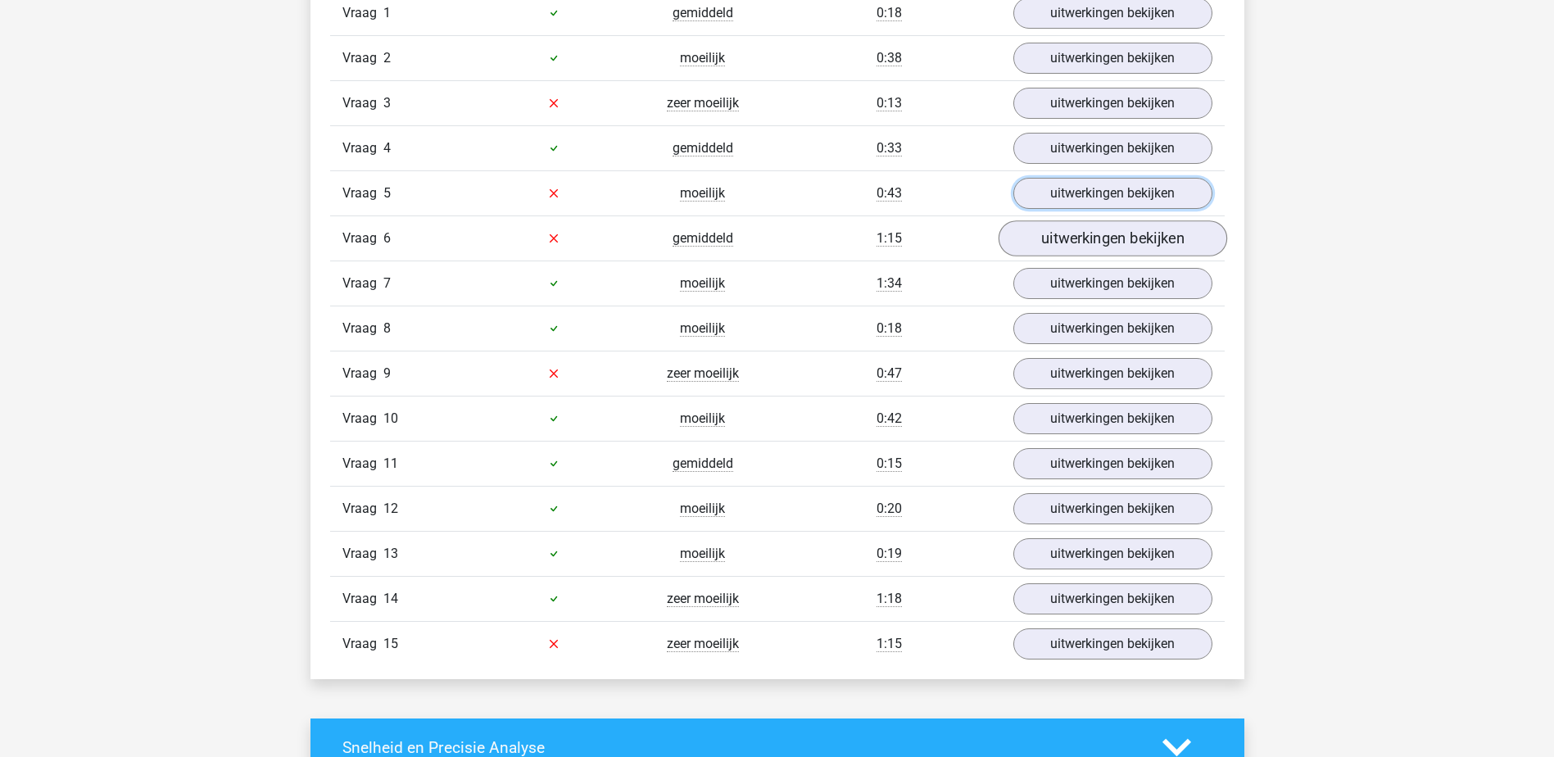
scroll to position [1966, 0]
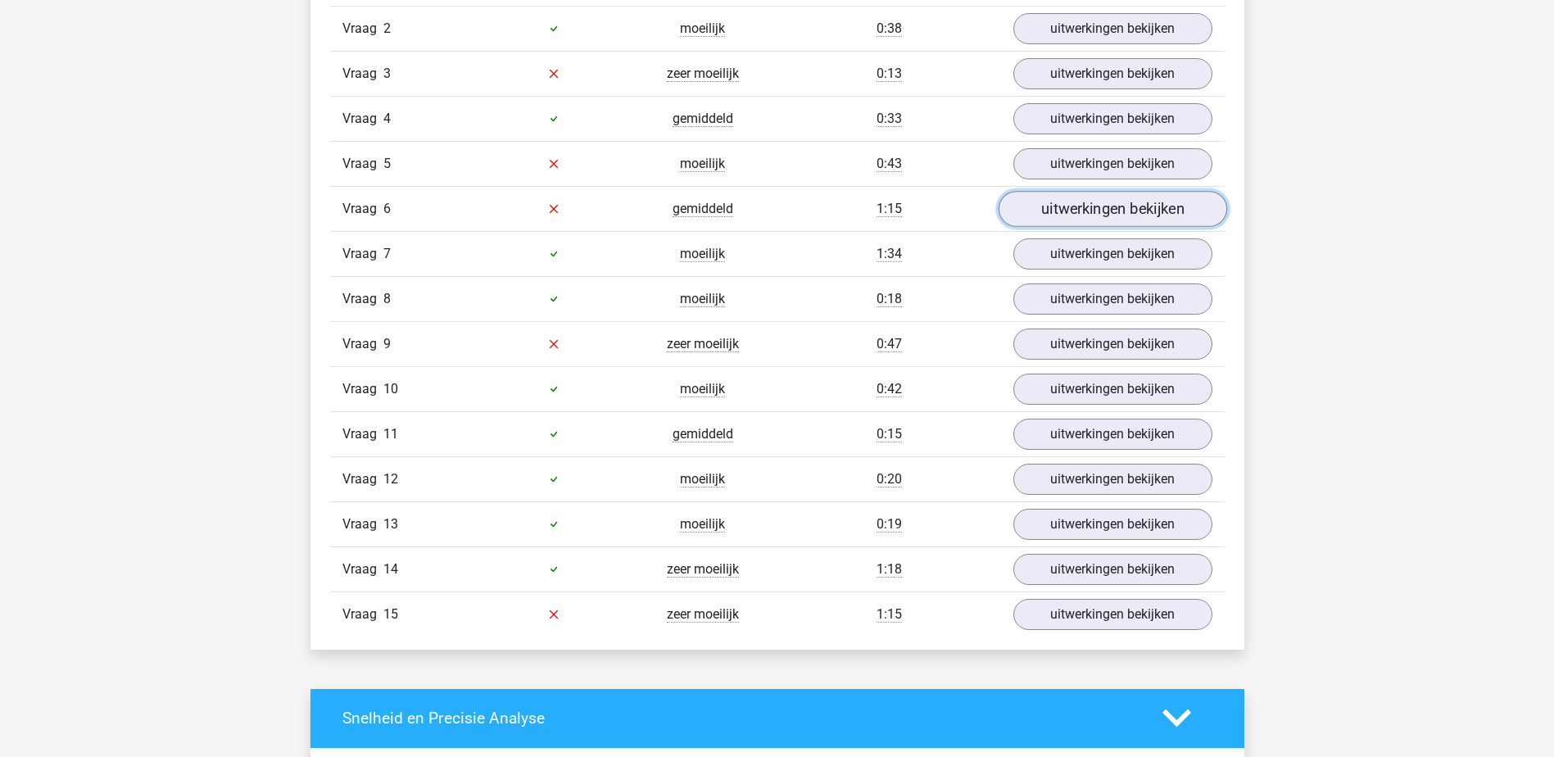
click at [1079, 214] on link "uitwerkingen bekijken" at bounding box center [1112, 209] width 229 height 36
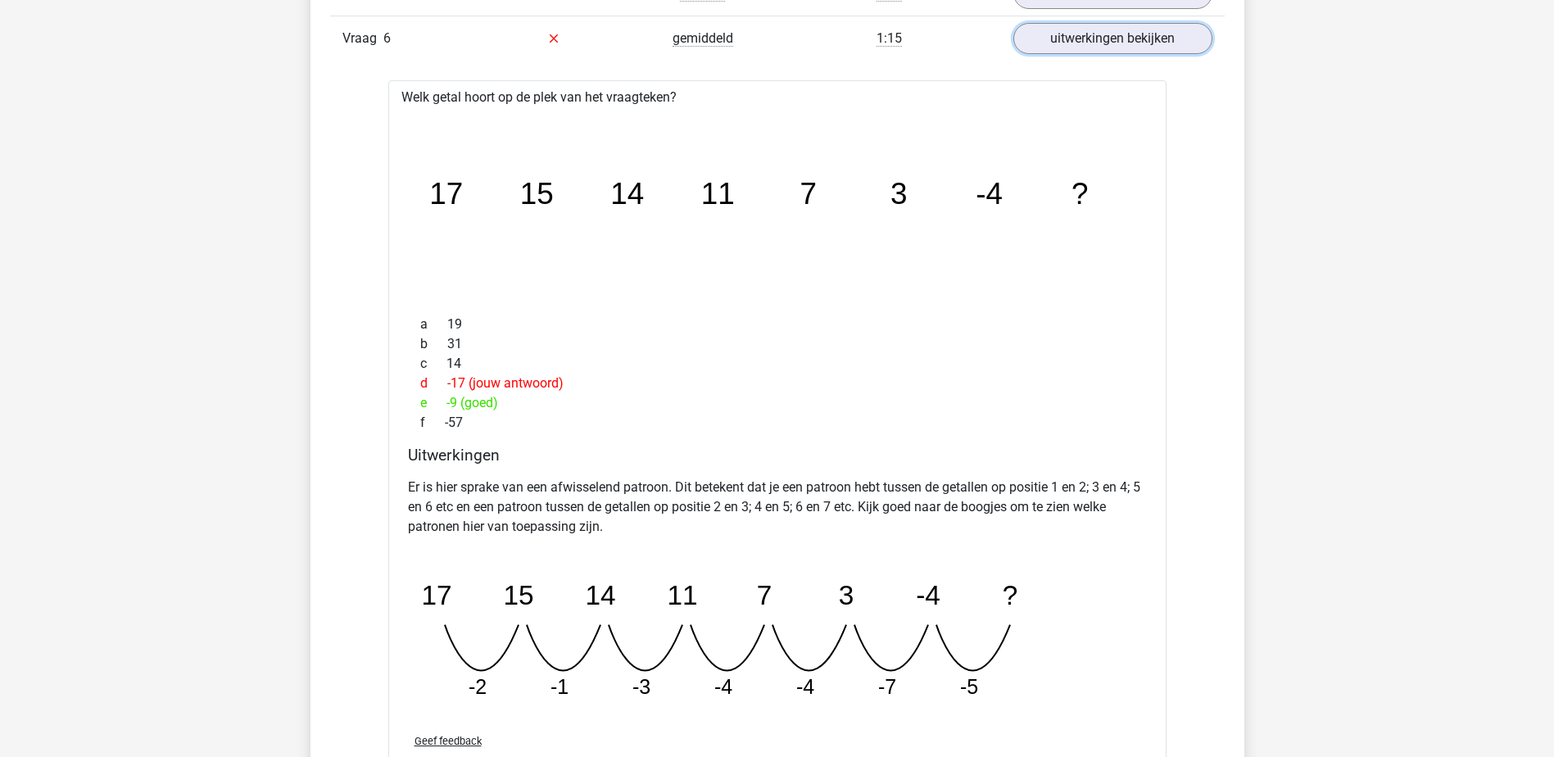
scroll to position [2130, 0]
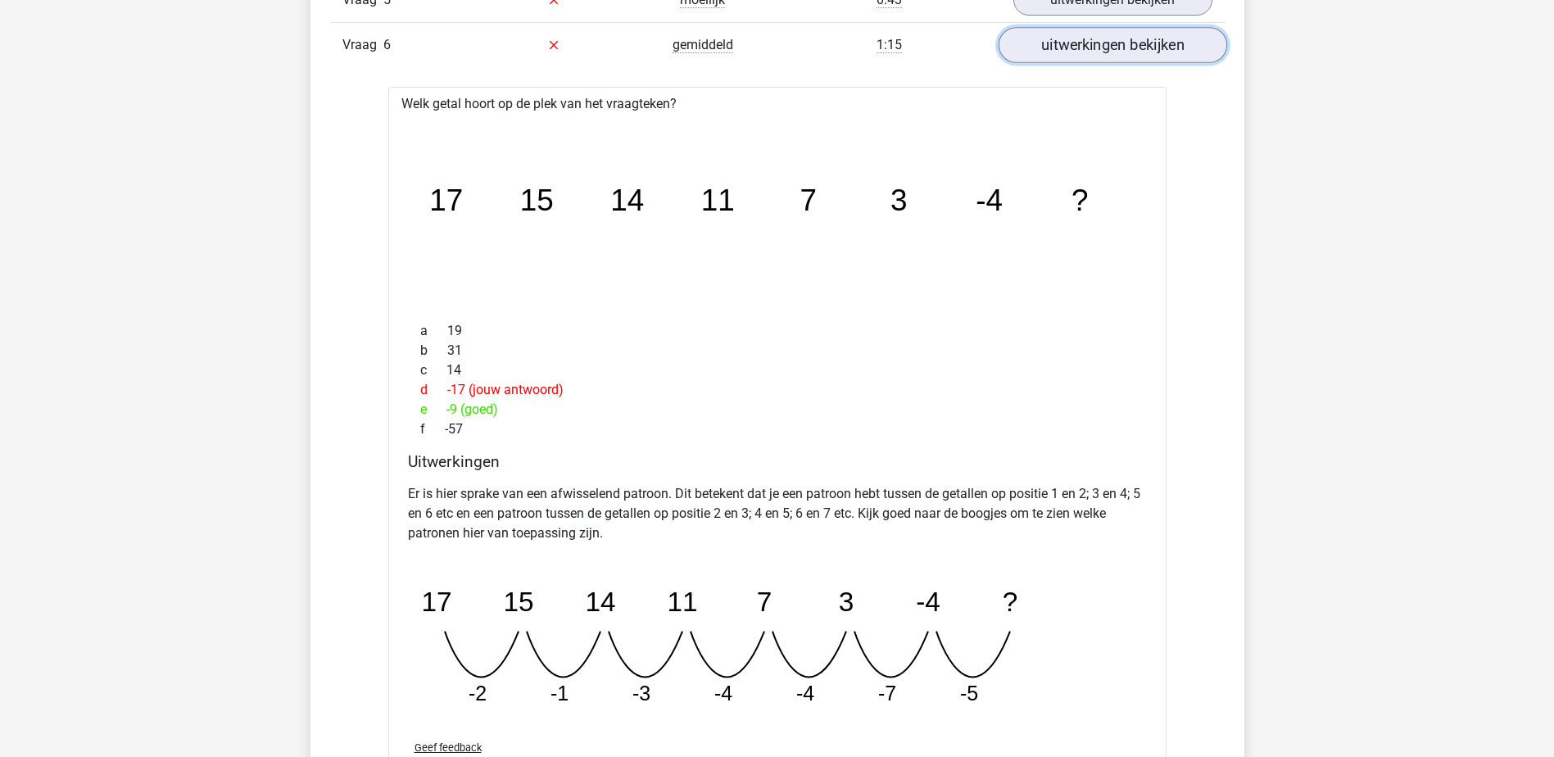
click at [1081, 43] on link "uitwerkingen bekijken" at bounding box center [1112, 45] width 229 height 36
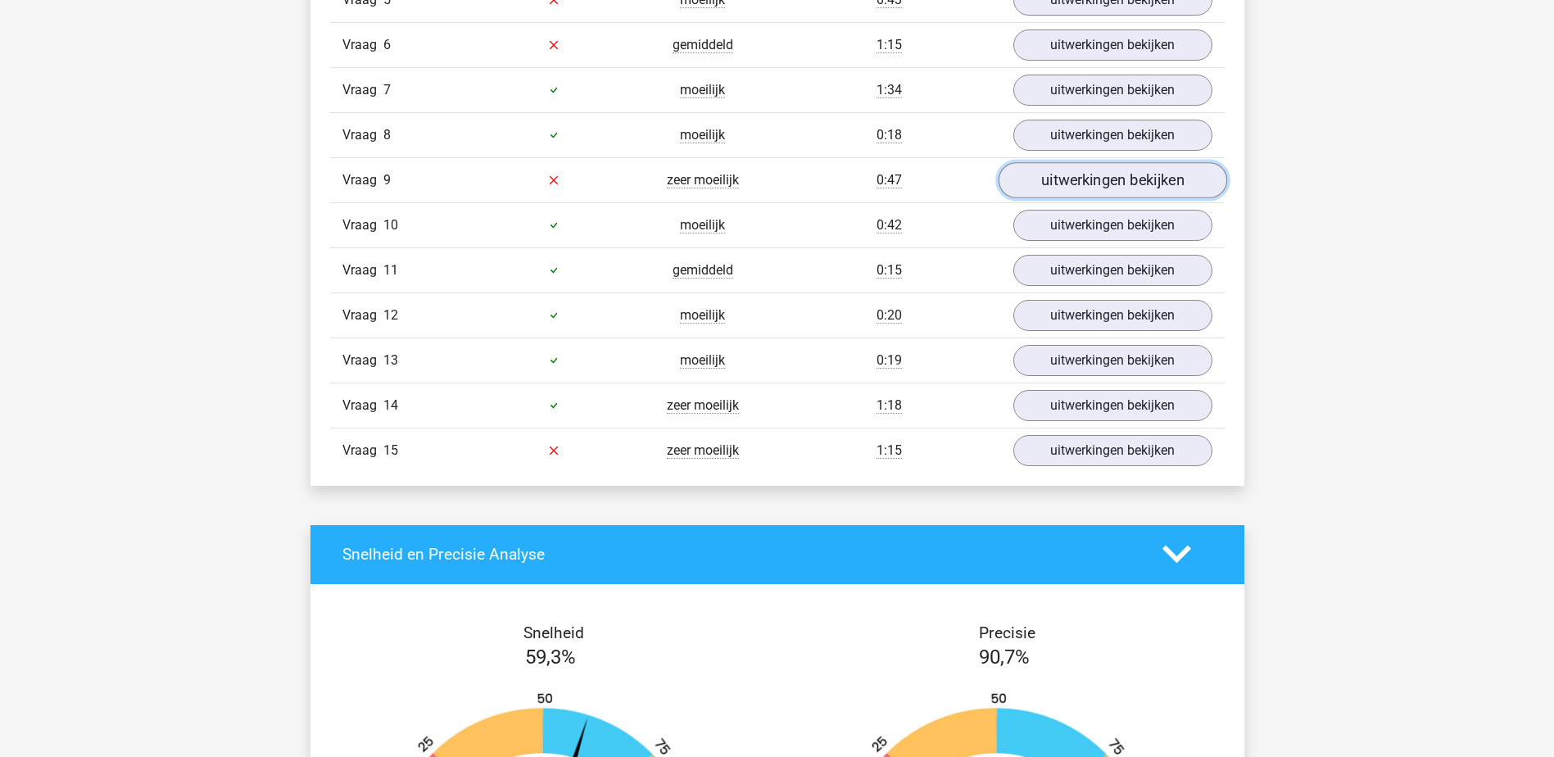
click at [1047, 187] on link "uitwerkingen bekijken" at bounding box center [1112, 180] width 229 height 36
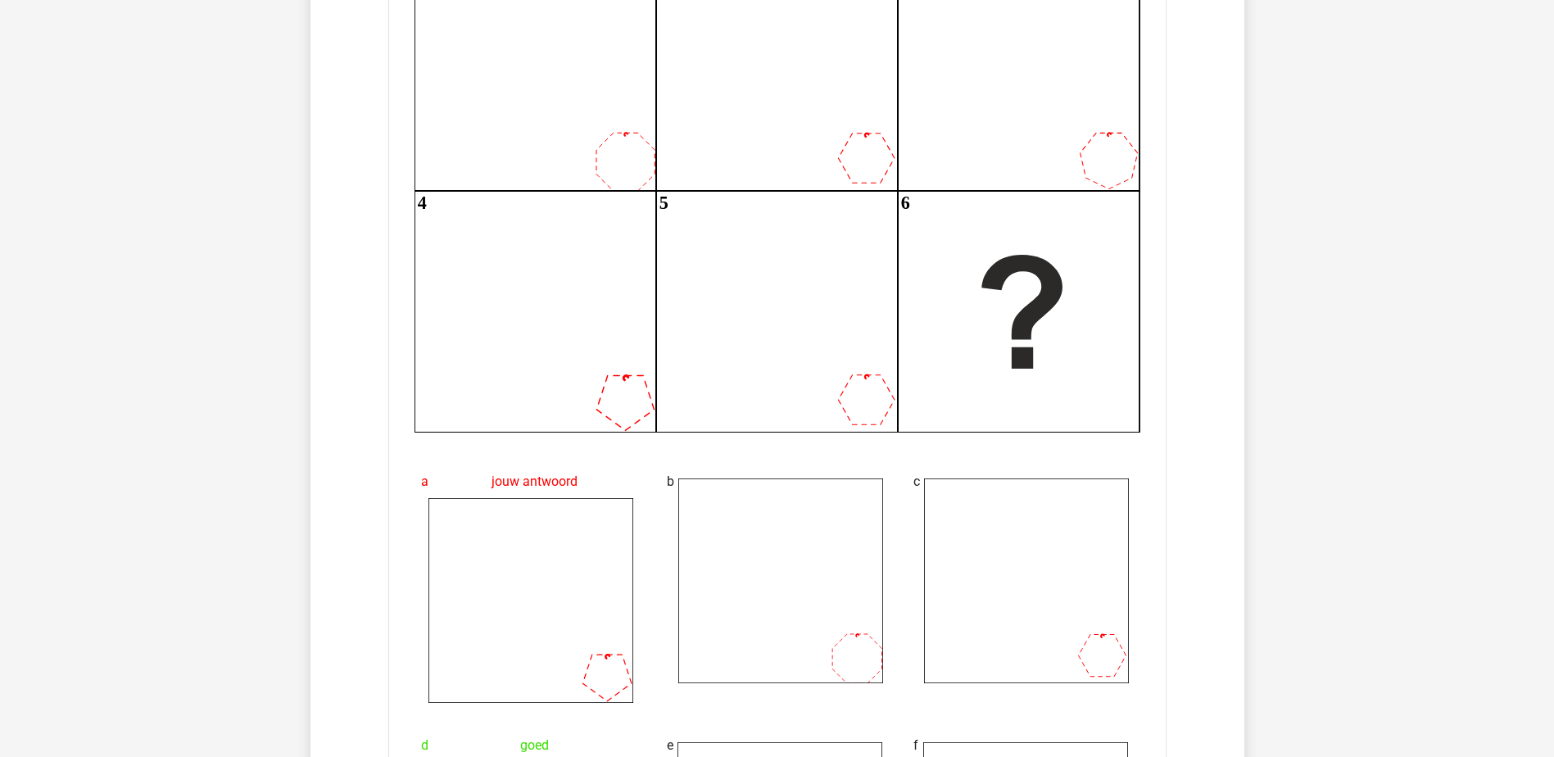
scroll to position [2212, 0]
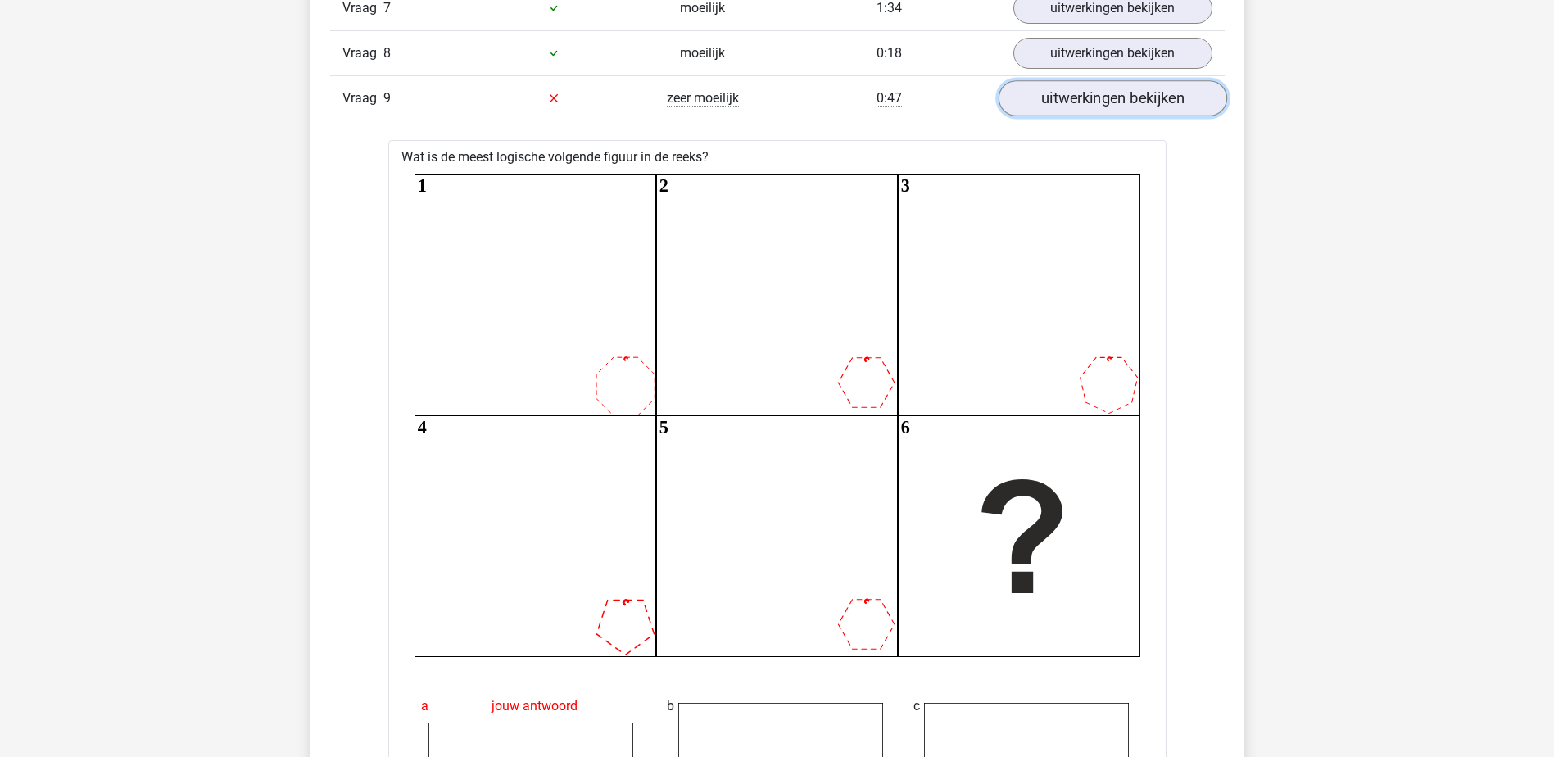
click at [1114, 113] on link "uitwerkingen bekijken" at bounding box center [1112, 98] width 229 height 36
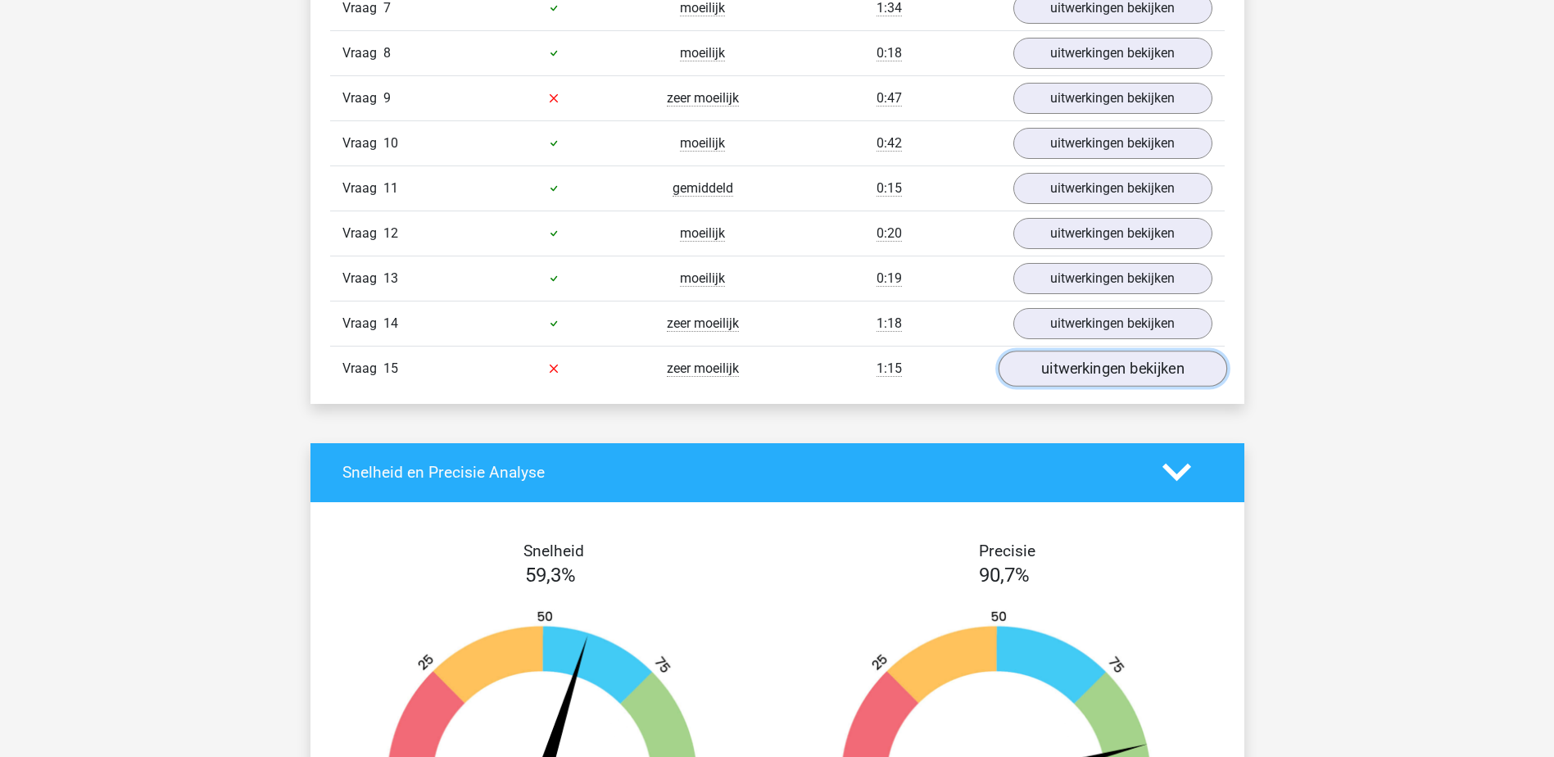
click at [1148, 374] on link "uitwerkingen bekijken" at bounding box center [1112, 369] width 229 height 36
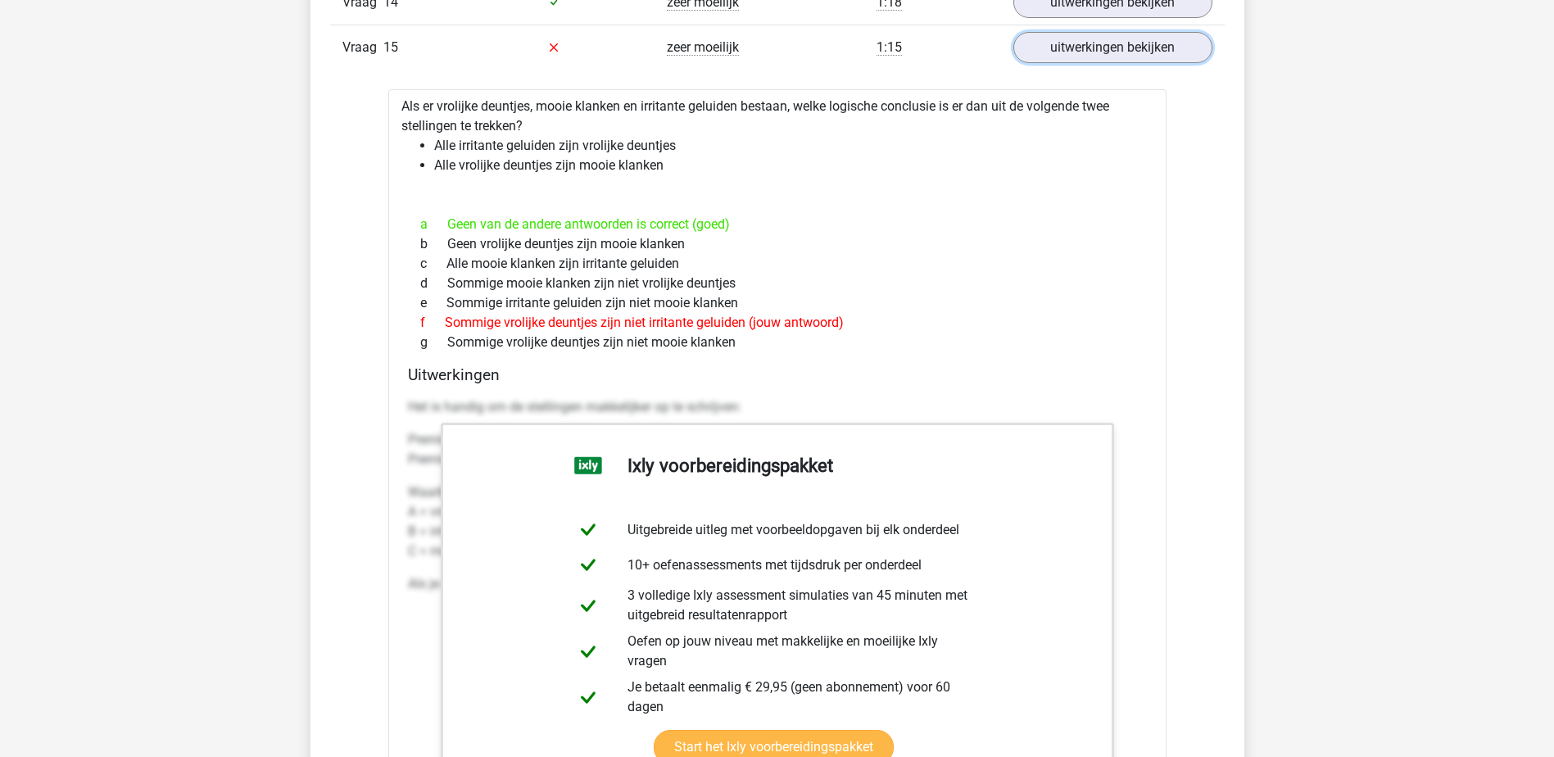
scroll to position [2539, 0]
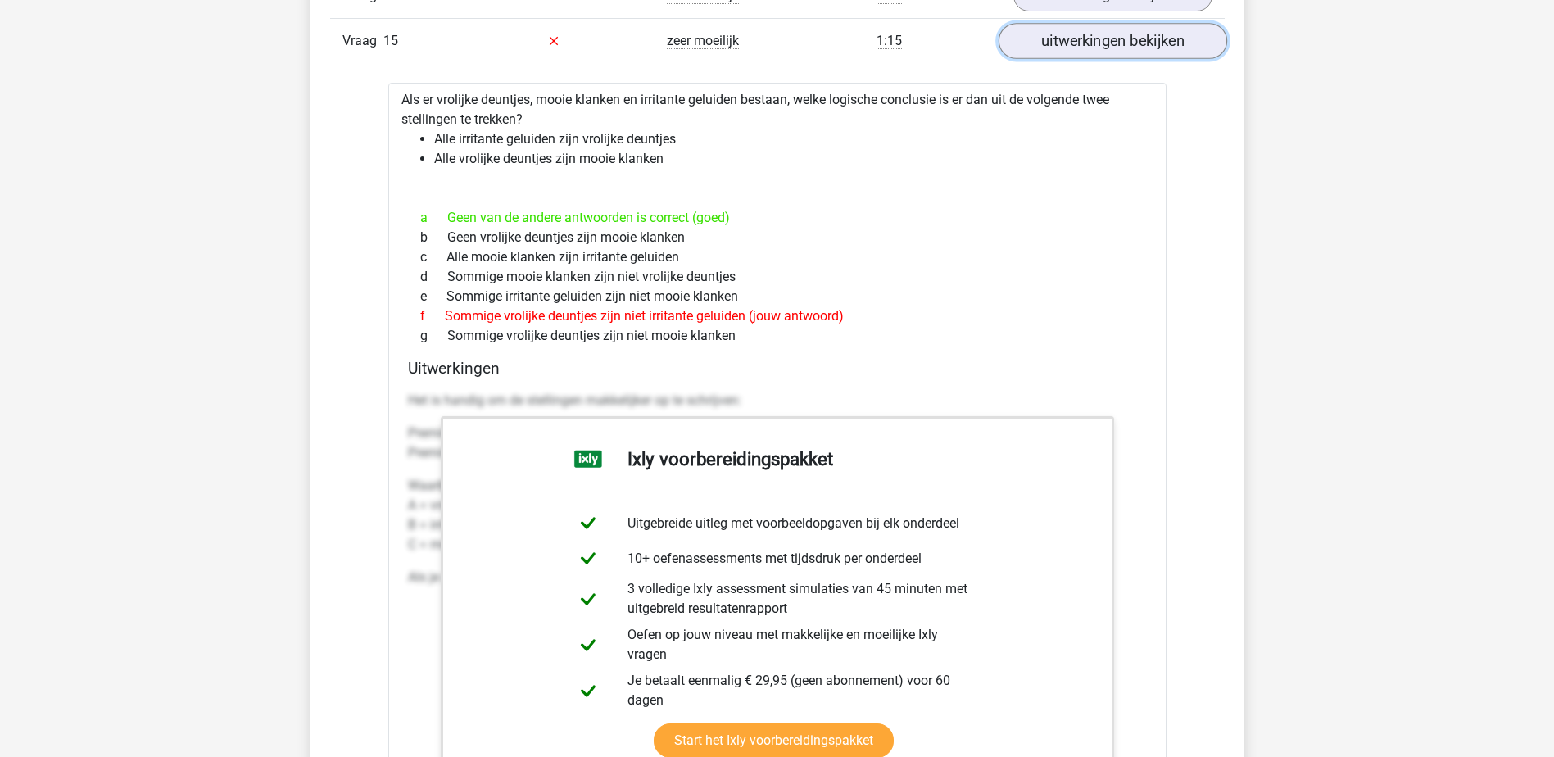
click at [1106, 49] on link "uitwerkingen bekijken" at bounding box center [1112, 41] width 229 height 36
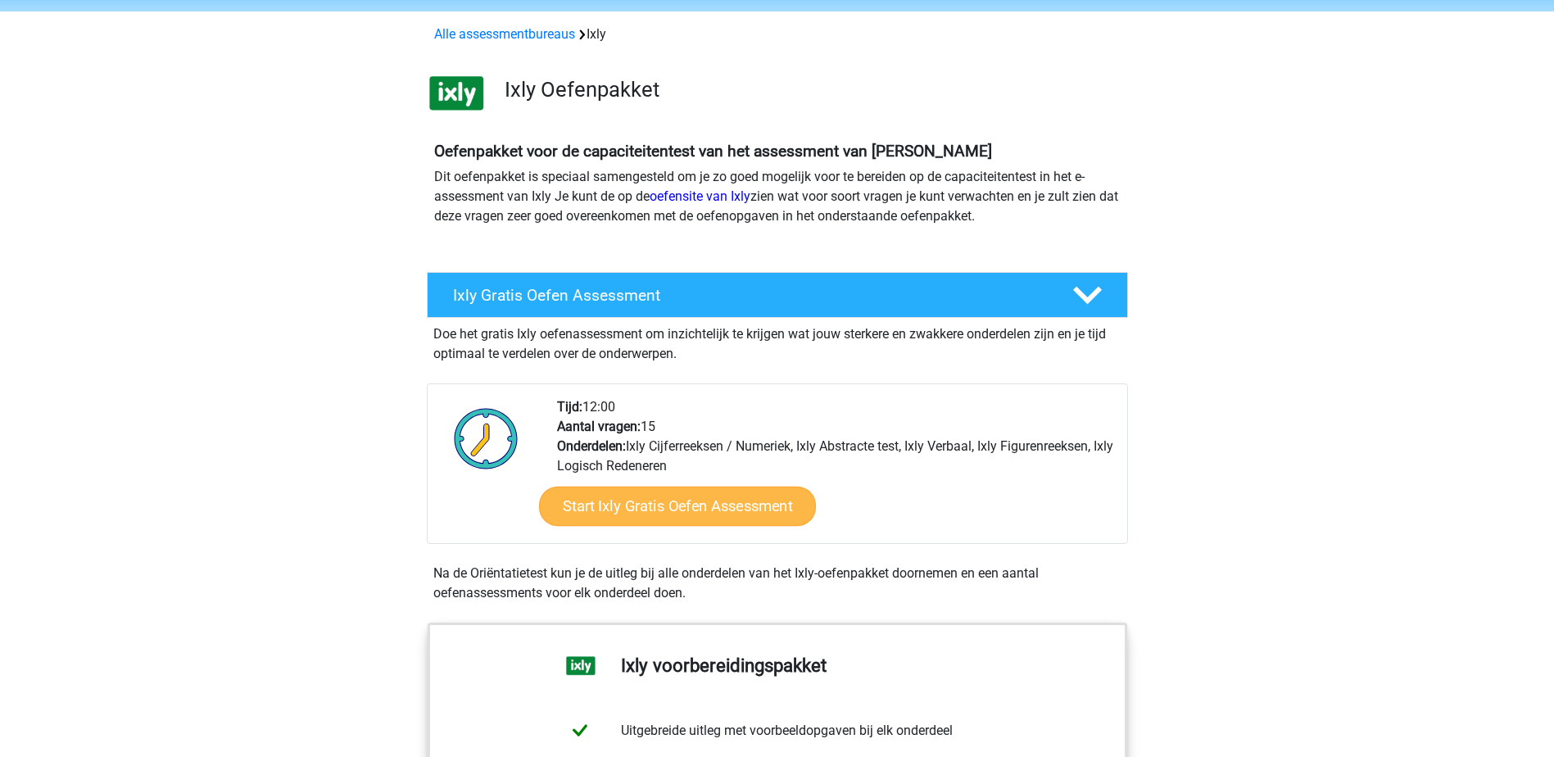
scroll to position [82, 0]
